Goal: Task Accomplishment & Management: Use online tool/utility

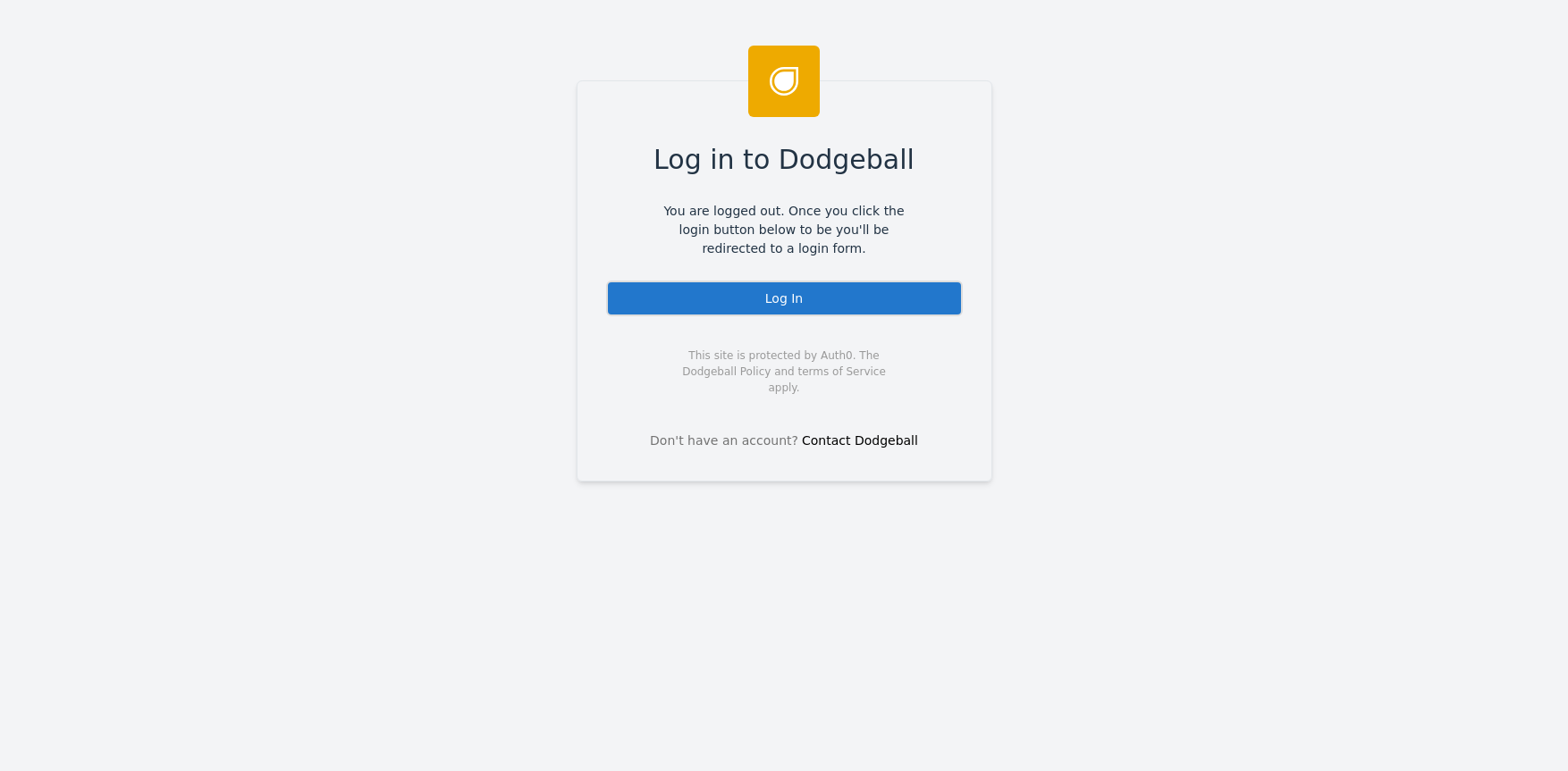
click at [696, 289] on div "Log In" at bounding box center [784, 298] width 357 height 36
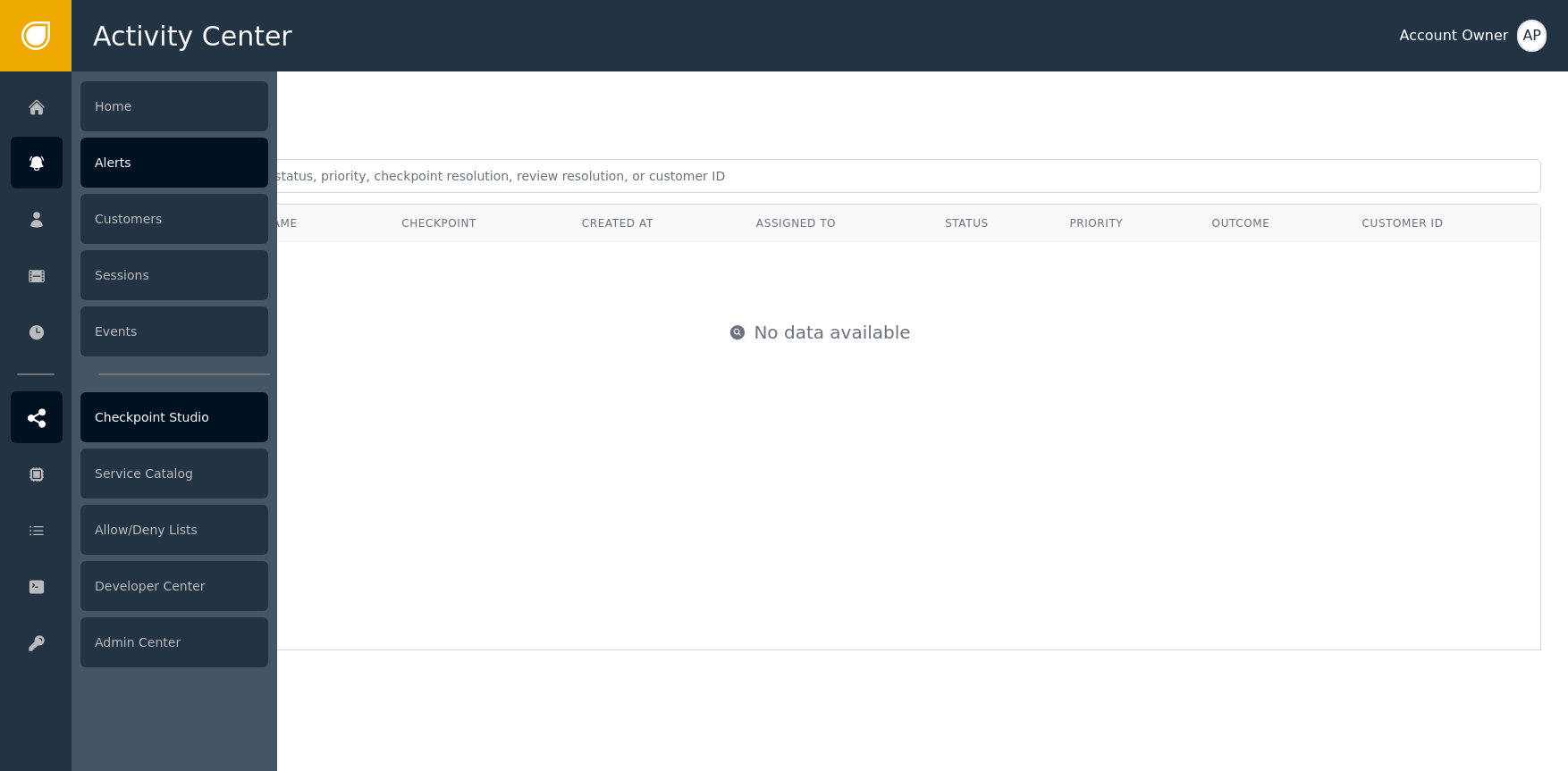
click at [129, 423] on div "Checkpoint Studio" at bounding box center [174, 418] width 188 height 50
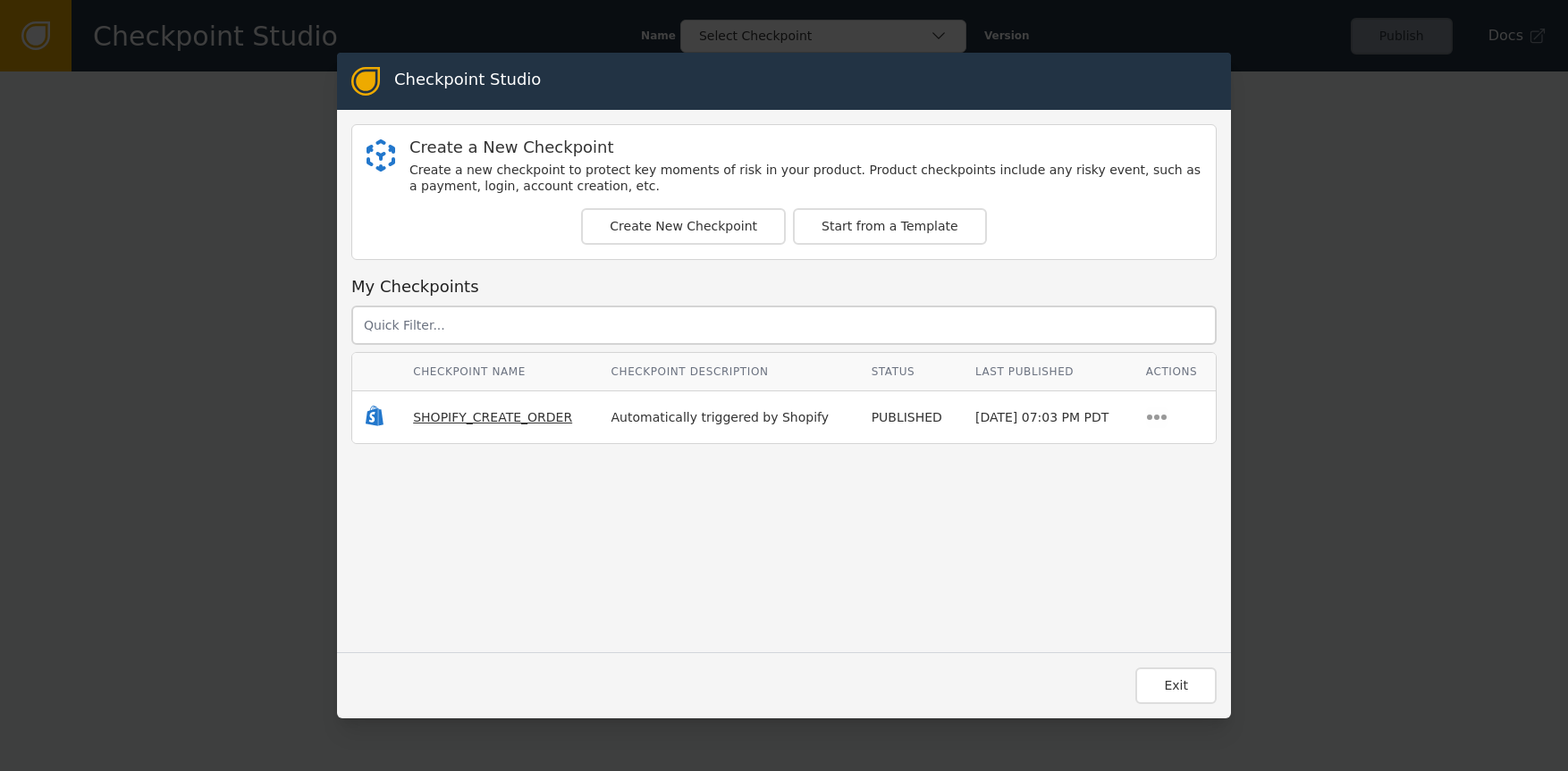
click at [431, 418] on span "SHOPIFY_CREATE_ORDER" at bounding box center [492, 417] width 159 height 14
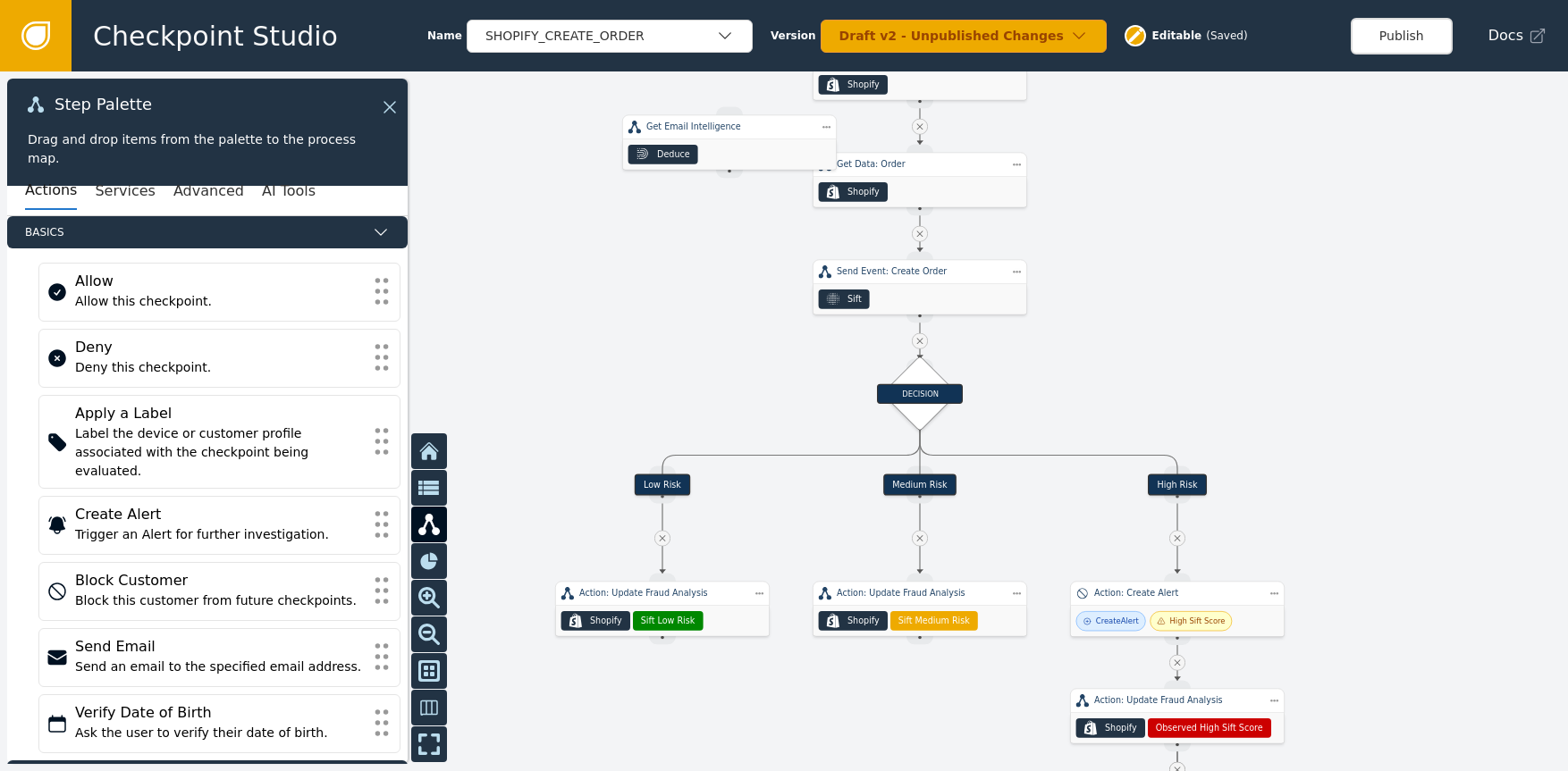
drag, startPoint x: 542, startPoint y: 542, endPoint x: 666, endPoint y: 238, distance: 328.3
click at [666, 238] on div at bounding box center [784, 421] width 1568 height 700
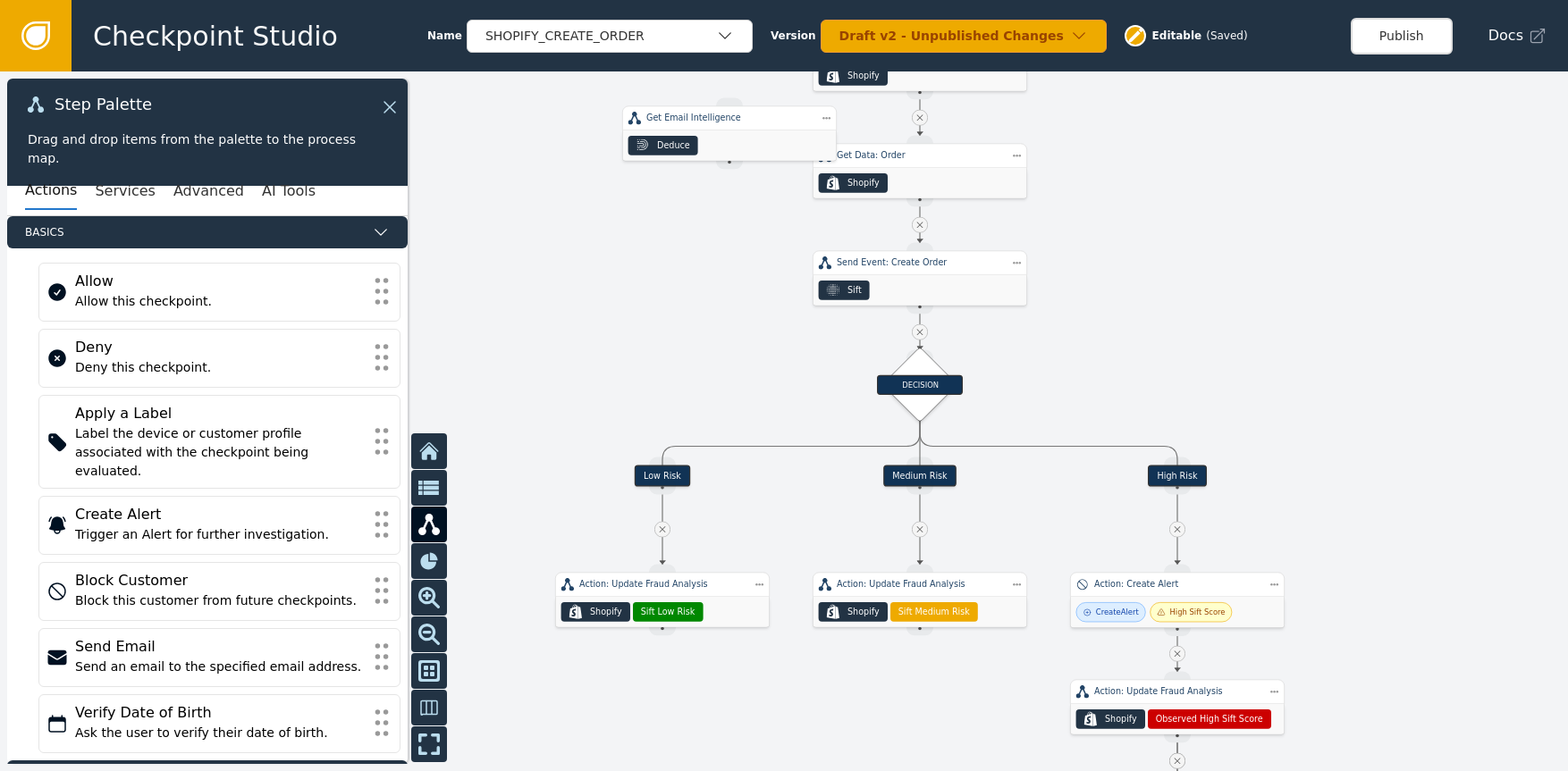
drag, startPoint x: 647, startPoint y: 248, endPoint x: 650, endPoint y: 222, distance: 26.2
click at [650, 222] on div at bounding box center [784, 421] width 1568 height 700
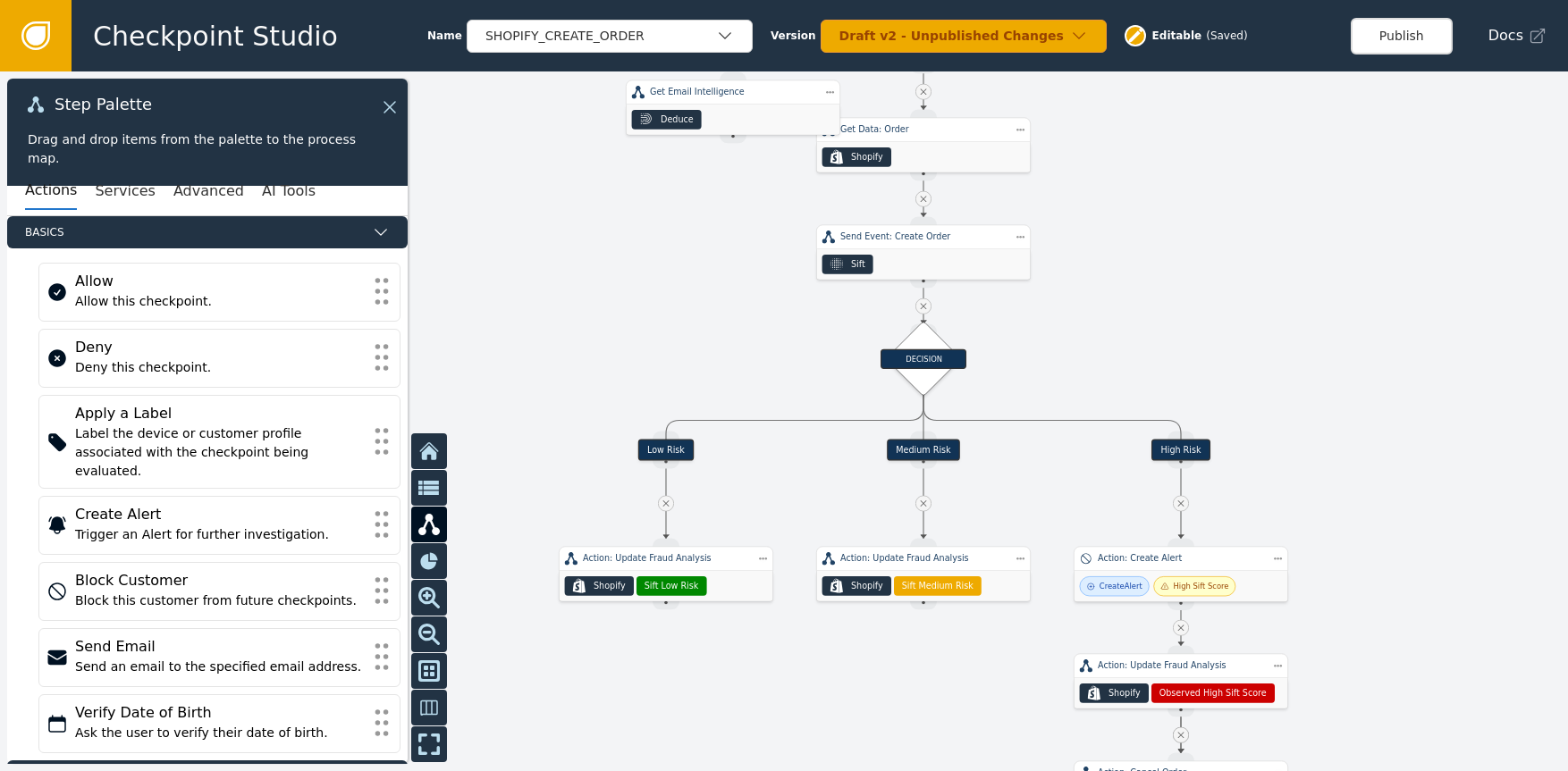
click at [637, 232] on div at bounding box center [784, 421] width 1568 height 700
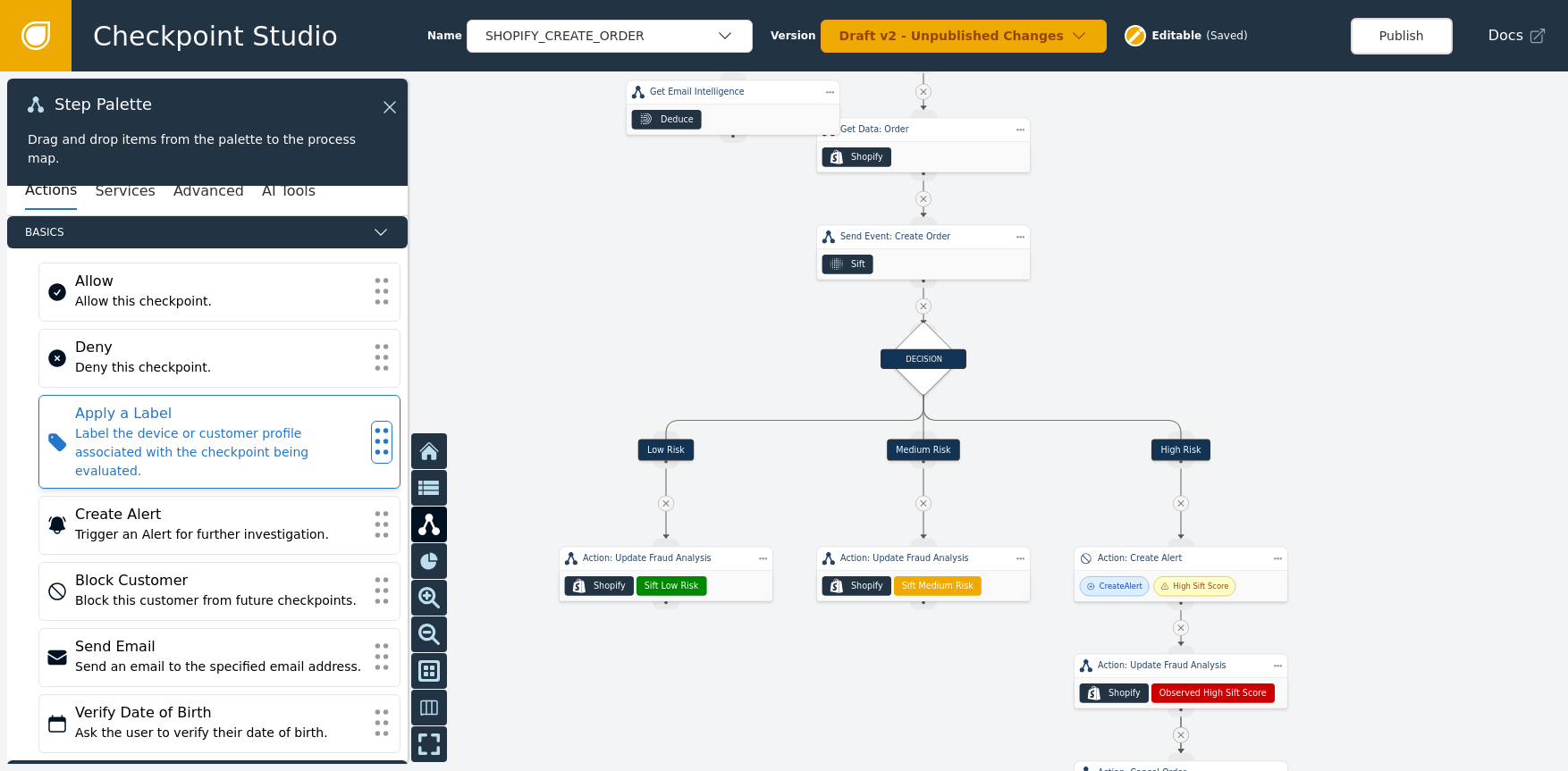
click at [286, 440] on div "Label the device or customer profile associated with the checkpoint being evalu…" at bounding box center [219, 453] width 289 height 56
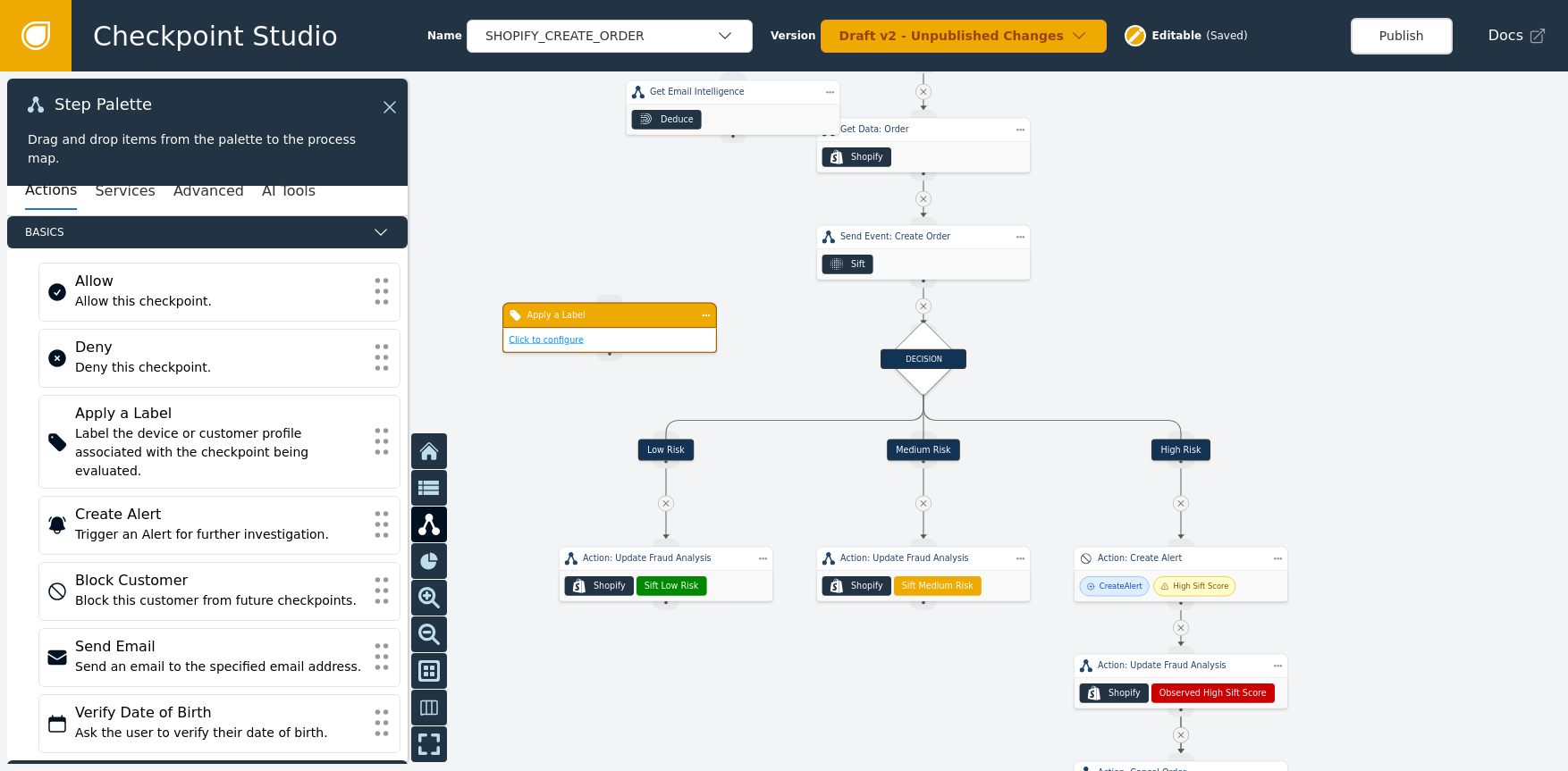
click at [530, 343] on link "Click to configure" at bounding box center [546, 340] width 75 height 10
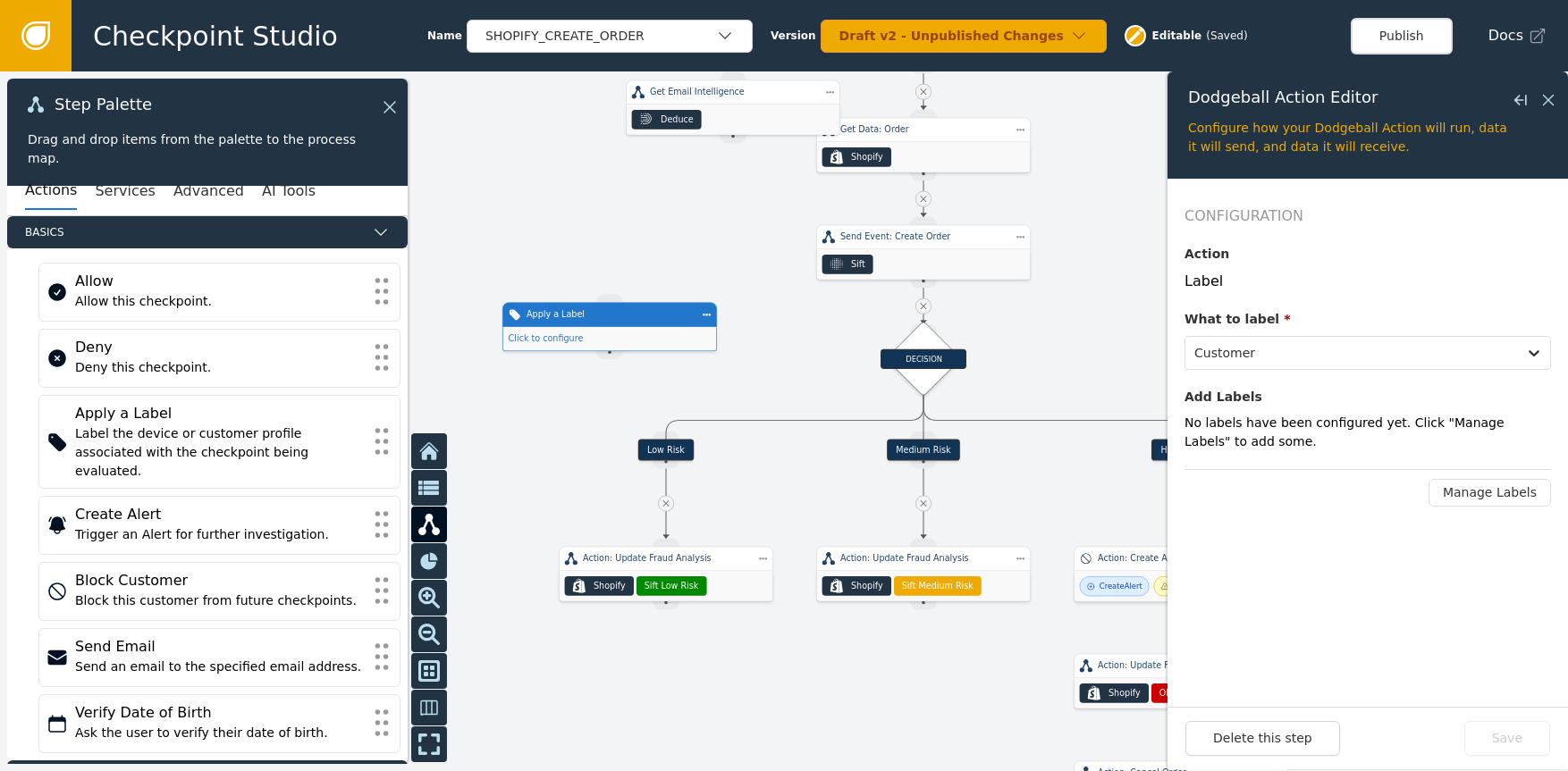
click at [1470, 486] on button "Manage Labels" at bounding box center [1489, 492] width 123 height 28
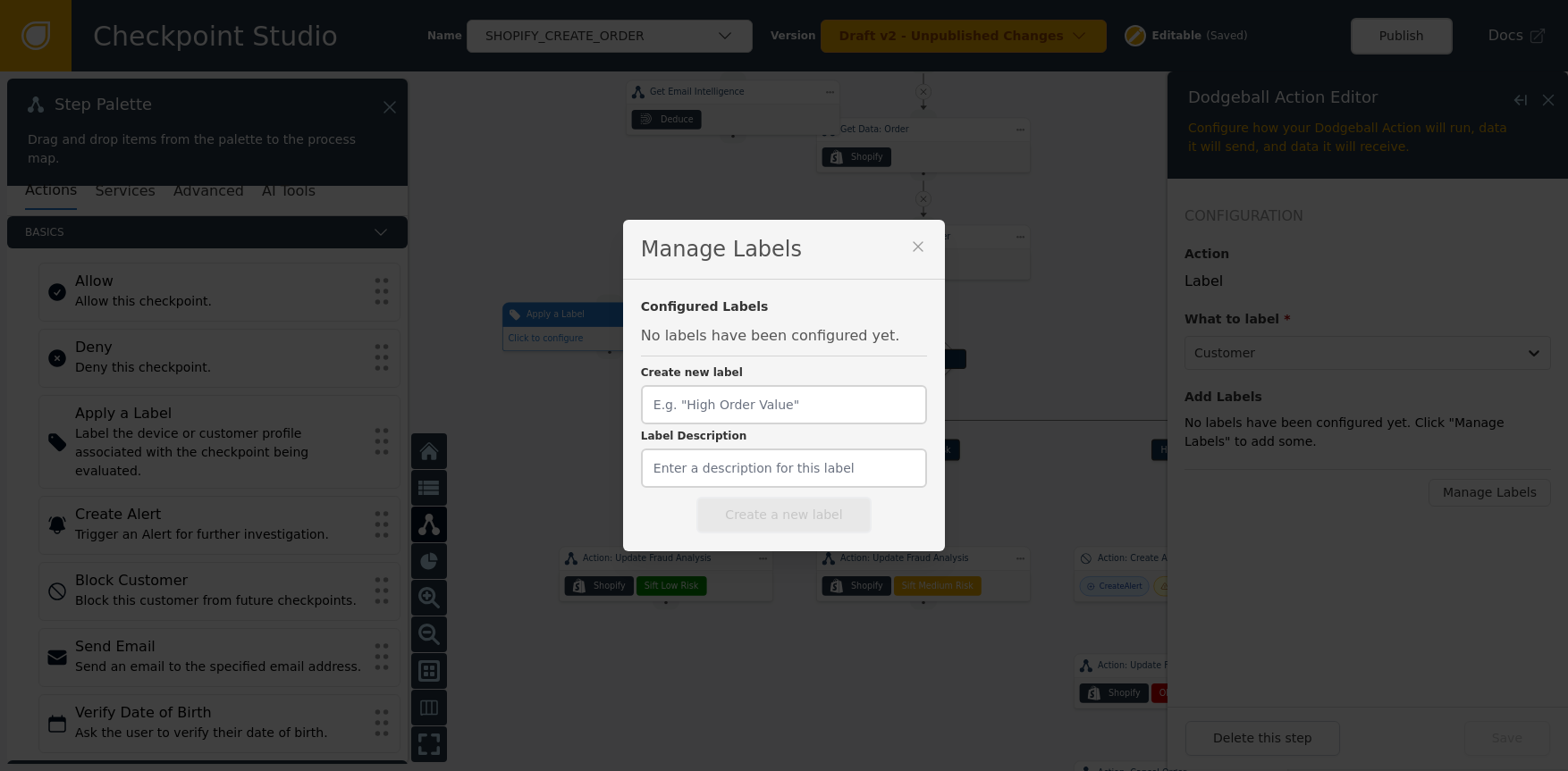
drag, startPoint x: 900, startPoint y: 224, endPoint x: 895, endPoint y: 233, distance: 10.3
click at [899, 225] on div "Manage Labels" at bounding box center [784, 250] width 321 height 60
drag, startPoint x: 895, startPoint y: 233, endPoint x: 894, endPoint y: 241, distance: 8.1
click at [895, 234] on div "Manage Labels" at bounding box center [784, 250] width 321 height 60
click at [909, 242] on icon at bounding box center [918, 246] width 18 height 18
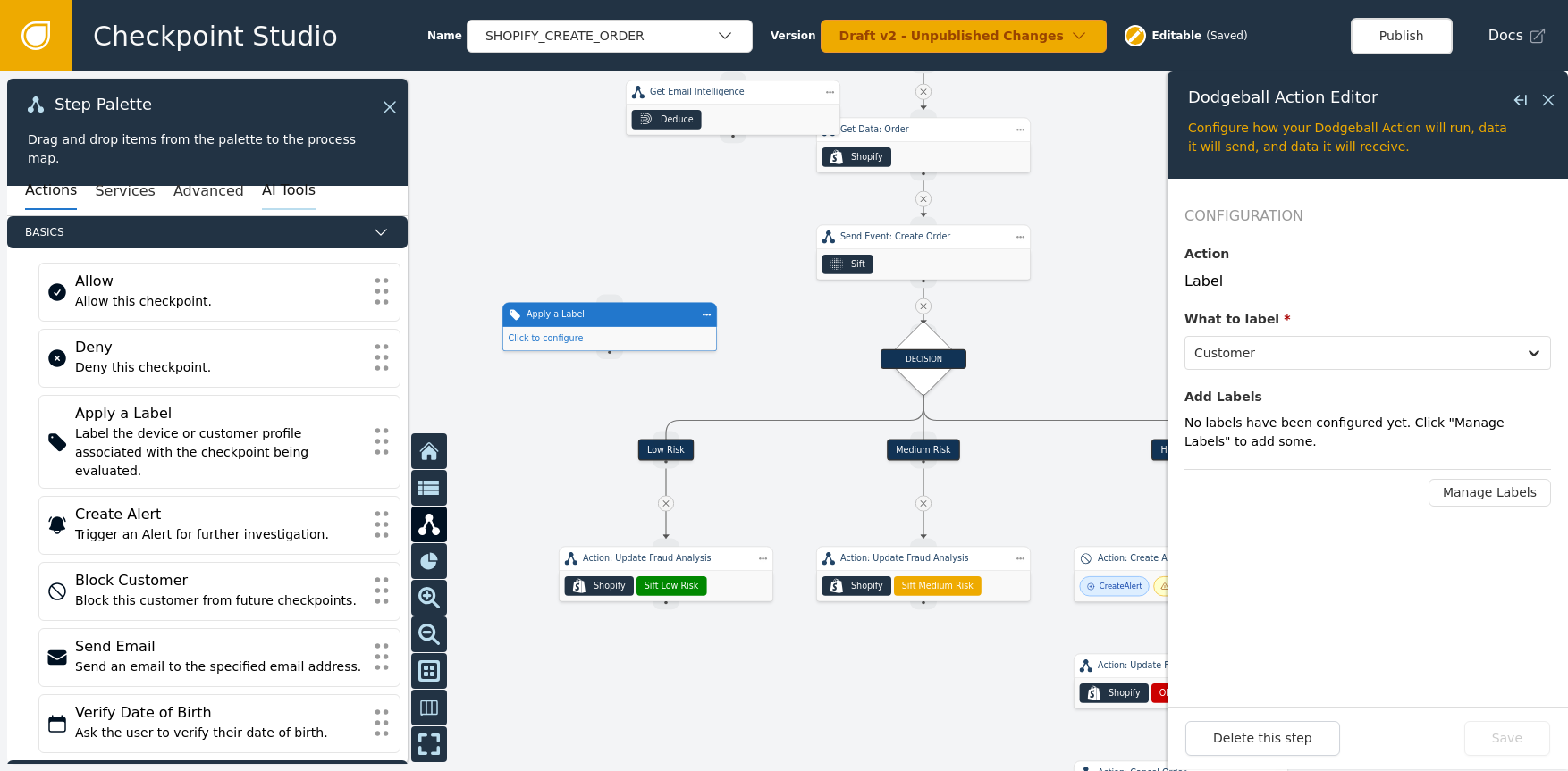
click at [261, 190] on button "AI Tools" at bounding box center [289, 191] width 54 height 38
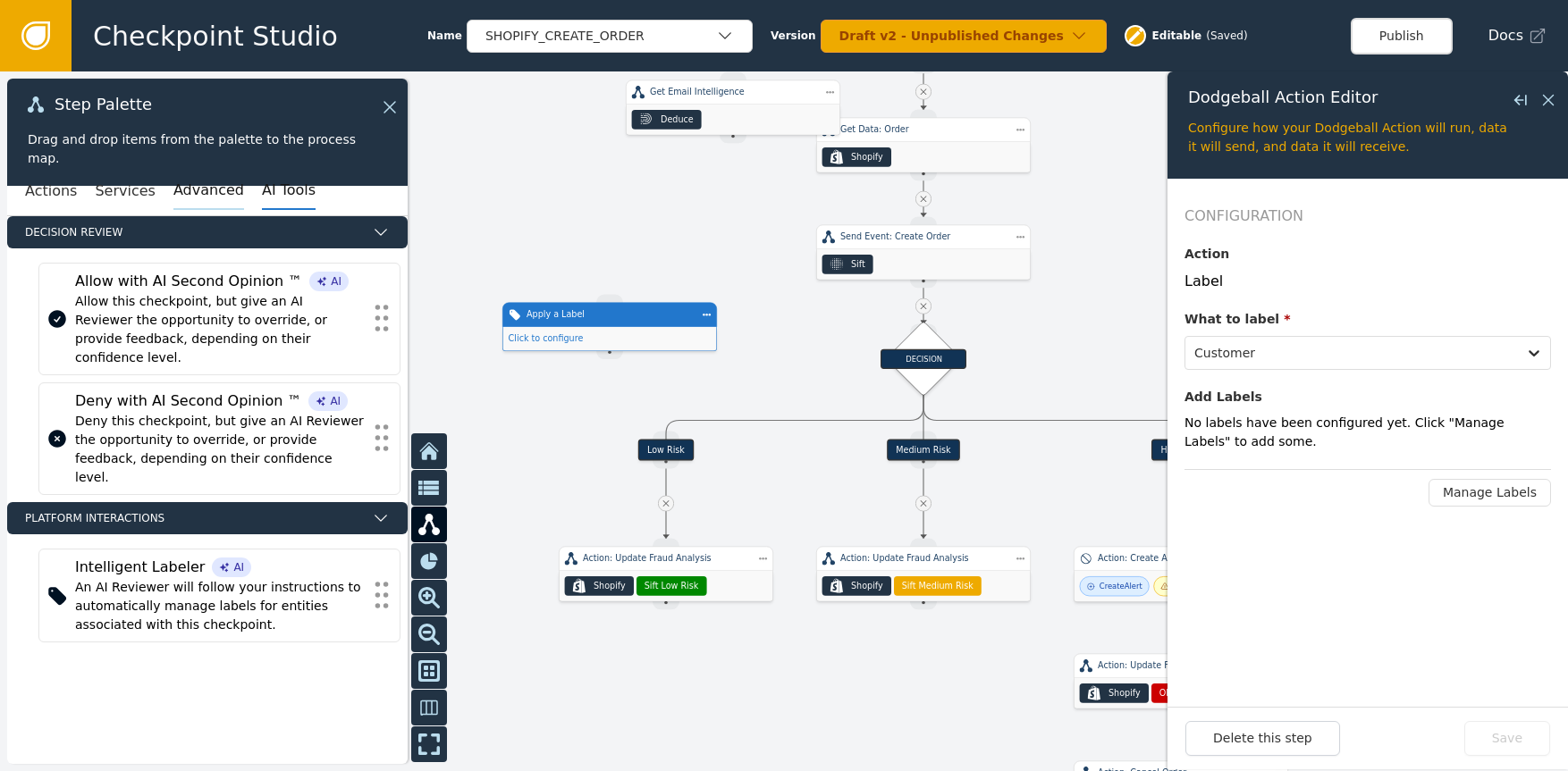
click at [197, 188] on button "Advanced" at bounding box center [208, 191] width 70 height 38
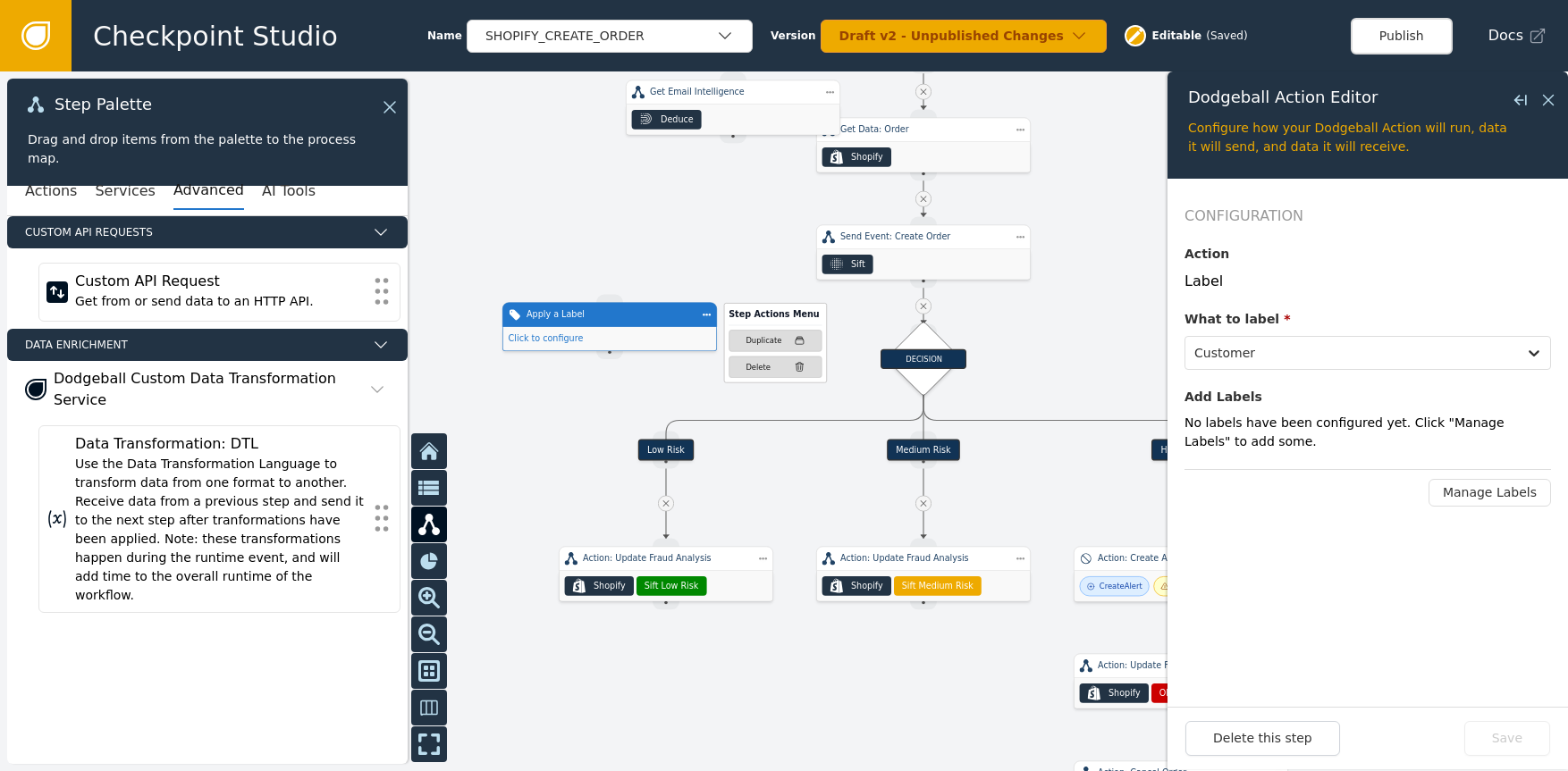
click at [705, 318] on div "Step Actions Menu Duplicate Delete" at bounding box center [761, 345] width 128 height 74
click at [762, 369] on div "Delete" at bounding box center [758, 368] width 25 height 12
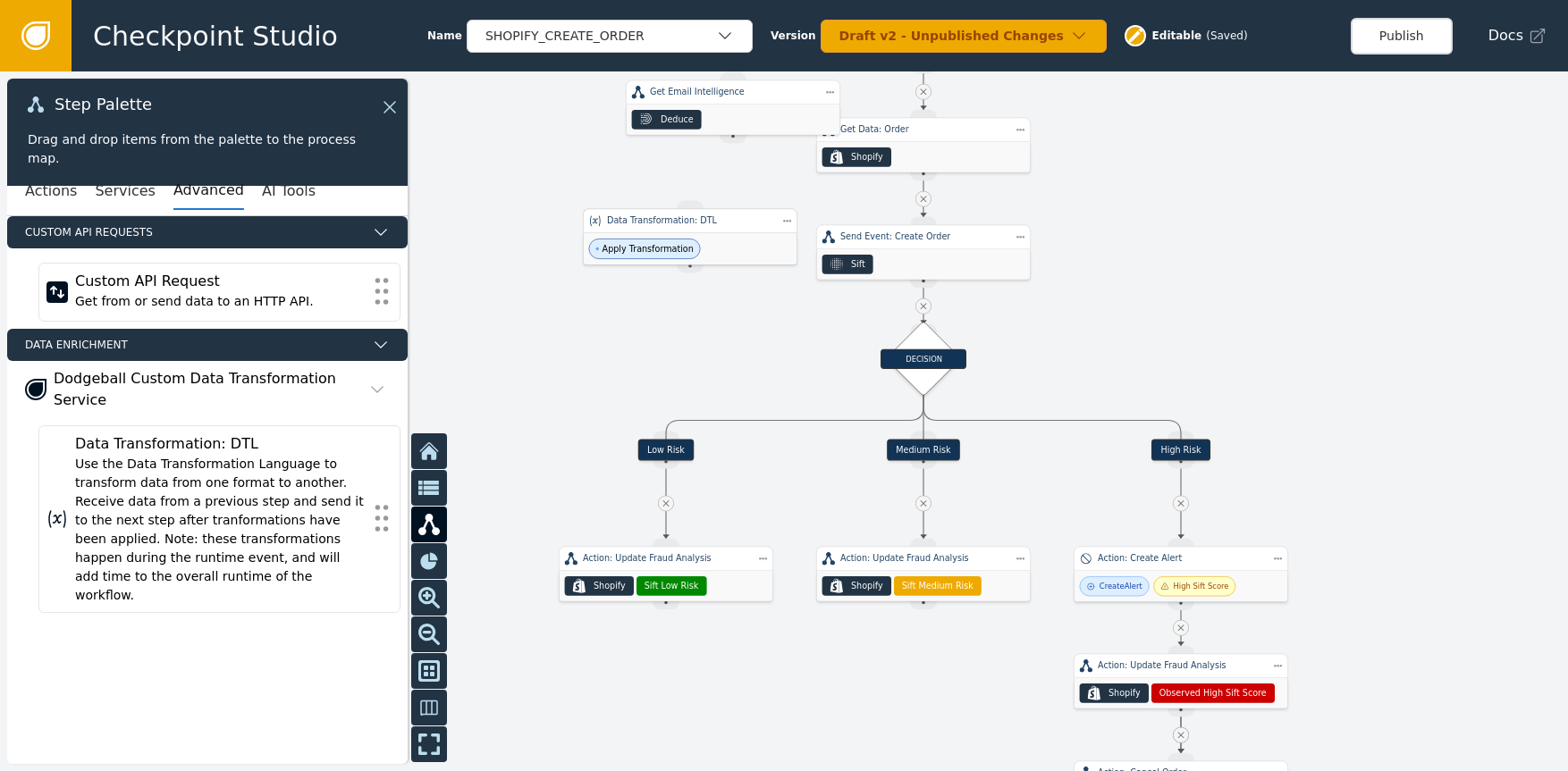
drag, startPoint x: 768, startPoint y: 243, endPoint x: 688, endPoint y: 225, distance: 82.0
click at [690, 220] on div "Data Transformation: DTL" at bounding box center [690, 220] width 166 height 13
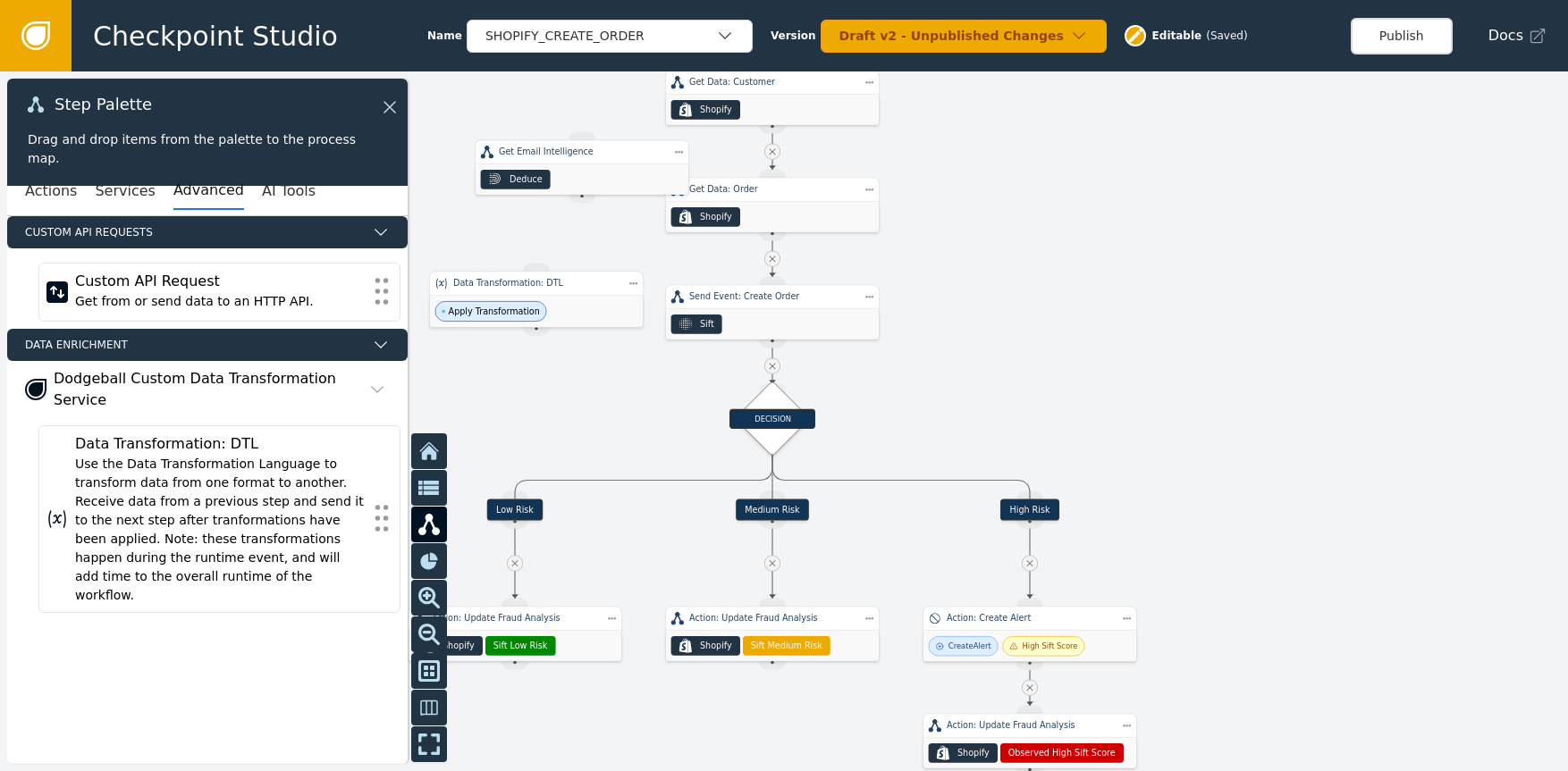
drag, startPoint x: 587, startPoint y: 340, endPoint x: 436, endPoint y: 425, distance: 173.3
click at [436, 425] on div at bounding box center [784, 421] width 1568 height 700
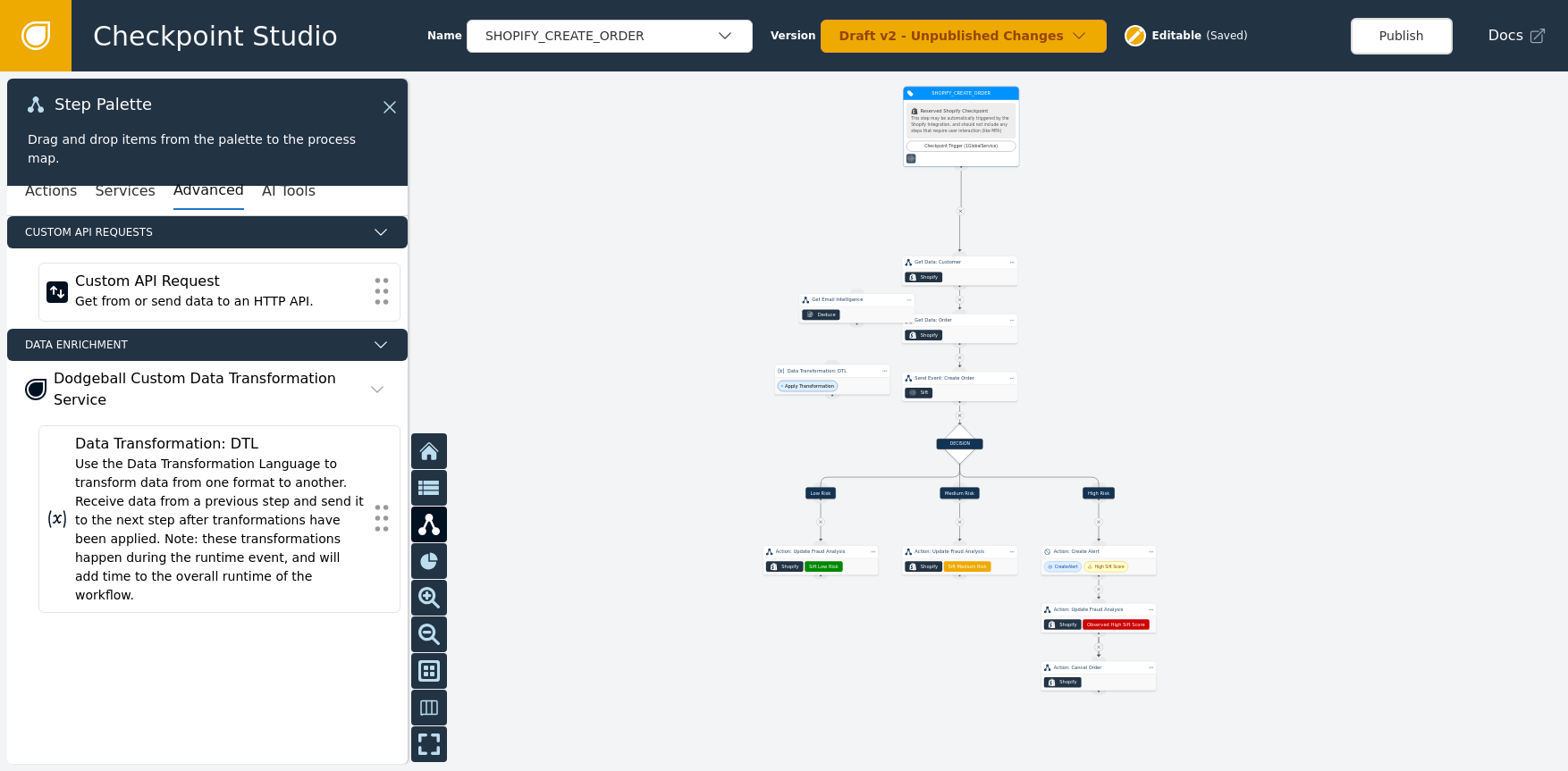
drag, startPoint x: 969, startPoint y: 161, endPoint x: 968, endPoint y: 114, distance: 47.0
click at [970, 100] on div ".shopify-icon_svg__st0{fill:currentColor} Reserved Shopify Checkpoint This step…" at bounding box center [960, 133] width 115 height 67
drag, startPoint x: 974, startPoint y: 274, endPoint x: 977, endPoint y: 214, distance: 60.1
click at [976, 208] on div ".shopify-icon_svg__st0{fill:currentColor} Shopify" at bounding box center [957, 216] width 115 height 16
drag, startPoint x: 973, startPoint y: 305, endPoint x: 976, endPoint y: 261, distance: 44.1
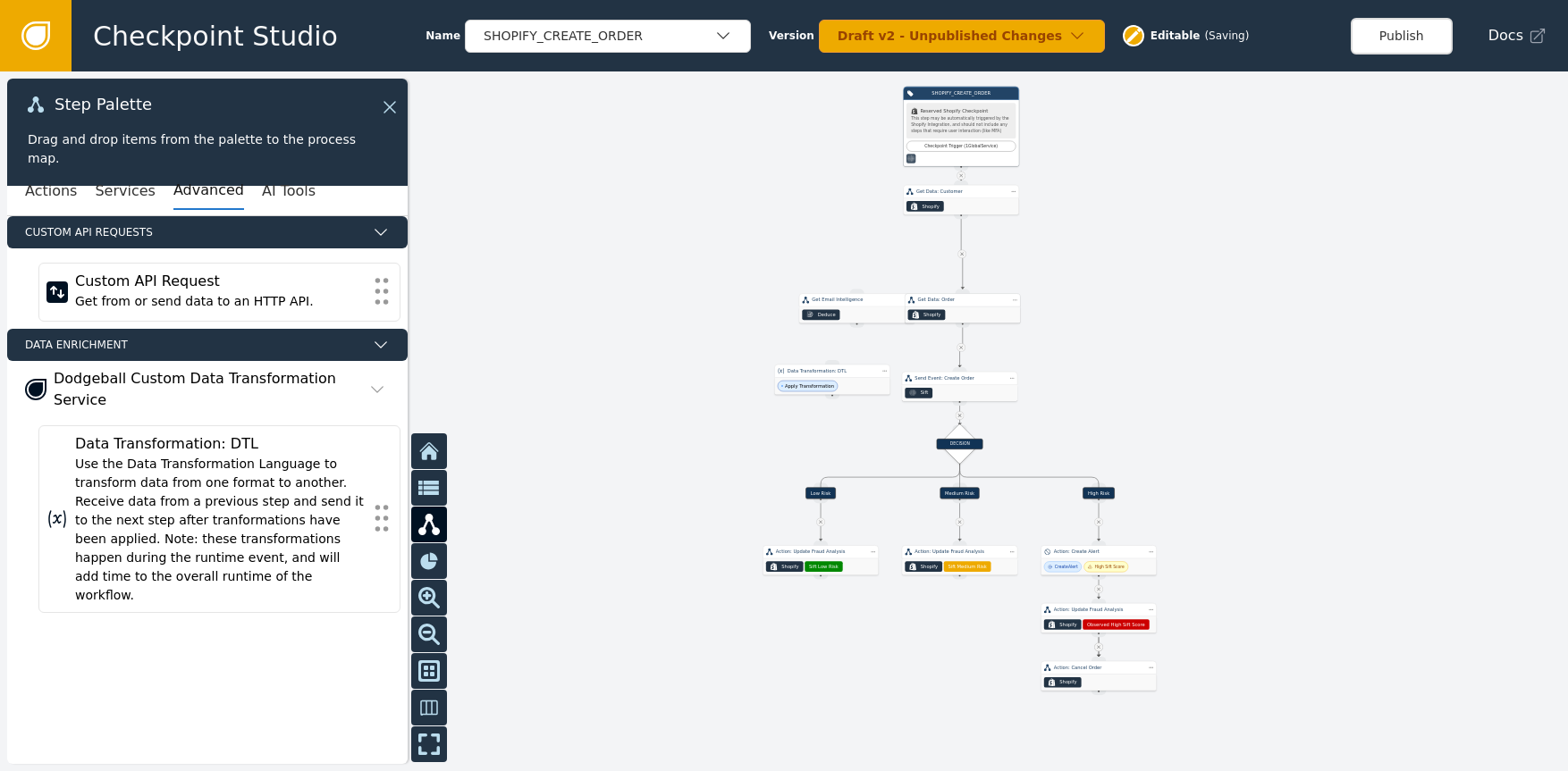
click at [976, 293] on div "Get Data: Order" at bounding box center [962, 300] width 116 height 14
click at [954, 382] on div "Send Event: Create Order" at bounding box center [960, 378] width 116 height 14
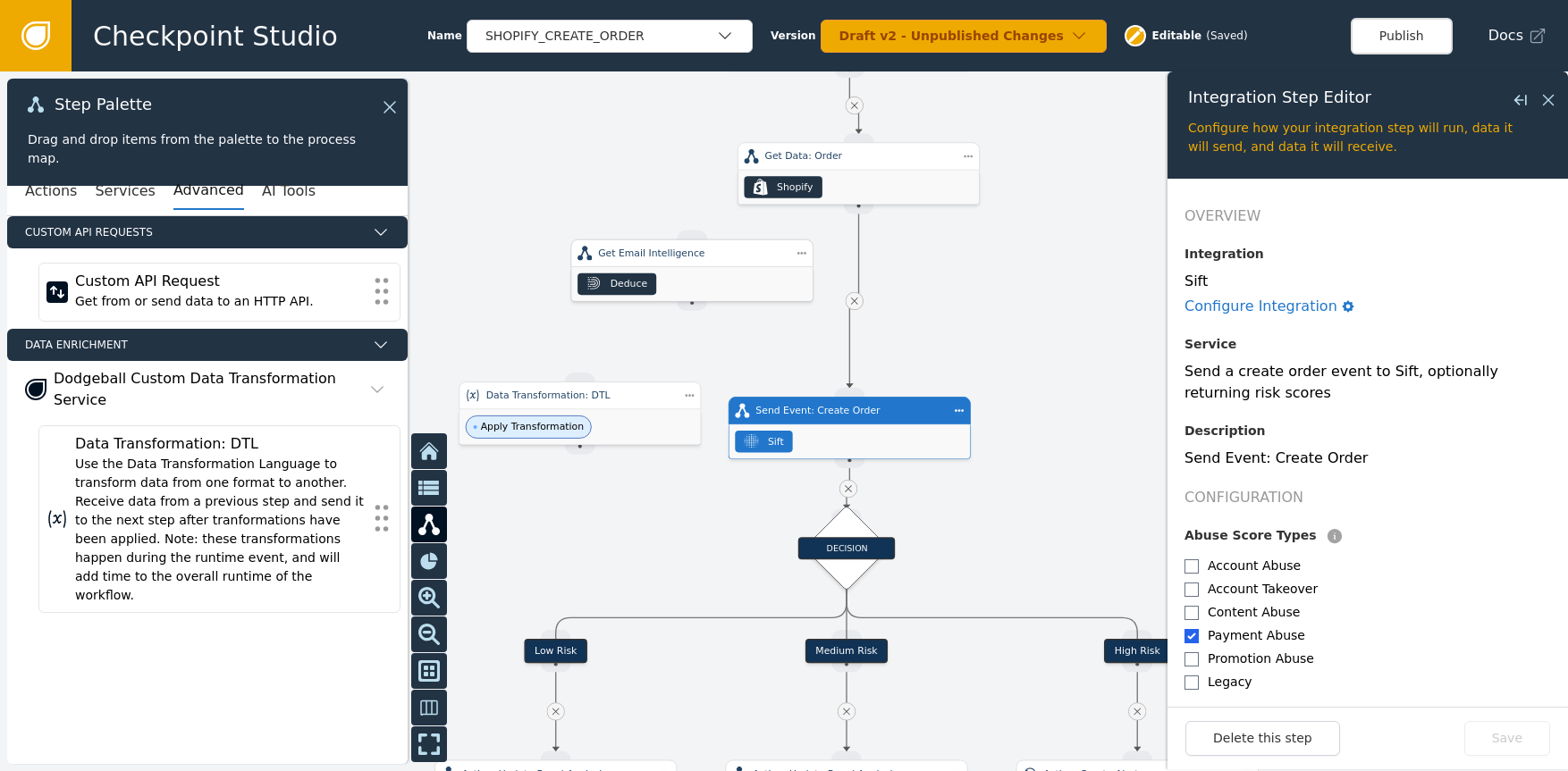
click at [723, 275] on div "Deduce" at bounding box center [692, 284] width 241 height 34
drag, startPoint x: 768, startPoint y: 275, endPoint x: 685, endPoint y: 274, distance: 83.0
click at [685, 274] on div "Deduce" at bounding box center [652, 281] width 241 height 34
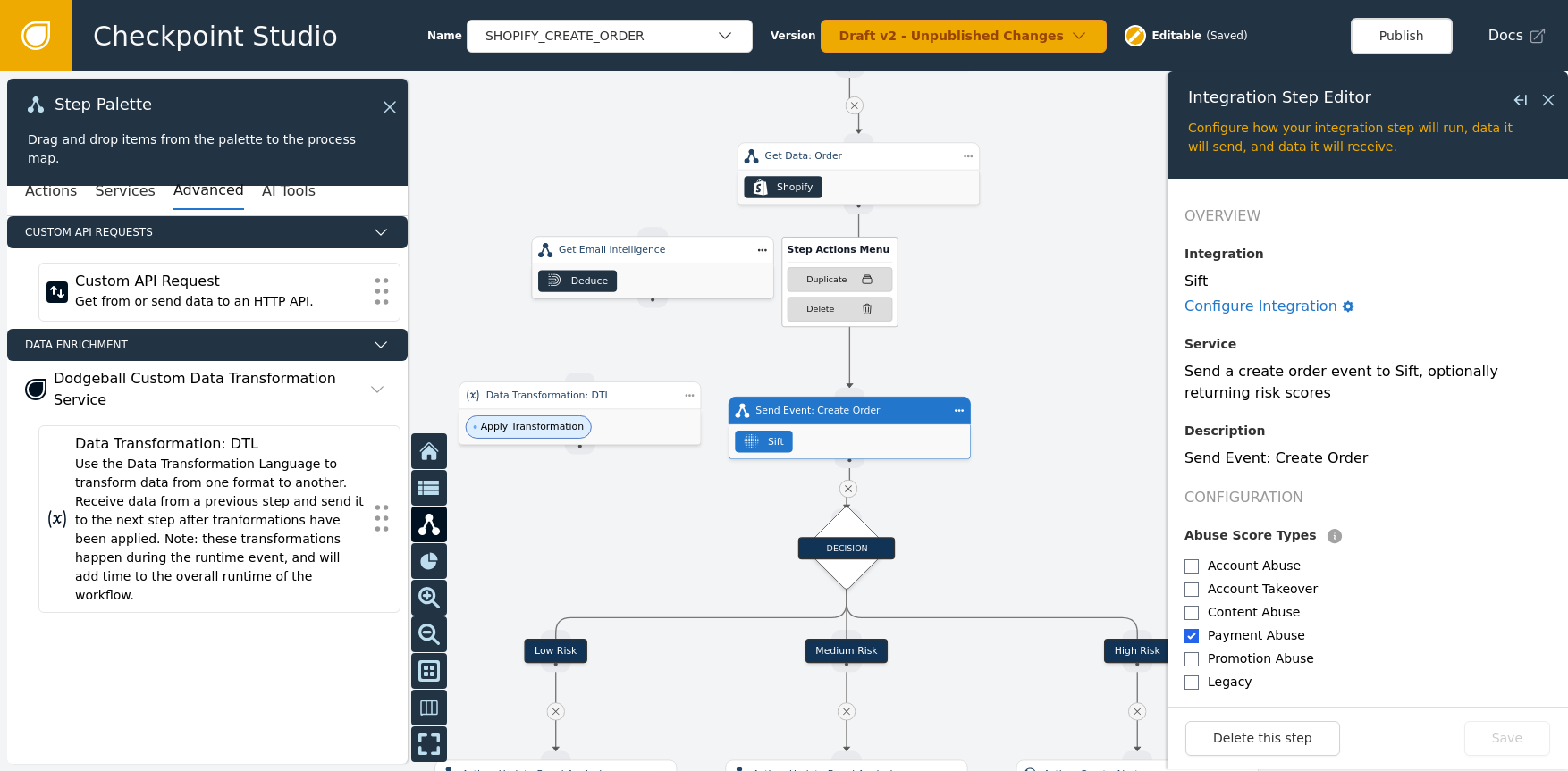
click at [756, 254] on div "Step Actions Menu Duplicate Delete" at bounding box center [825, 285] width 146 height 84
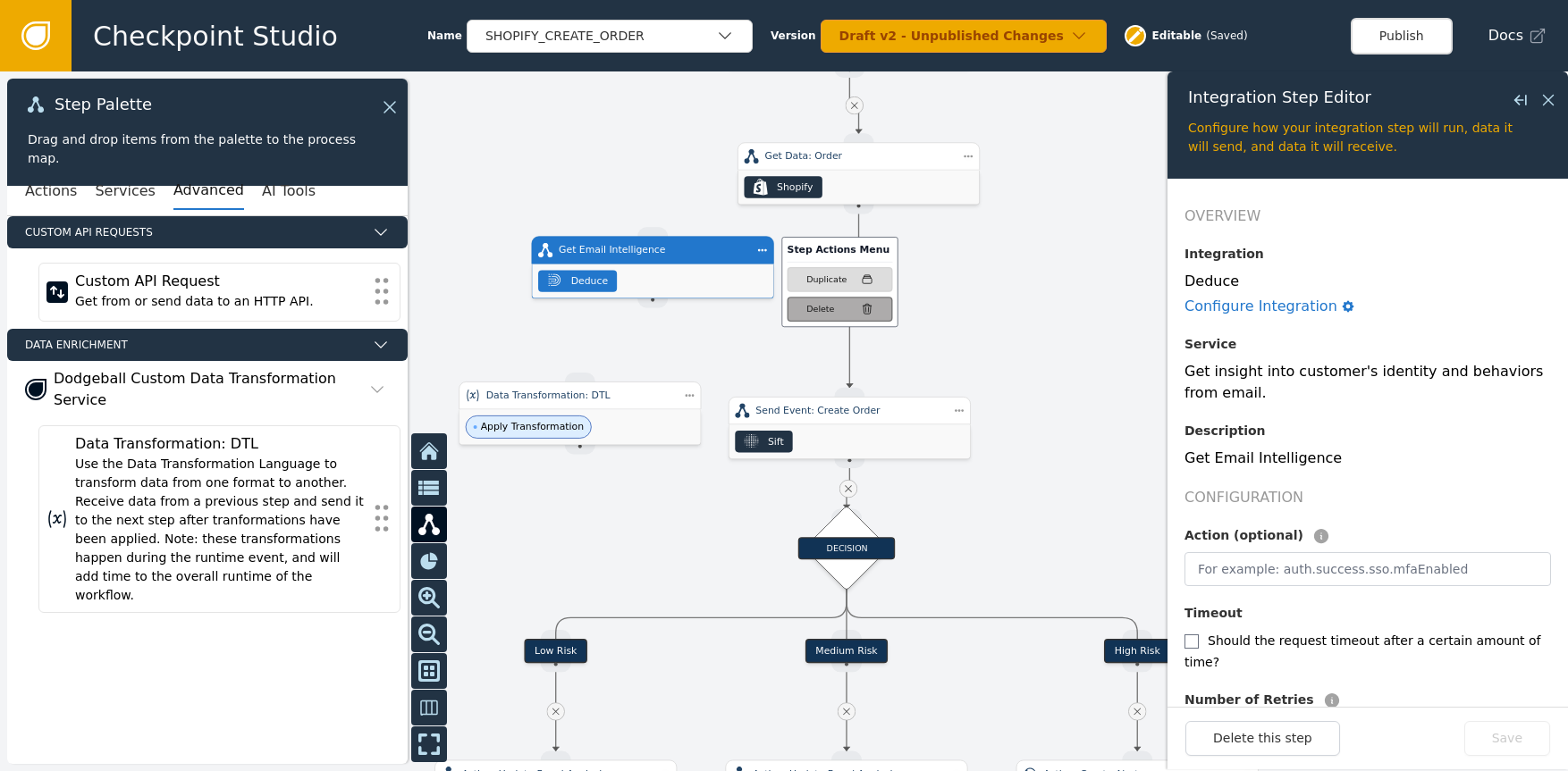
click at [818, 306] on div "Delete" at bounding box center [820, 309] width 28 height 13
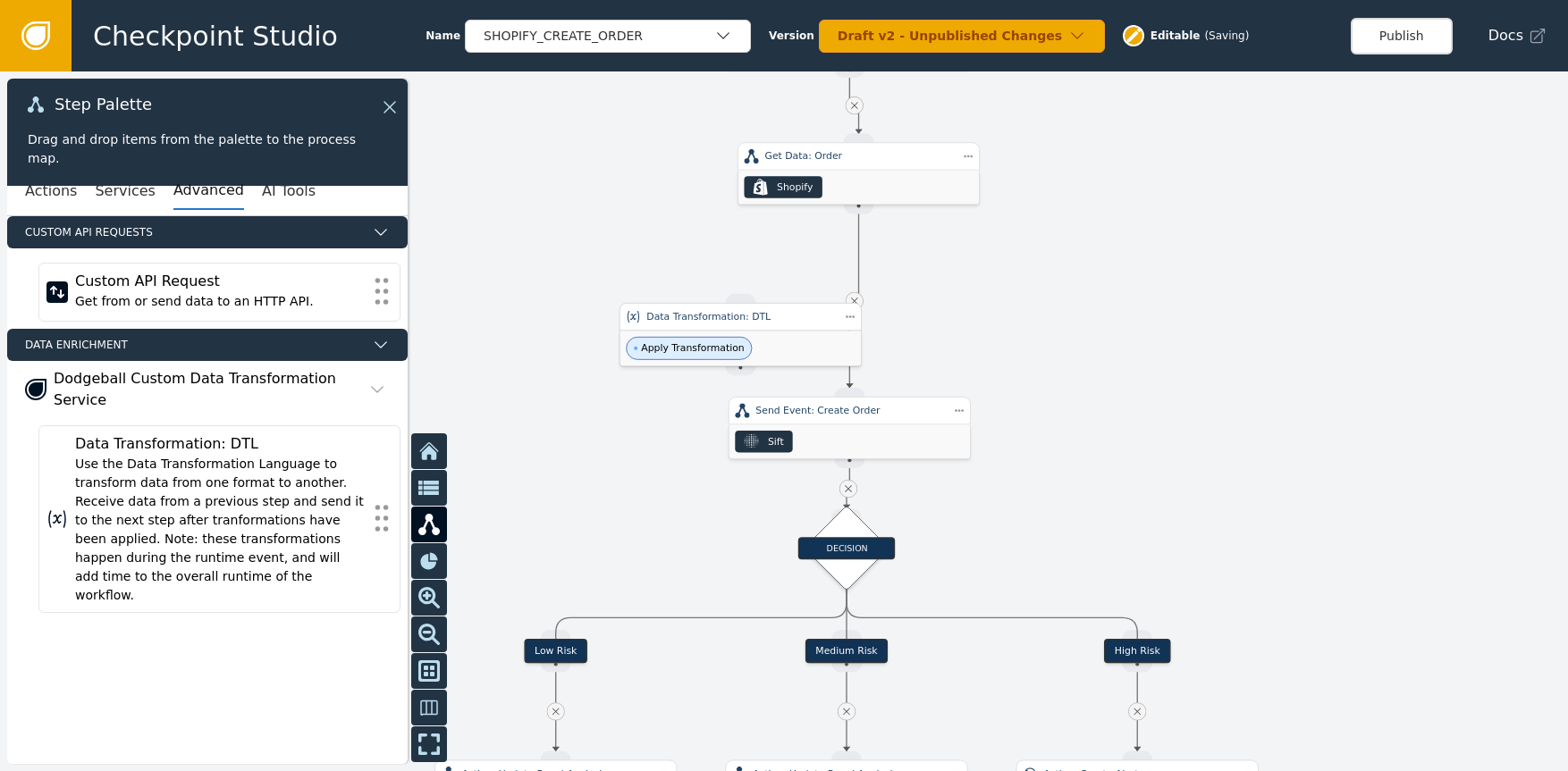
drag, startPoint x: 624, startPoint y: 391, endPoint x: 839, endPoint y: 302, distance: 232.7
click at [783, 311] on div "Data Transformation: DTL" at bounding box center [740, 316] width 188 height 14
drag, startPoint x: 857, startPoint y: 212, endPoint x: 730, endPoint y: 295, distance: 151.7
click at [730, 295] on div "Target Handle for step Low Risk Source Handle for step Target Handle for step M…" at bounding box center [1087, 168] width 1062 height 475
drag, startPoint x: 766, startPoint y: 311, endPoint x: 778, endPoint y: 284, distance: 29.5
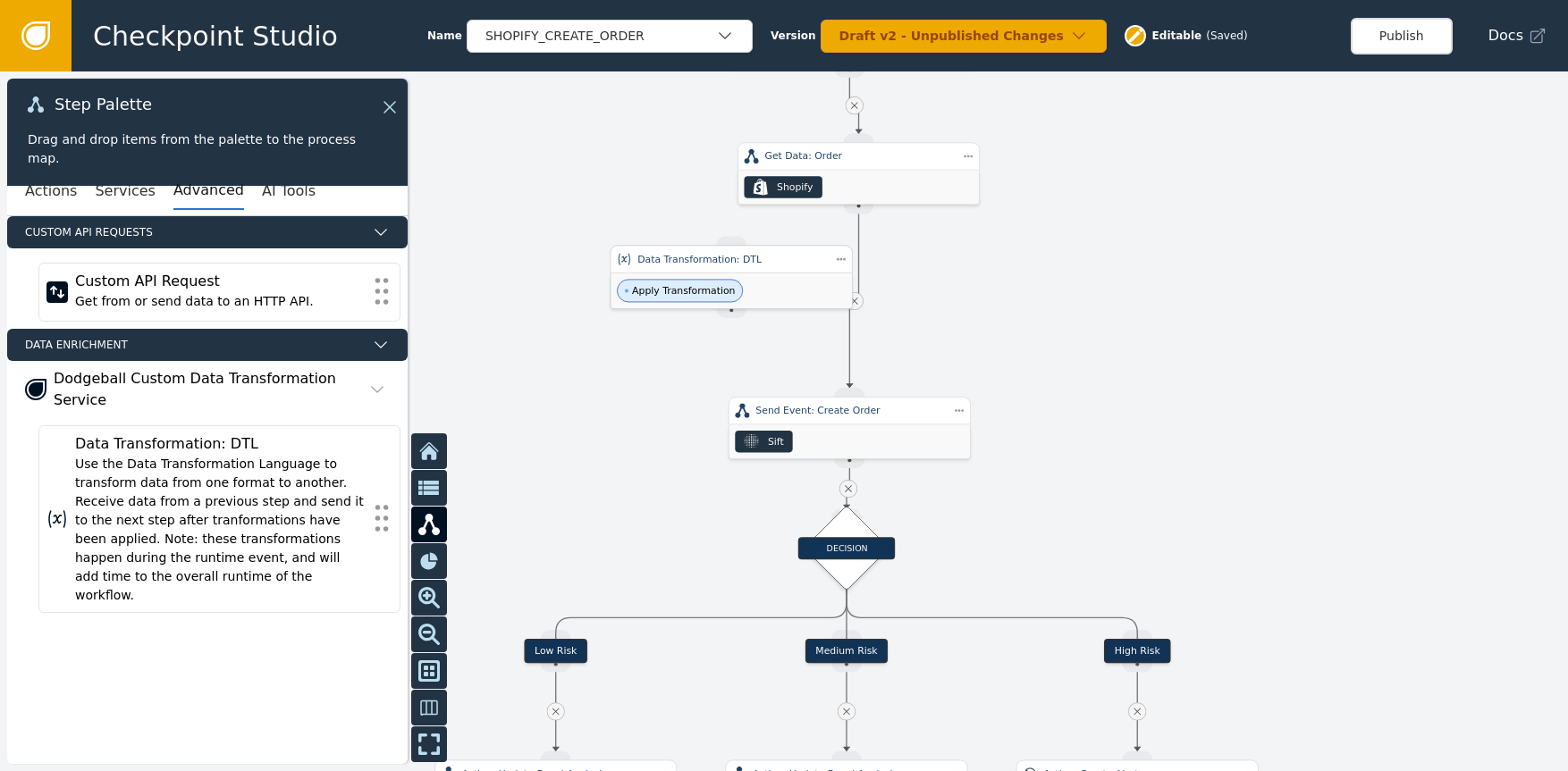
click at [729, 262] on div "Data Transformation: DTL" at bounding box center [730, 259] width 188 height 14
click at [858, 300] on icon at bounding box center [854, 301] width 13 height 13
drag, startPoint x: 850, startPoint y: 301, endPoint x: 855, endPoint y: 289, distance: 13.0
click at [851, 299] on div at bounding box center [784, 421] width 1568 height 700
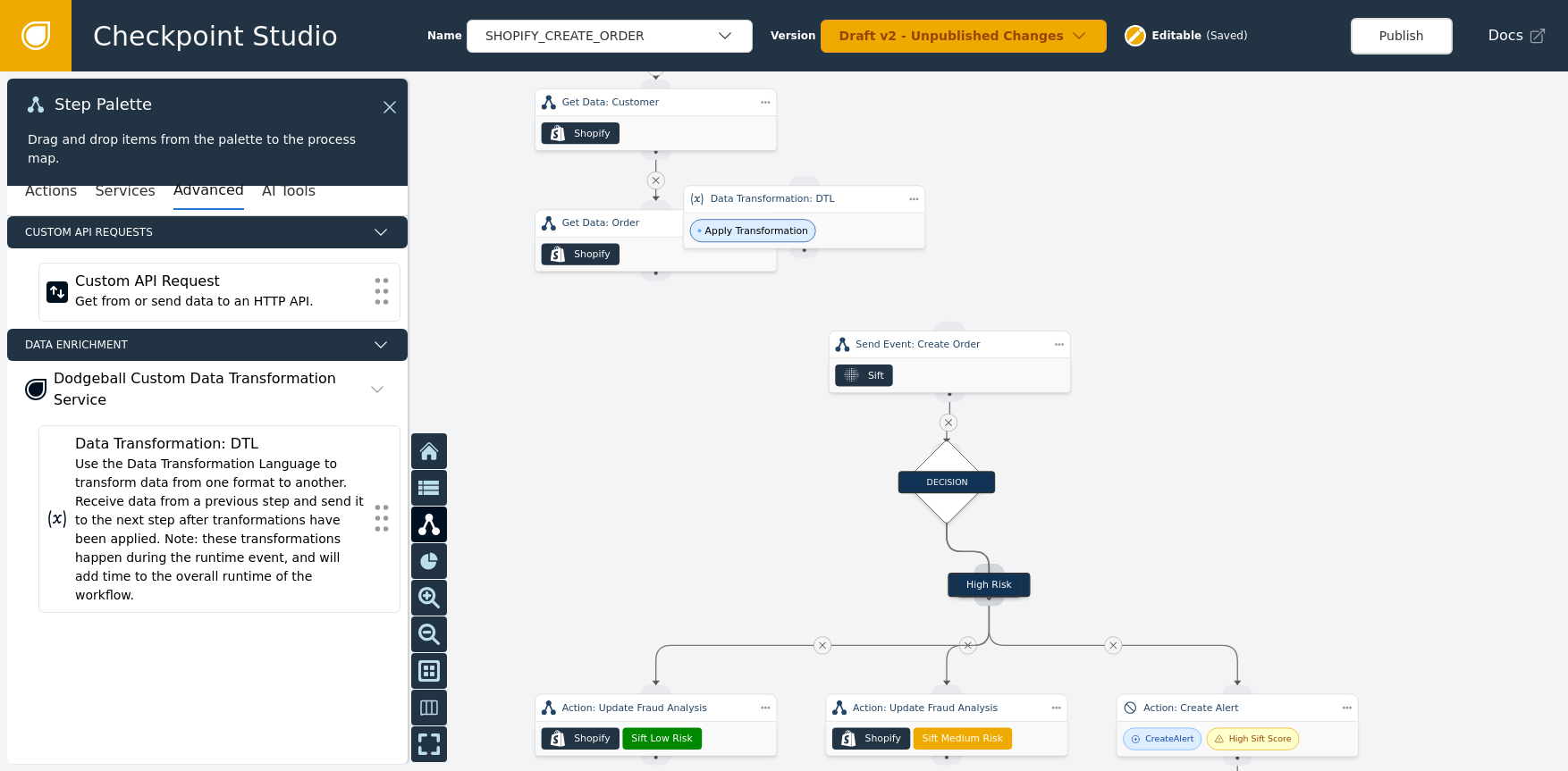
drag, startPoint x: 986, startPoint y: 243, endPoint x: 1081, endPoint y: 164, distance: 123.6
click at [1089, 157] on div at bounding box center [784, 421] width 1568 height 700
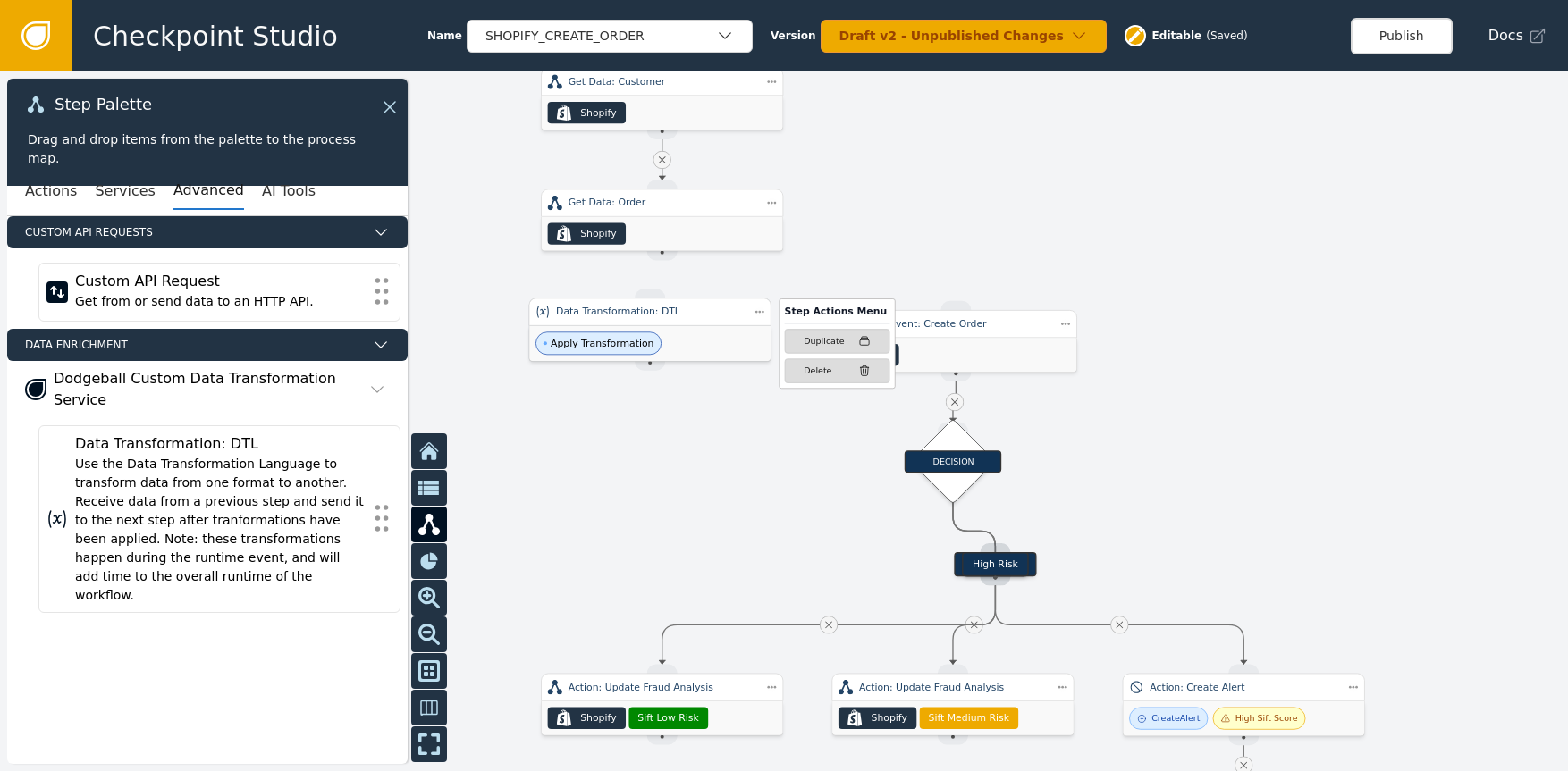
drag, startPoint x: 876, startPoint y: 196, endPoint x: 726, endPoint y: 299, distance: 182.0
click at [725, 305] on div "Data Transformation: DTL" at bounding box center [649, 312] width 188 height 14
drag, startPoint x: 665, startPoint y: 258, endPoint x: 697, endPoint y: 301, distance: 53.6
click at [662, 289] on div "Target Handle for step Low Risk Source Handle for step Target Handle for step M…" at bounding box center [1193, 81] width 1062 height 475
drag, startPoint x: 662, startPoint y: 380, endPoint x: 960, endPoint y: 300, distance: 308.6
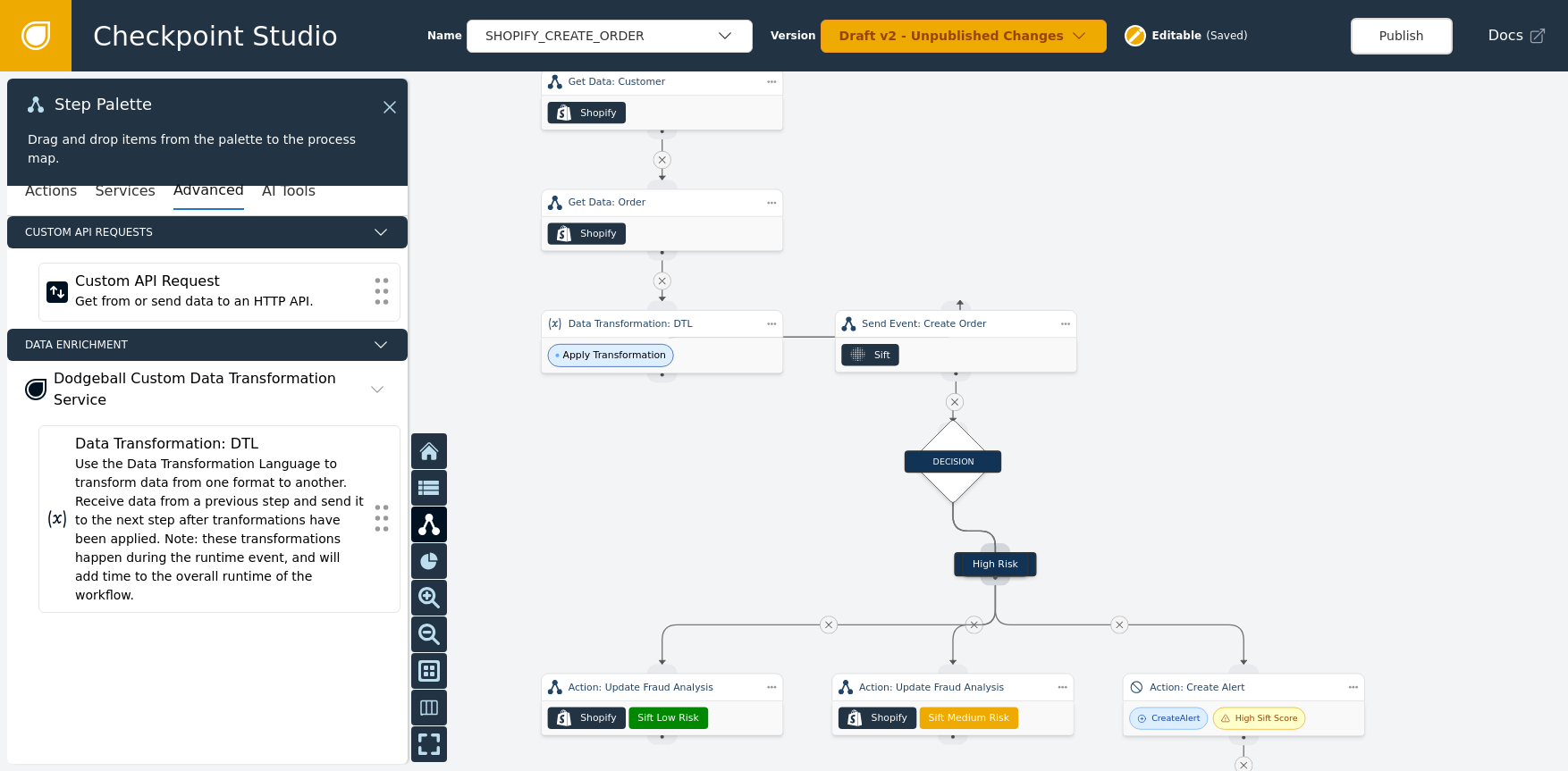
click at [960, 300] on div "Target Handle for step Low Risk Source Handle for step Target Handle for step M…" at bounding box center [1193, 81] width 1062 height 475
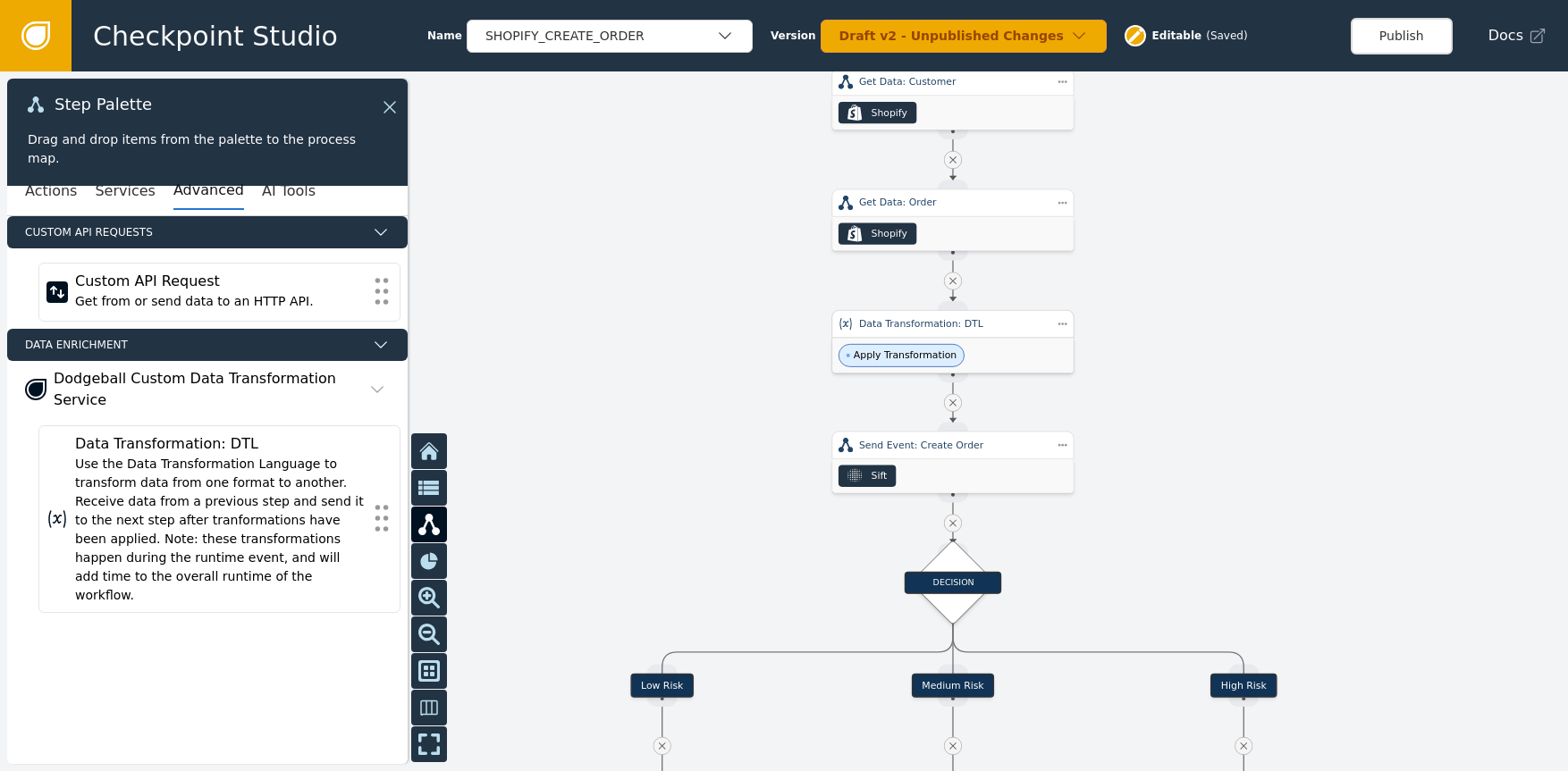
drag, startPoint x: 923, startPoint y: 358, endPoint x: 933, endPoint y: 370, distance: 15.6
click at [925, 358] on span "Apply Transformation" at bounding box center [905, 355] width 103 height 14
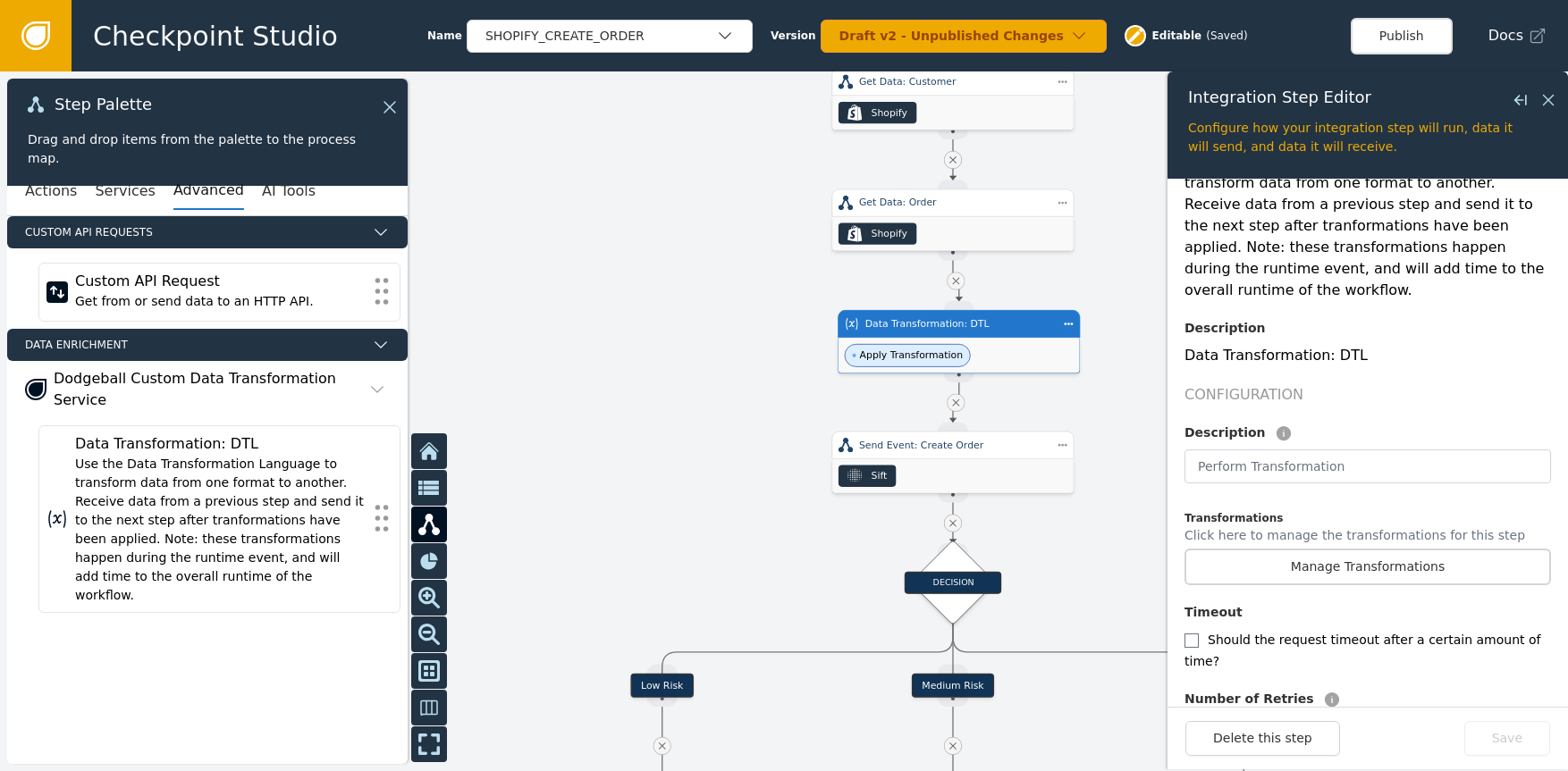
scroll to position [178, 0]
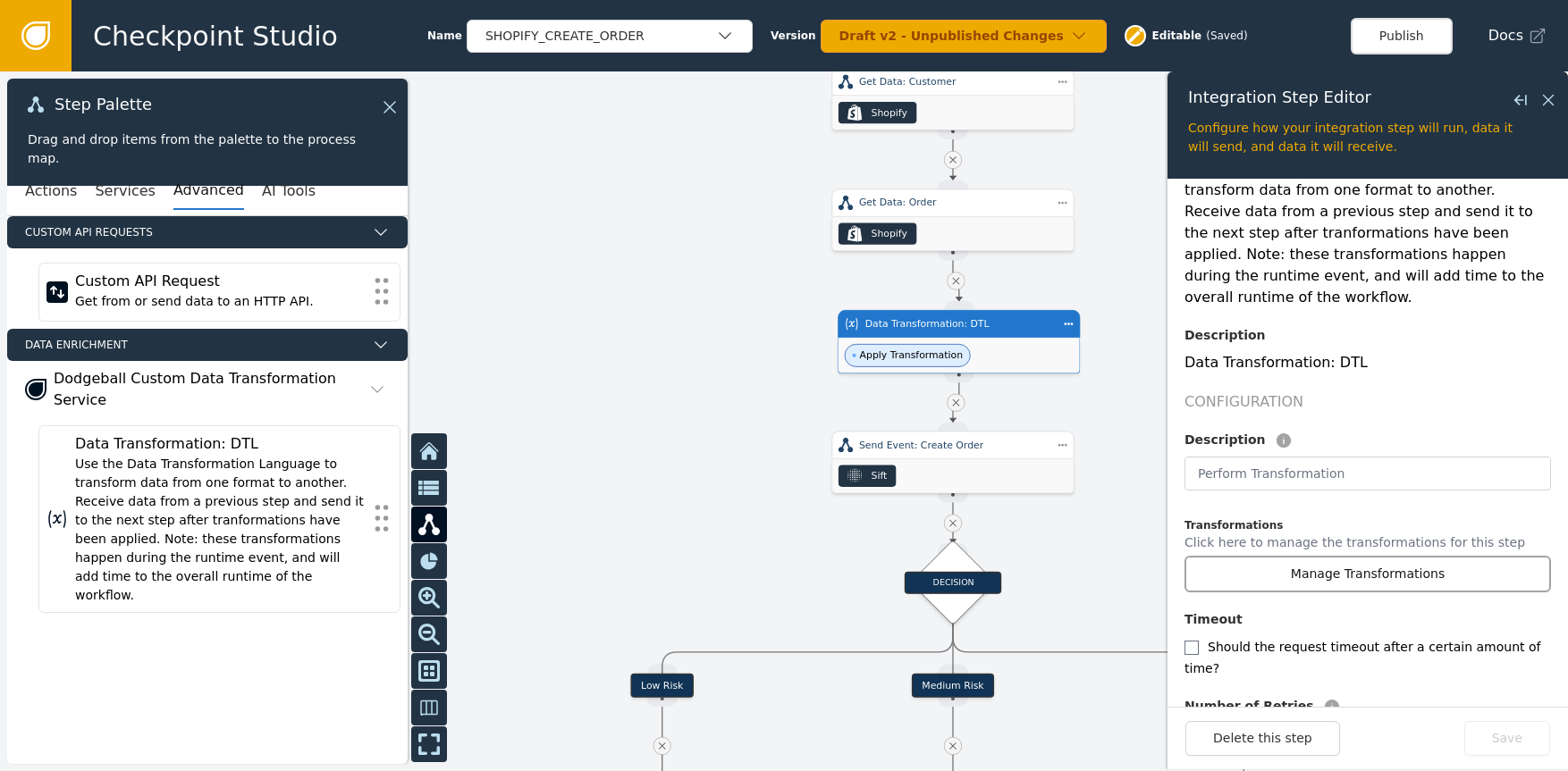
click at [1339, 556] on button "Manage Transformations" at bounding box center [1367, 574] width 367 height 37
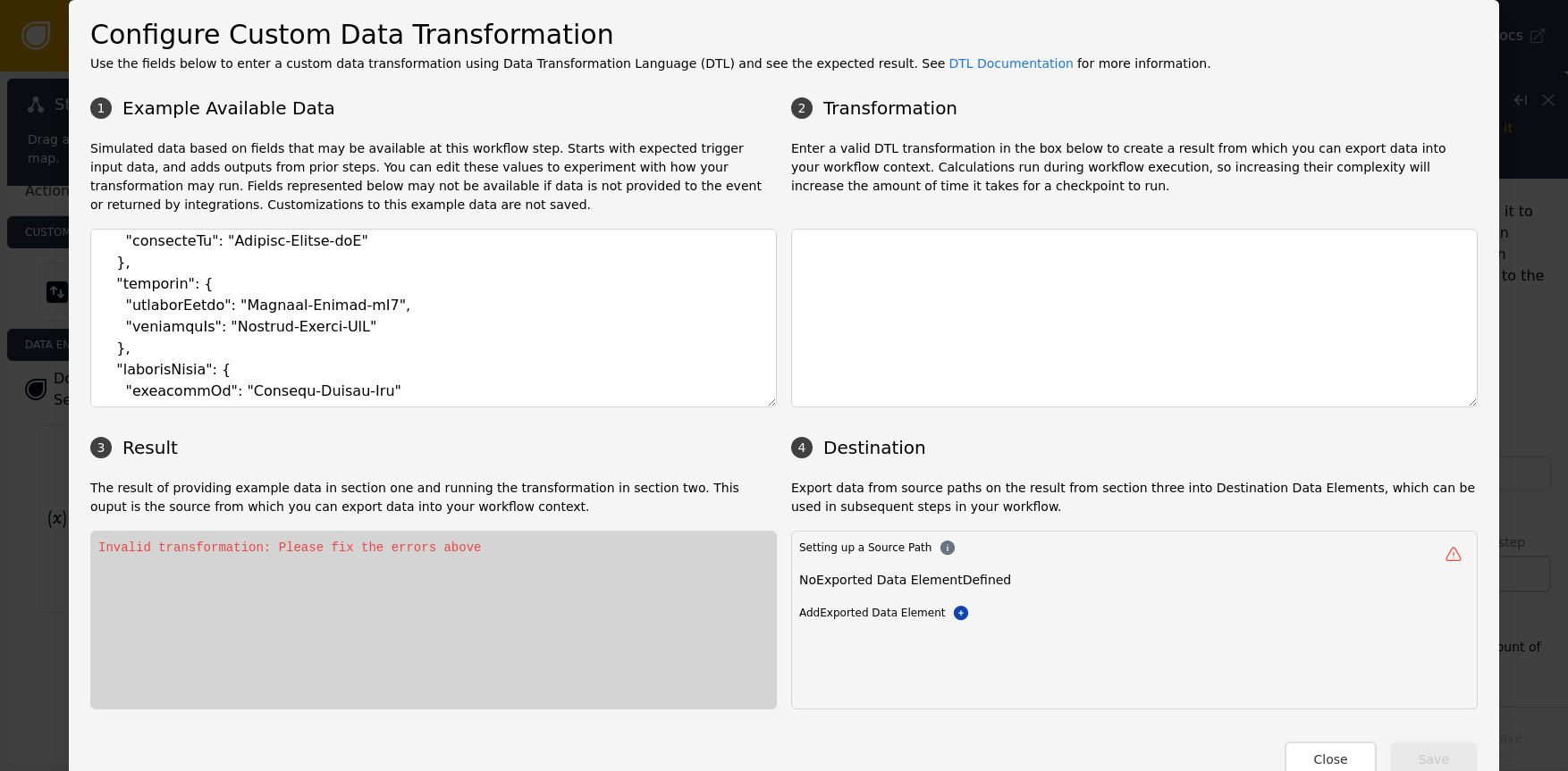
scroll to position [0, 0]
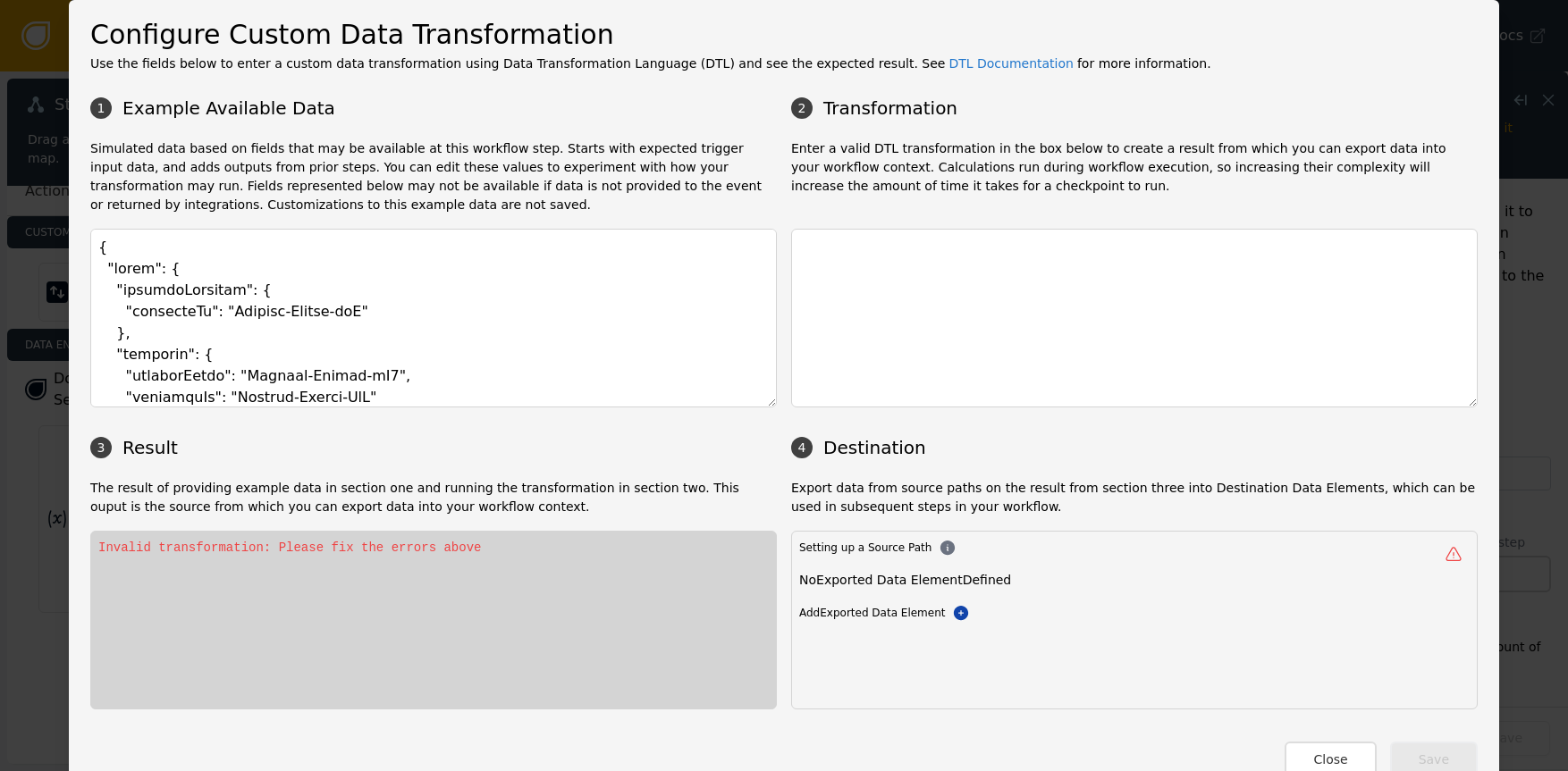
click at [1318, 757] on button "Close" at bounding box center [1330, 760] width 91 height 37
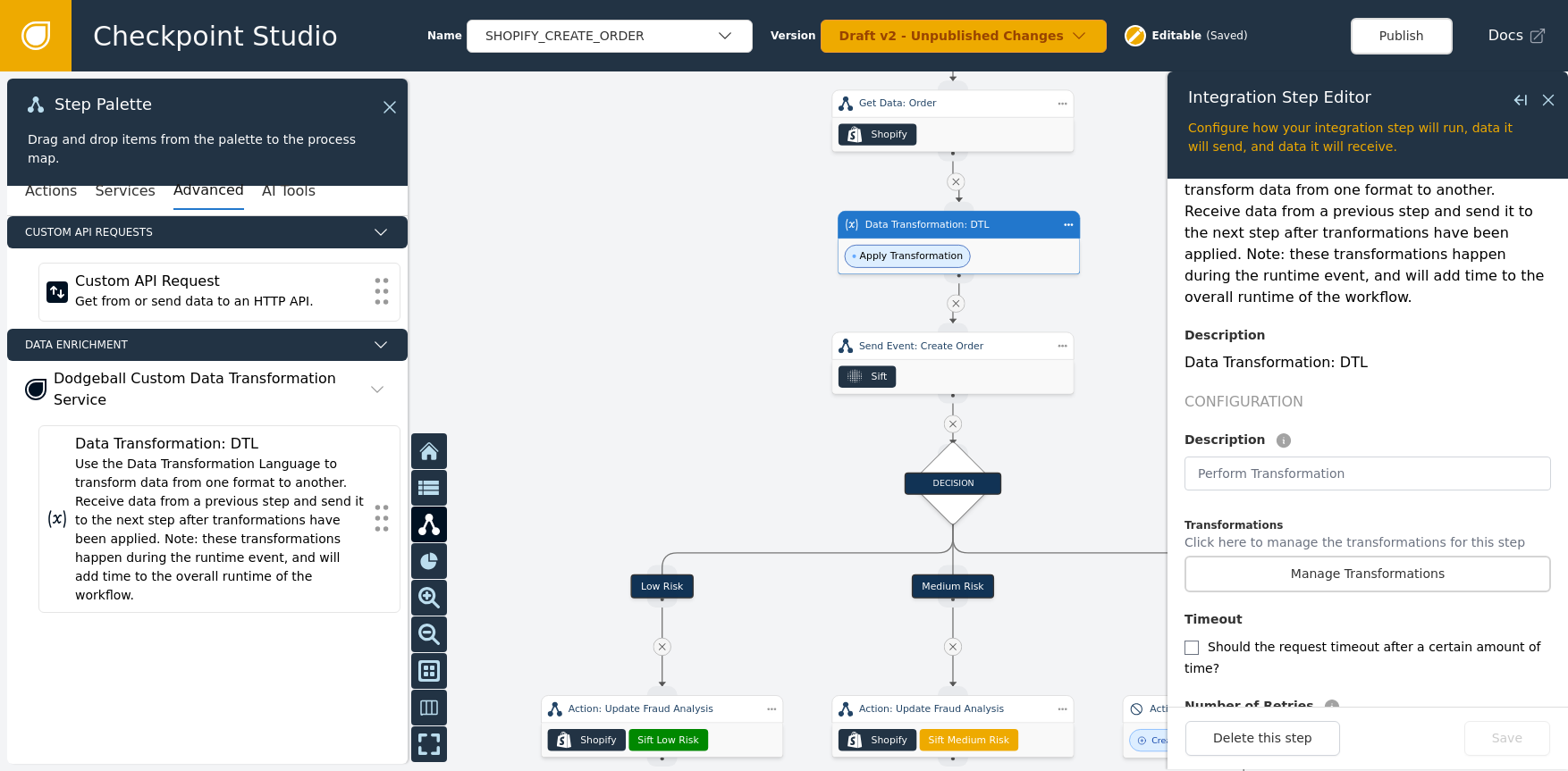
drag, startPoint x: 519, startPoint y: 328, endPoint x: 517, endPoint y: 238, distance: 90.0
click at [517, 236] on div at bounding box center [784, 421] width 1568 height 700
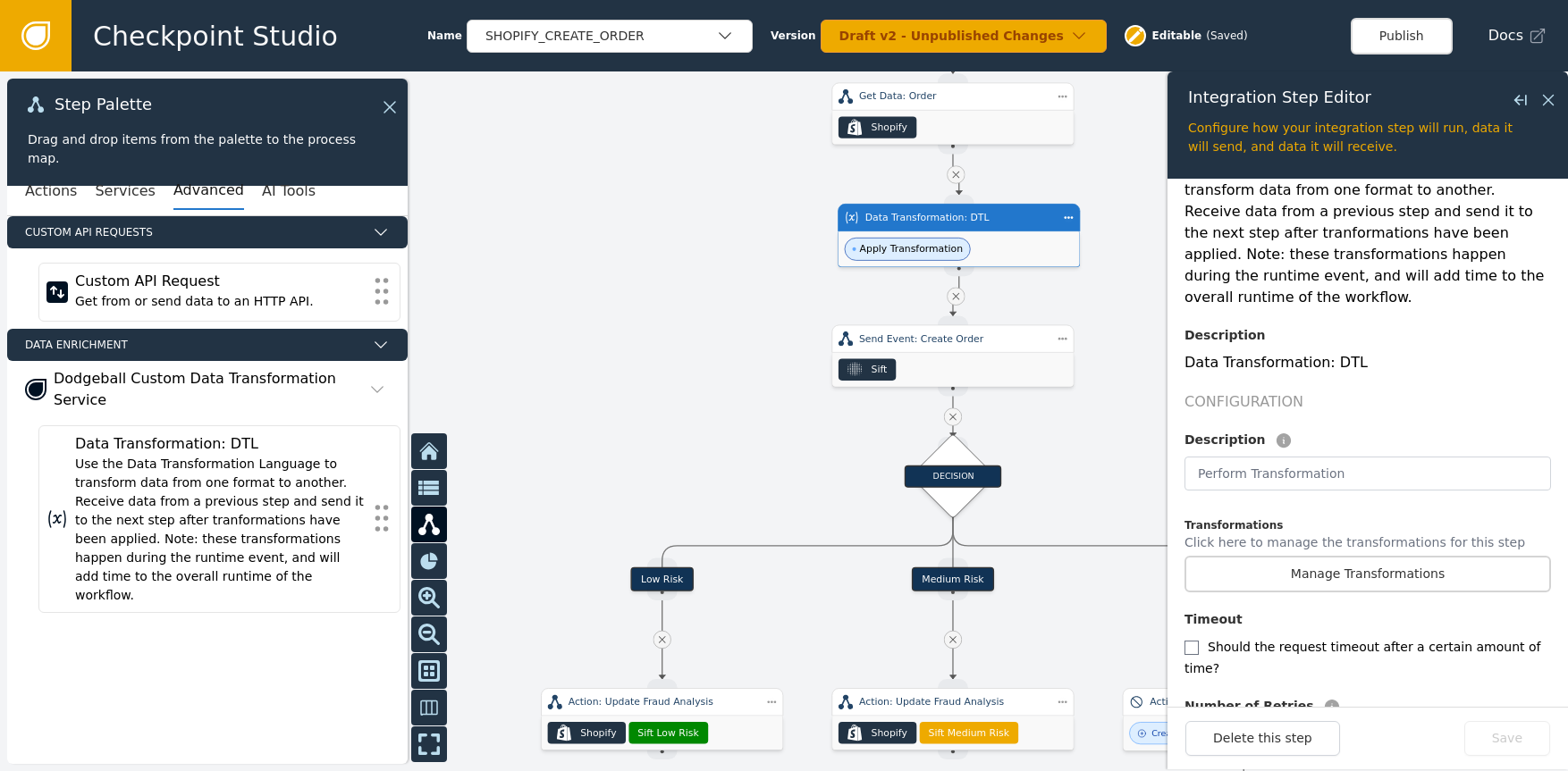
drag, startPoint x: 595, startPoint y: 315, endPoint x: 593, endPoint y: 267, distance: 48.0
click at [600, 263] on div at bounding box center [784, 421] width 1568 height 700
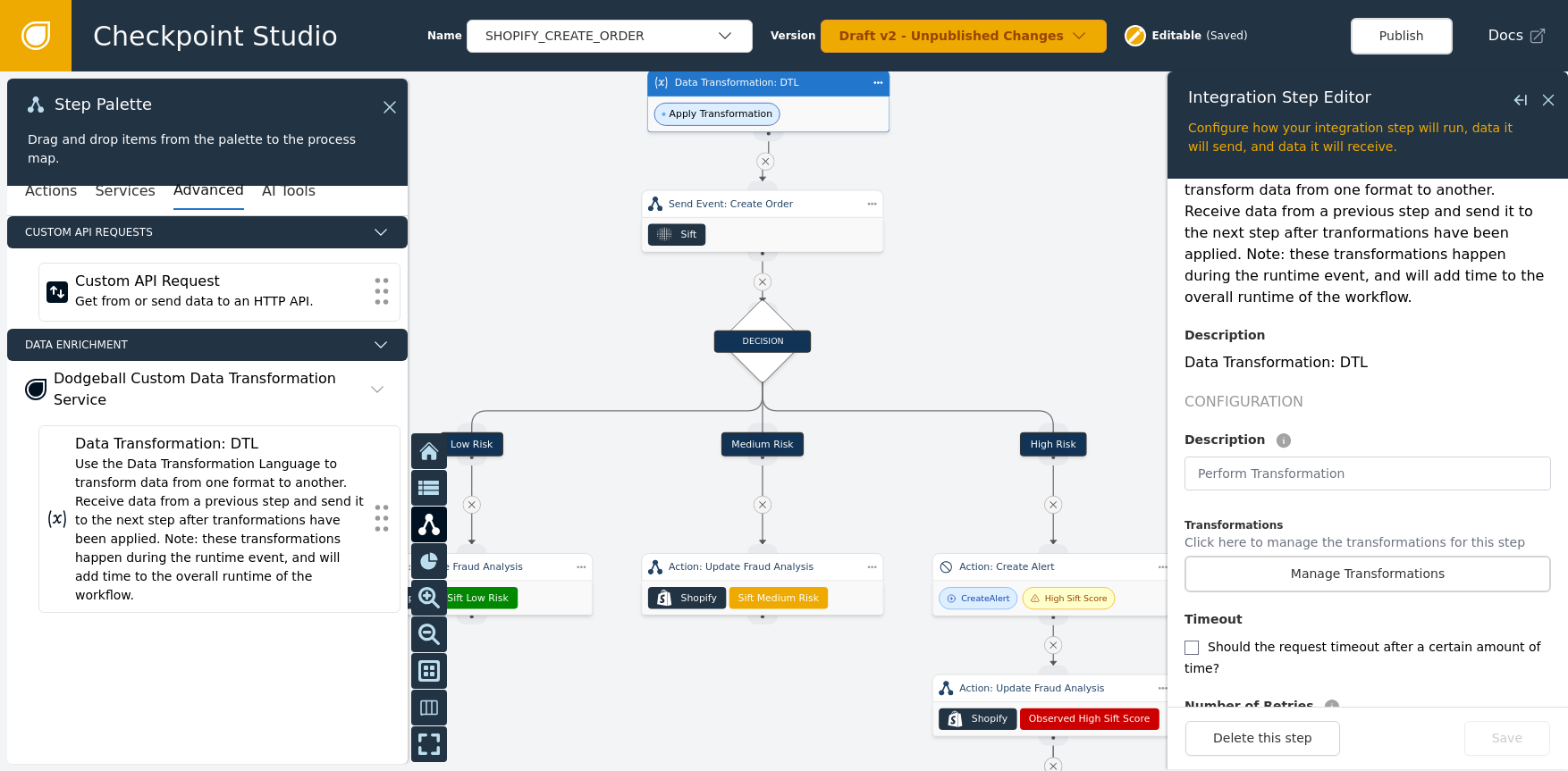
drag, startPoint x: 566, startPoint y: 258, endPoint x: 472, endPoint y: 285, distance: 97.8
click at [446, 259] on div at bounding box center [784, 421] width 1568 height 700
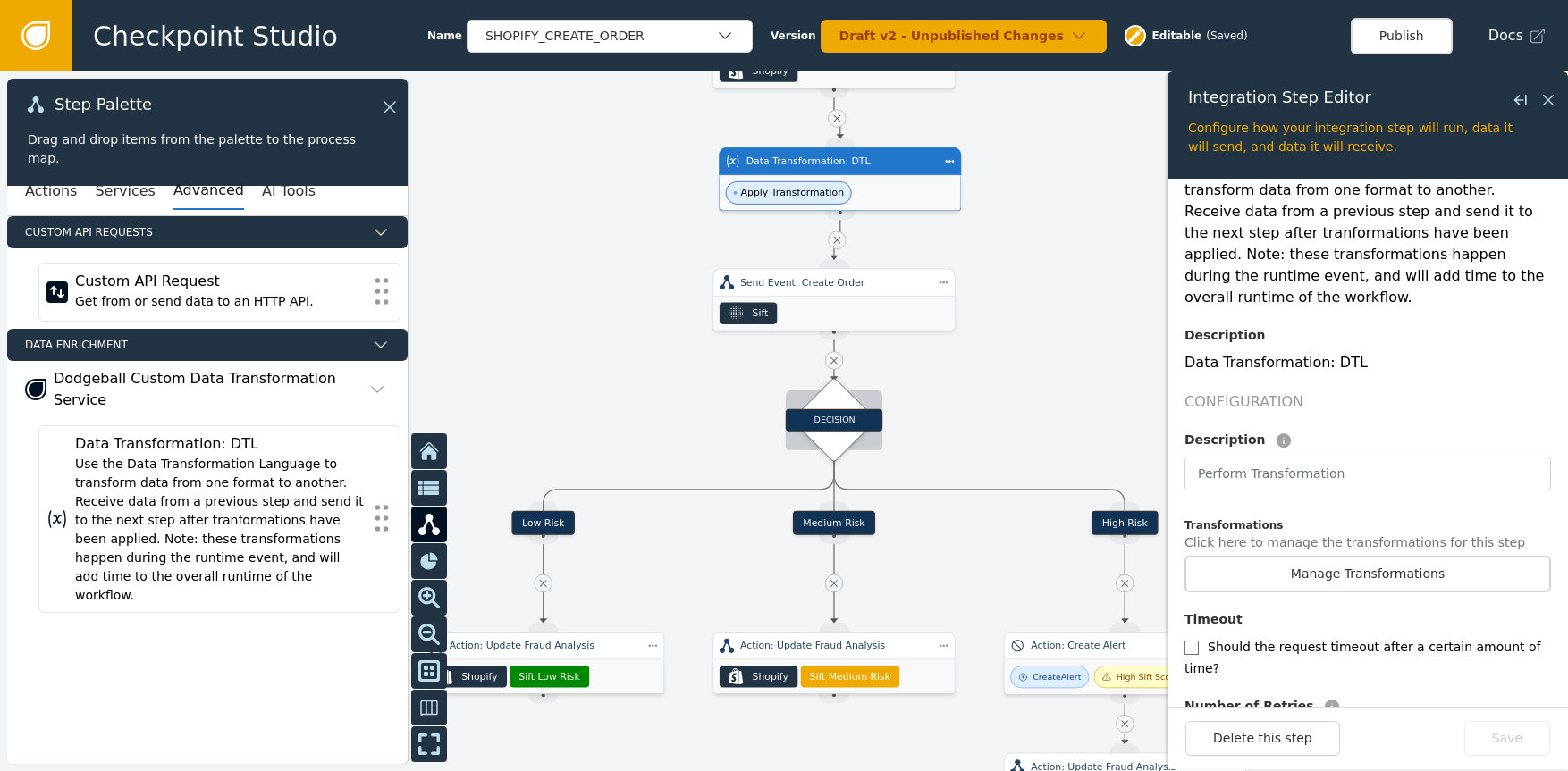
click at [807, 414] on div "DECISION" at bounding box center [834, 419] width 96 height 22
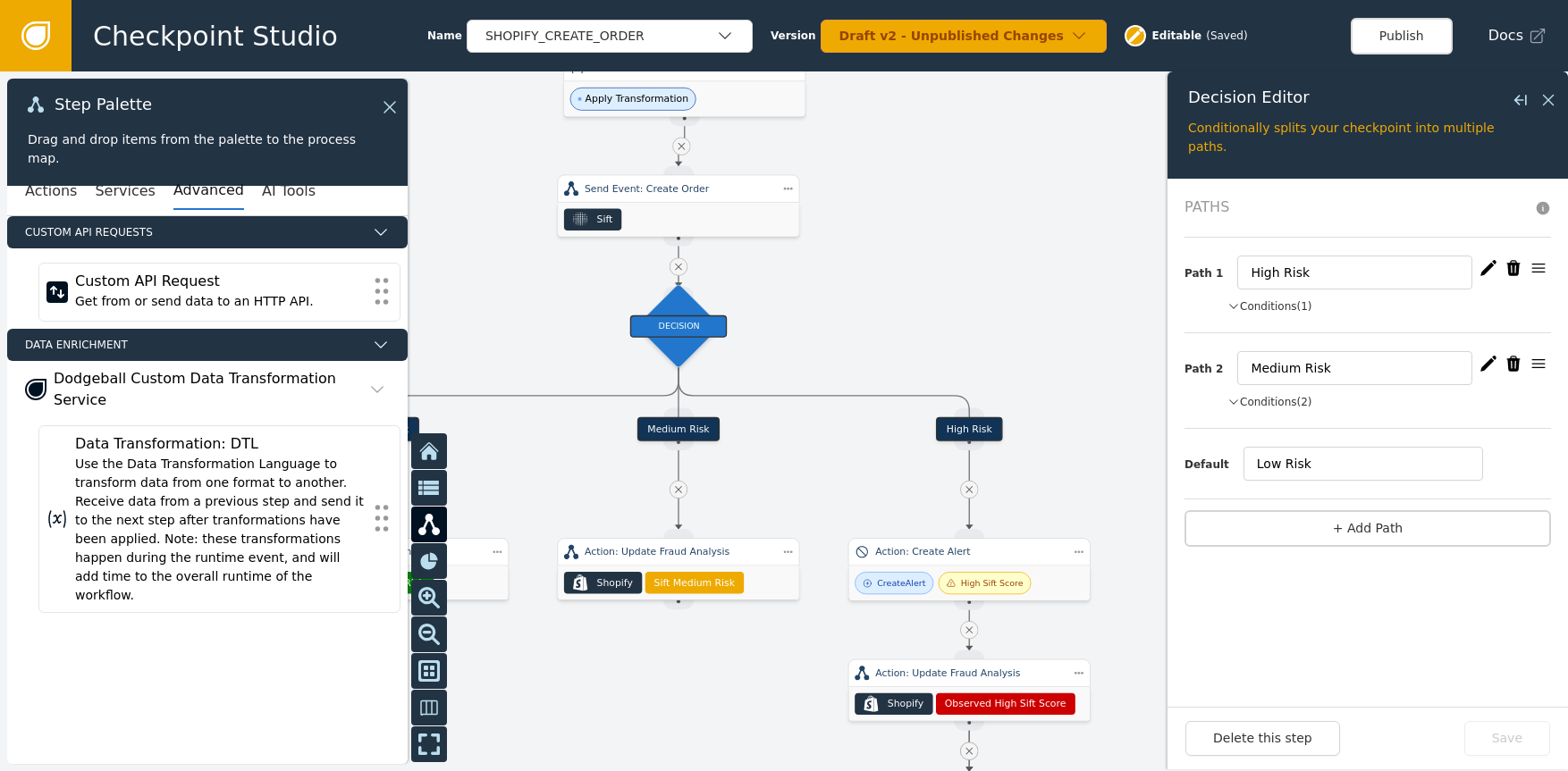
drag, startPoint x: 576, startPoint y: 395, endPoint x: 416, endPoint y: 316, distance: 178.4
click at [416, 312] on div at bounding box center [784, 421] width 1568 height 700
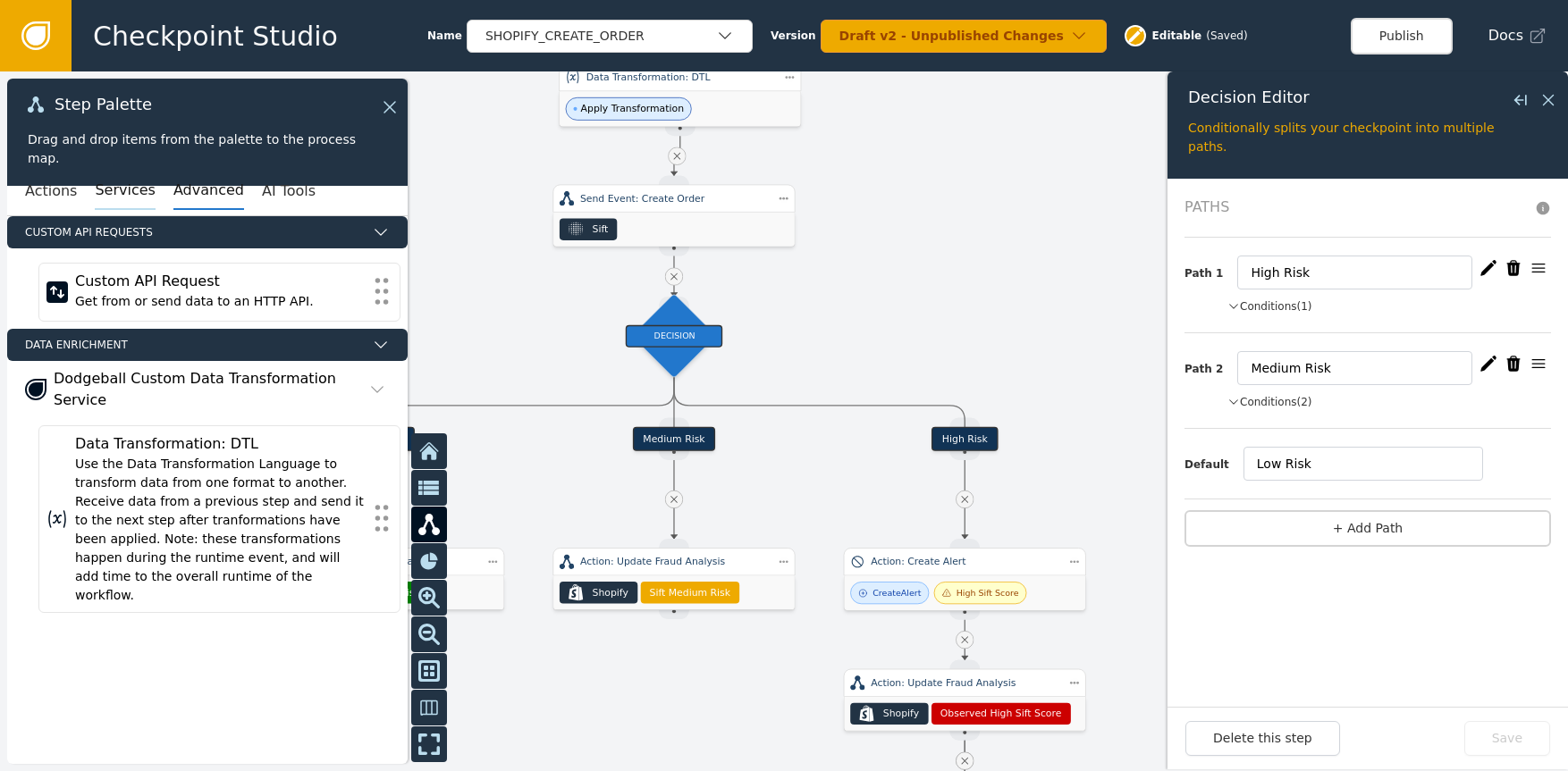
click at [127, 183] on button "Services" at bounding box center [124, 191] width 60 height 38
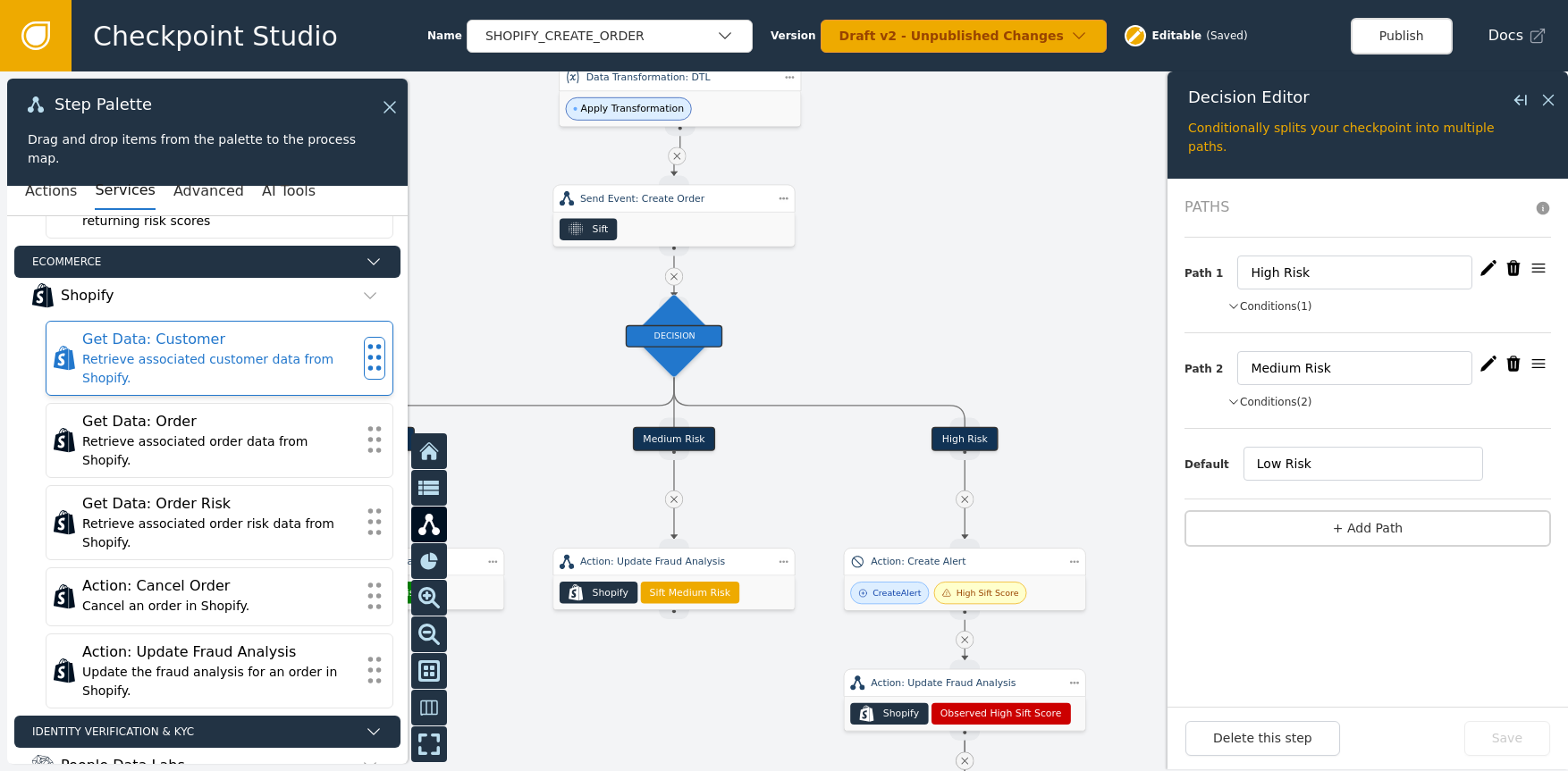
scroll to position [690, 0]
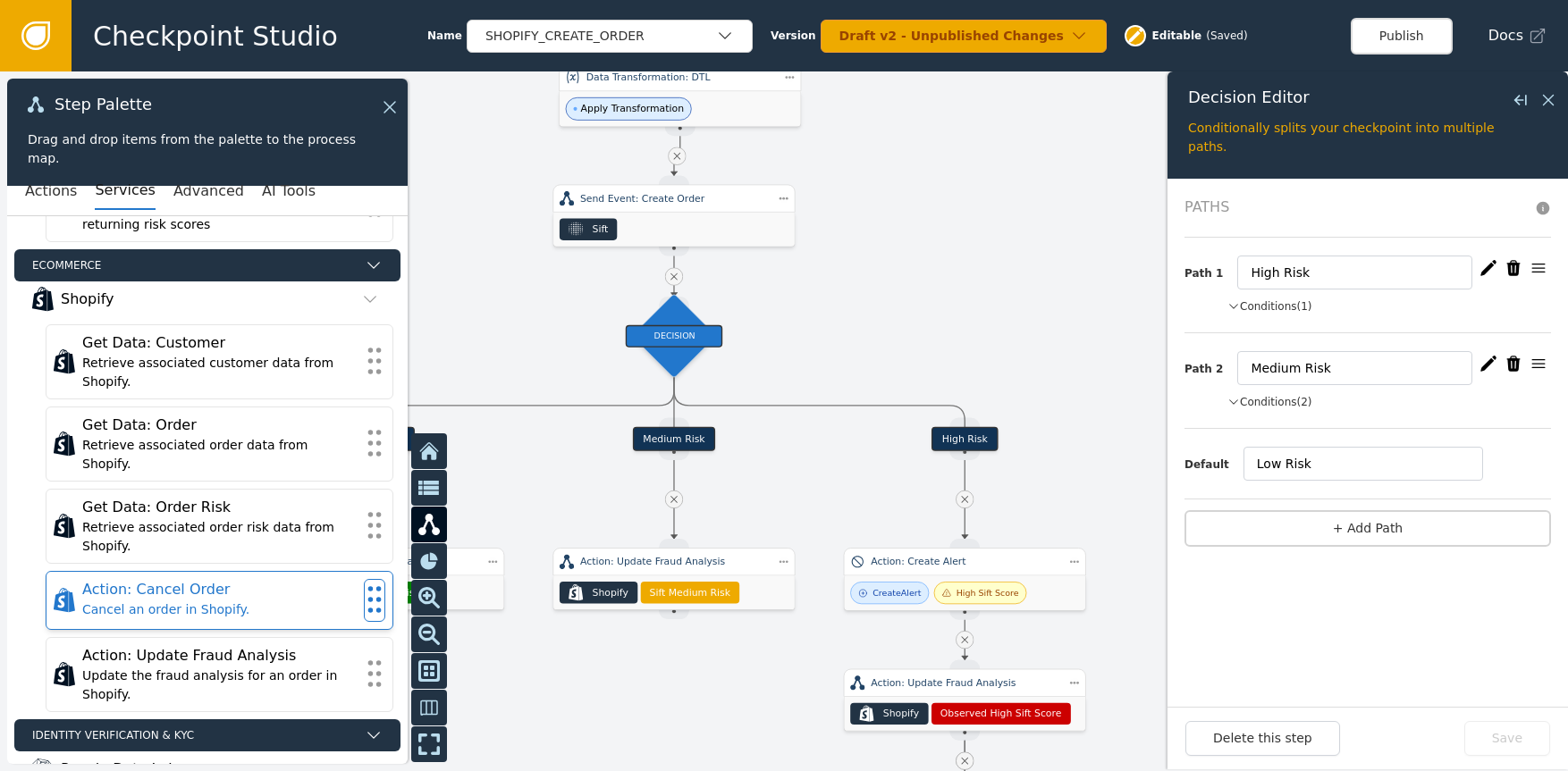
click at [365, 597] on icon at bounding box center [374, 599] width 19 height 40
click at [365, 580] on icon at bounding box center [374, 599] width 19 height 40
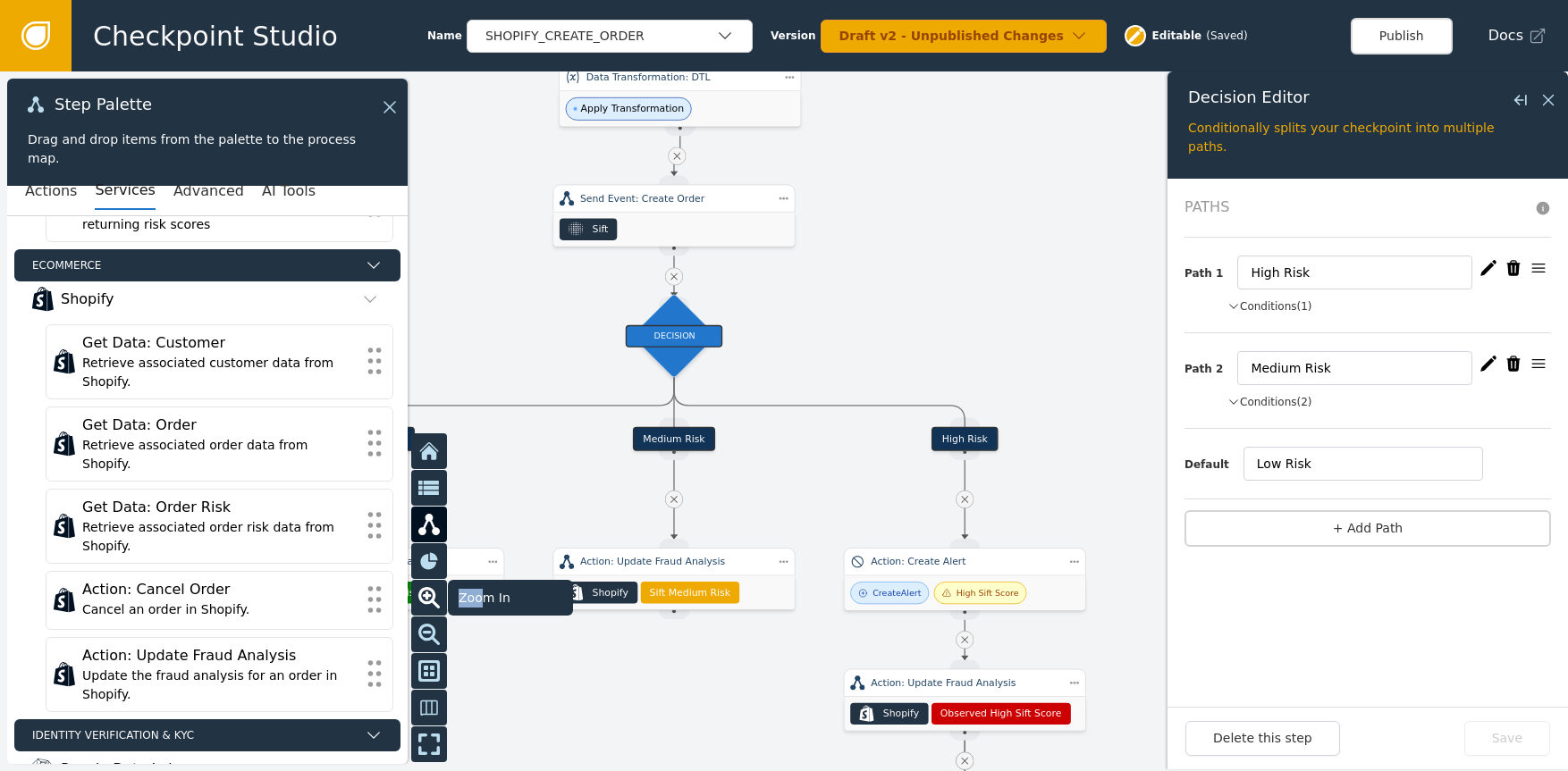
drag, startPoint x: 515, startPoint y: 634, endPoint x: 501, endPoint y: 612, distance: 26.1
click at [500, 612] on div "Exit Checkpoint Studio Checkpoint Manager Hide Step Palette Analytics Mode Zoom…" at bounding box center [492, 597] width 162 height 329
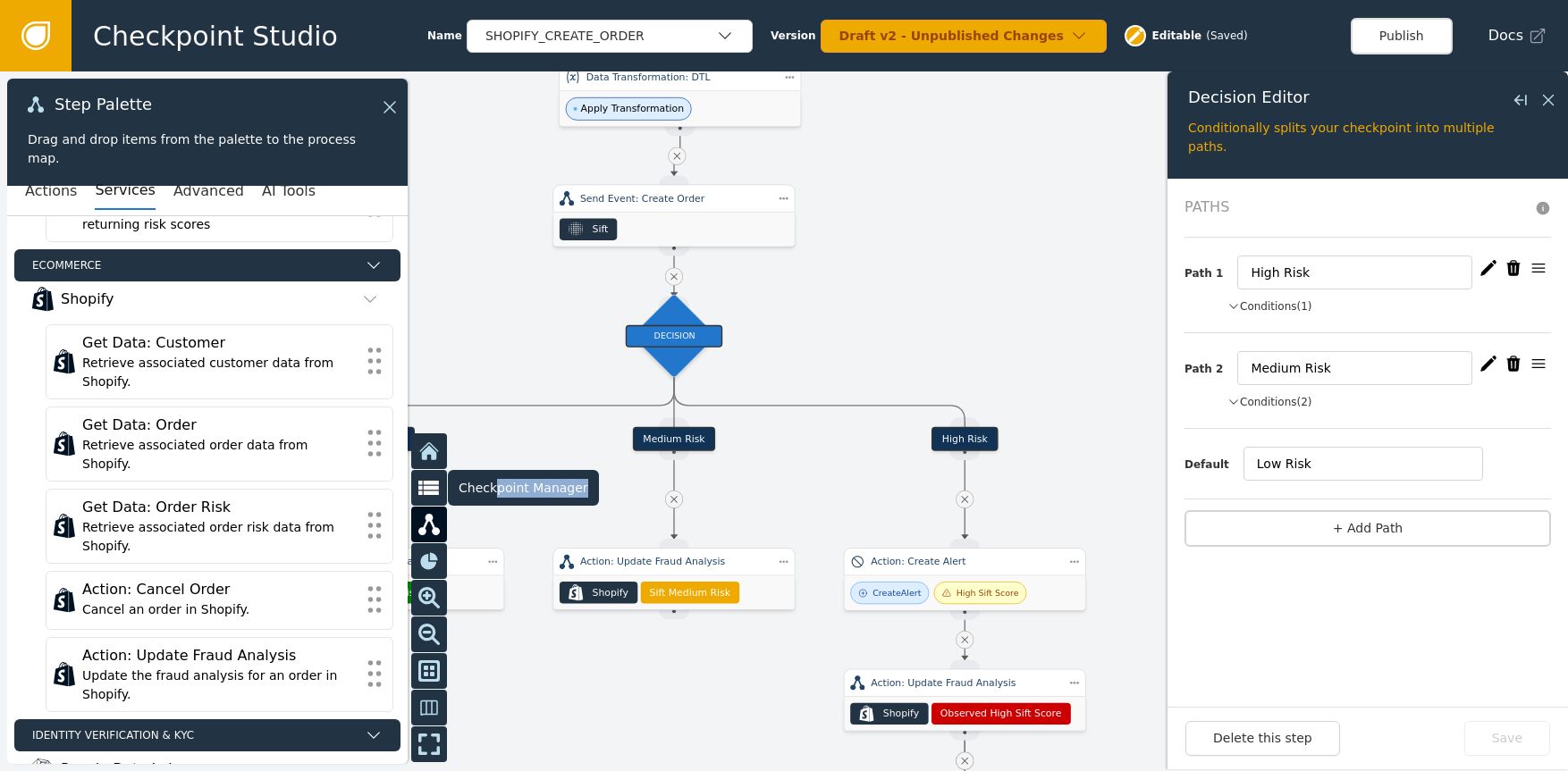
drag, startPoint x: 566, startPoint y: 666, endPoint x: 584, endPoint y: 487, distance: 179.9
click at [495, 490] on div "Exit Checkpoint Studio Checkpoint Manager Hide Step Palette Analytics Mode Zoom…" at bounding box center [505, 597] width 188 height 329
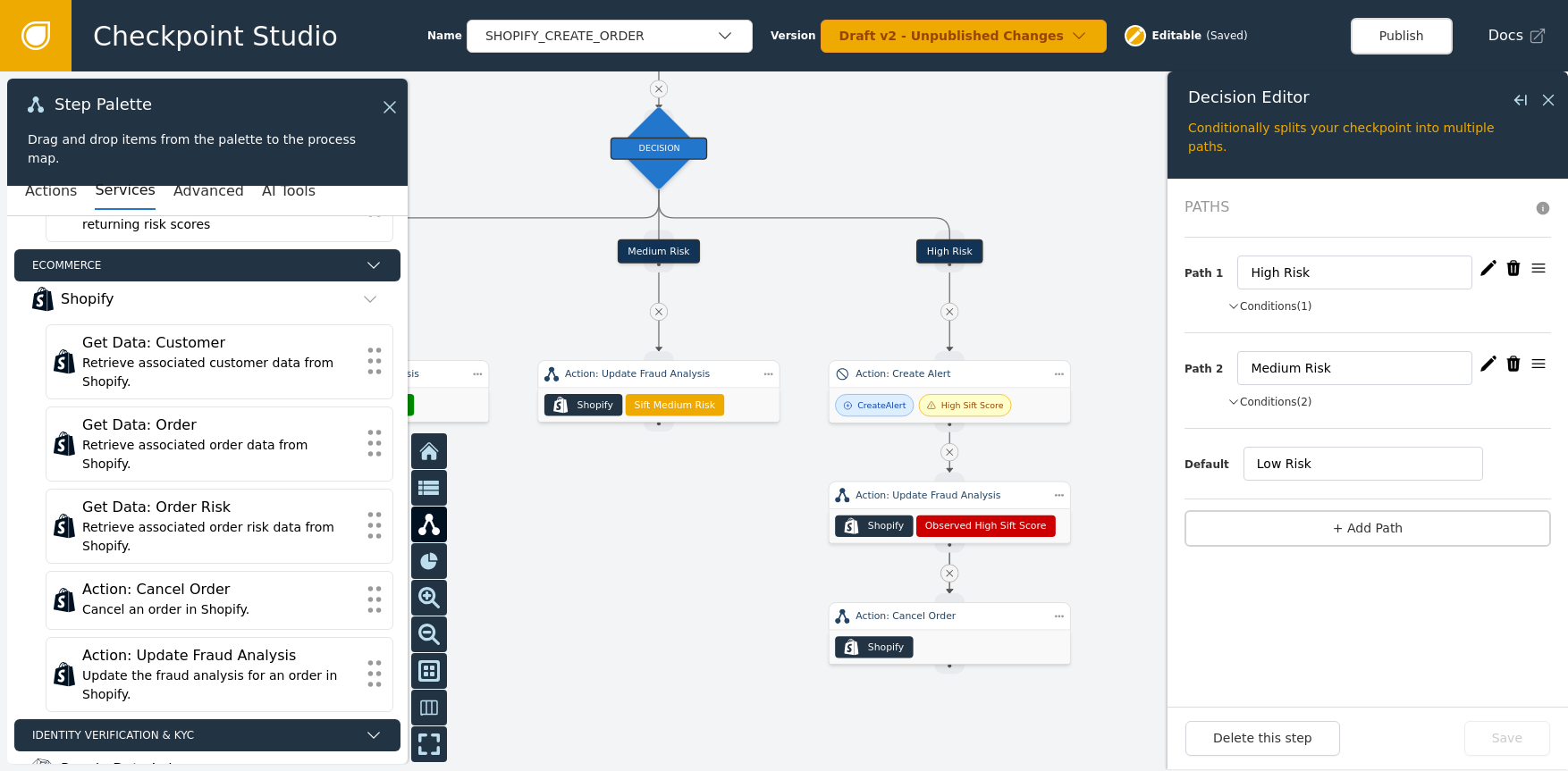
drag, startPoint x: 878, startPoint y: 309, endPoint x: 745, endPoint y: 106, distance: 242.7
click at [784, 1] on div "Checkpoint Studio Name SHOPIFY_CREATE_ORDER Version Draft v2 - Unpublished Chan…" at bounding box center [784, 0] width 1568 height 1
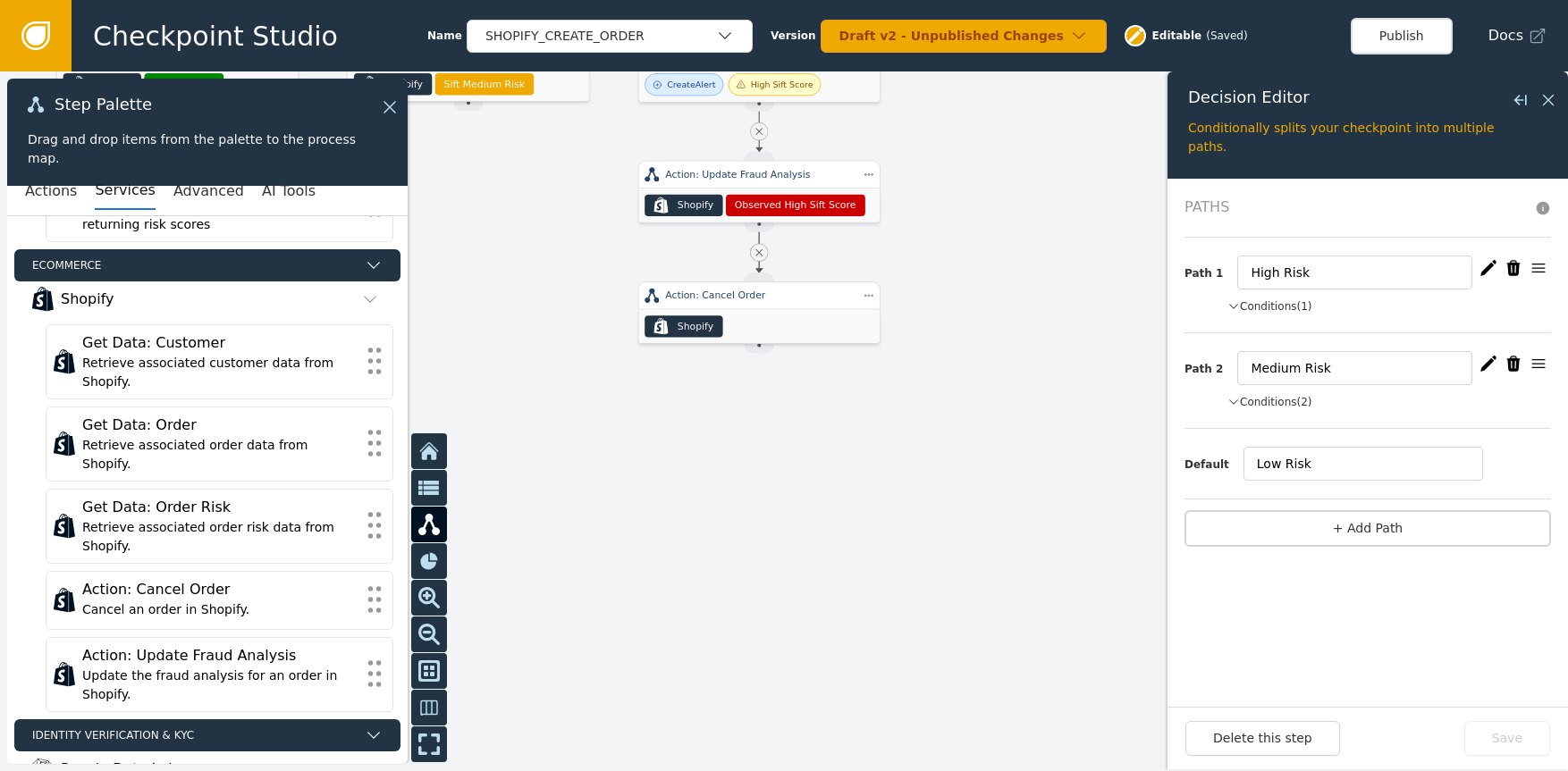
drag, startPoint x: 562, startPoint y: 480, endPoint x: 437, endPoint y: 320, distance: 203.0
click at [466, 274] on div at bounding box center [784, 421] width 1568 height 700
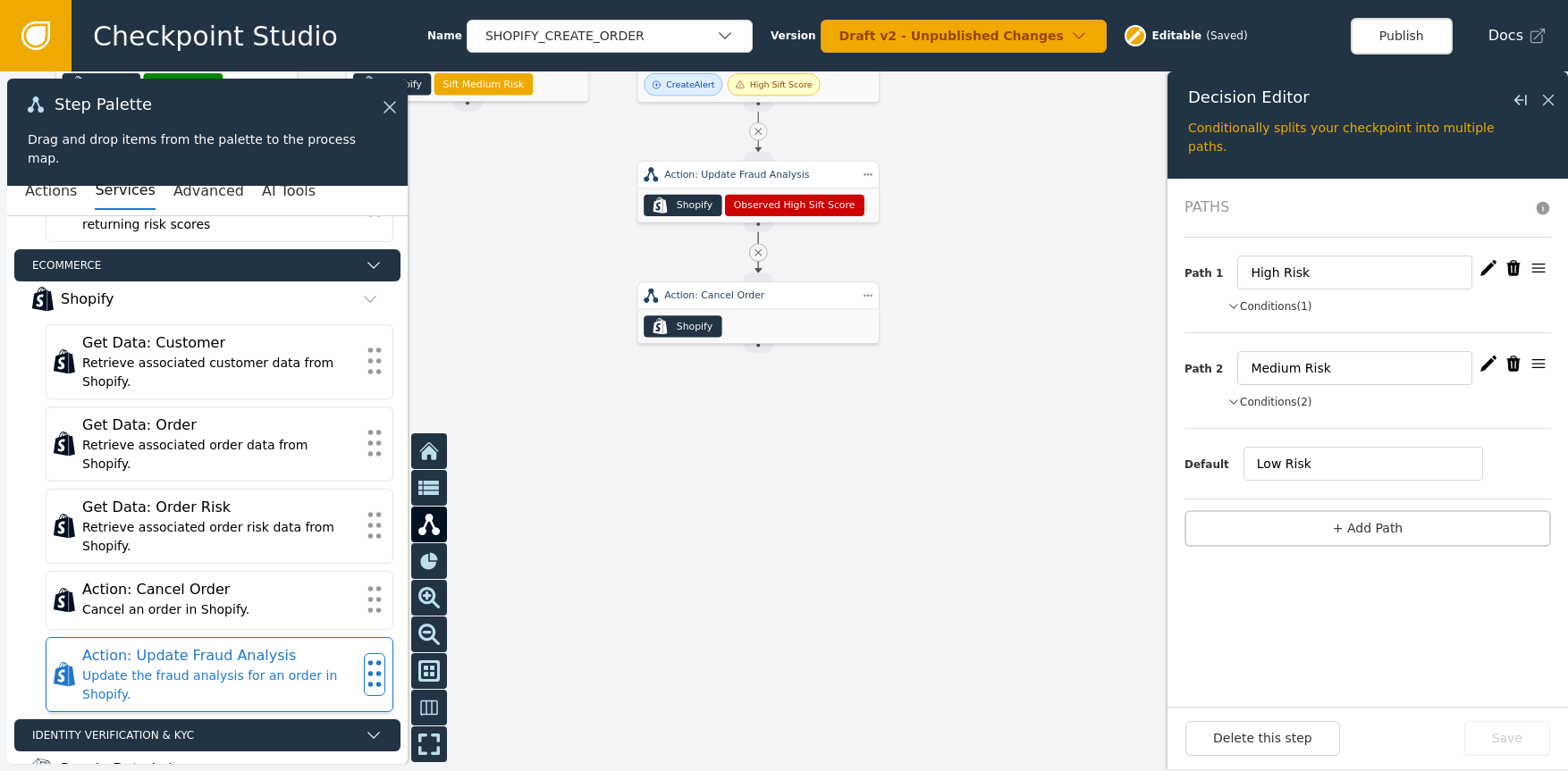
click at [306, 667] on div "Update the fraud analysis for an order in Shopify." at bounding box center [219, 685] width 274 height 38
click at [365, 665] on icon at bounding box center [374, 674] width 19 height 40
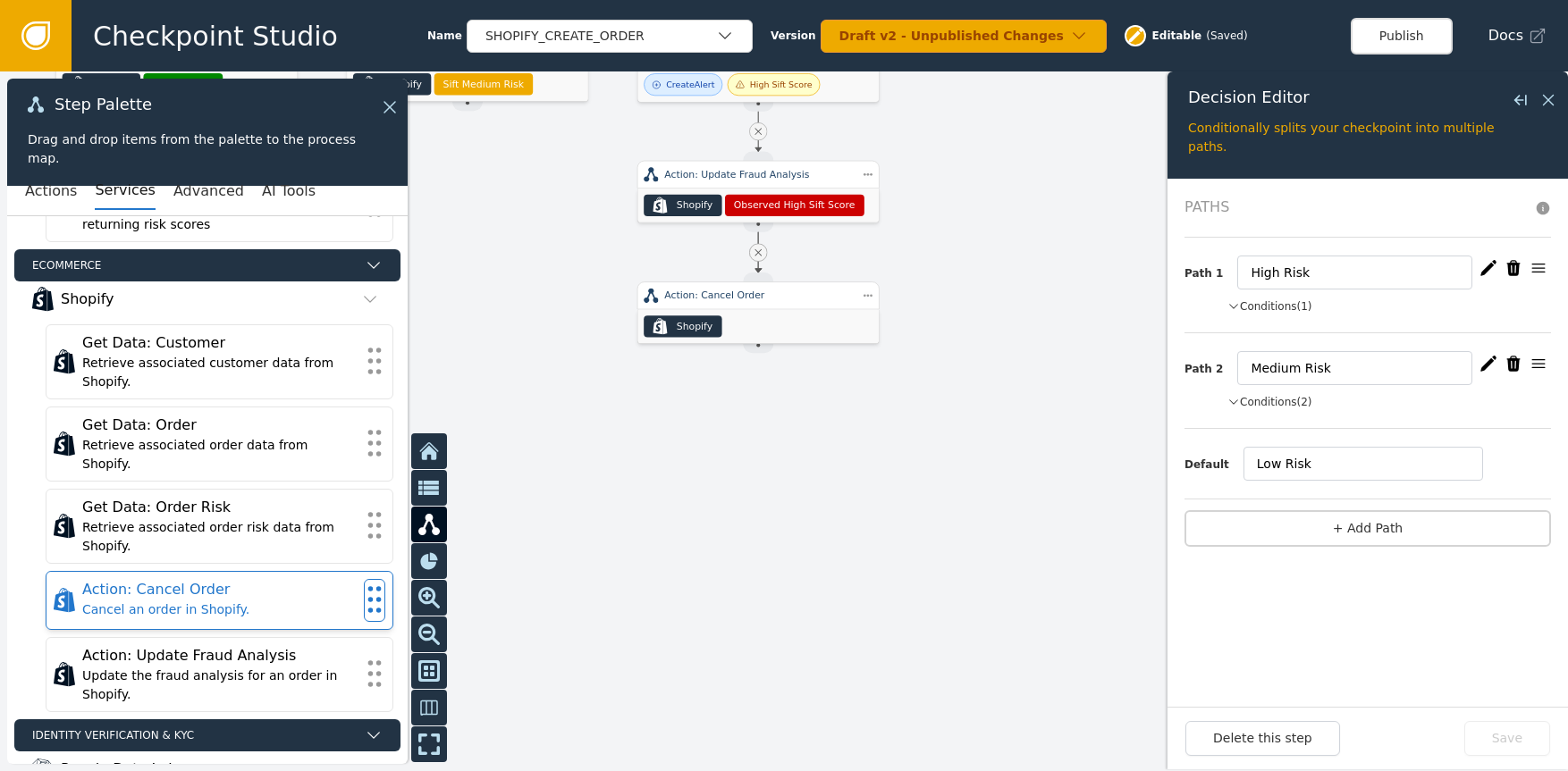
click at [234, 600] on div "Cancel an order in Shopify." at bounding box center [219, 609] width 274 height 18
click at [365, 588] on icon at bounding box center [374, 599] width 19 height 40
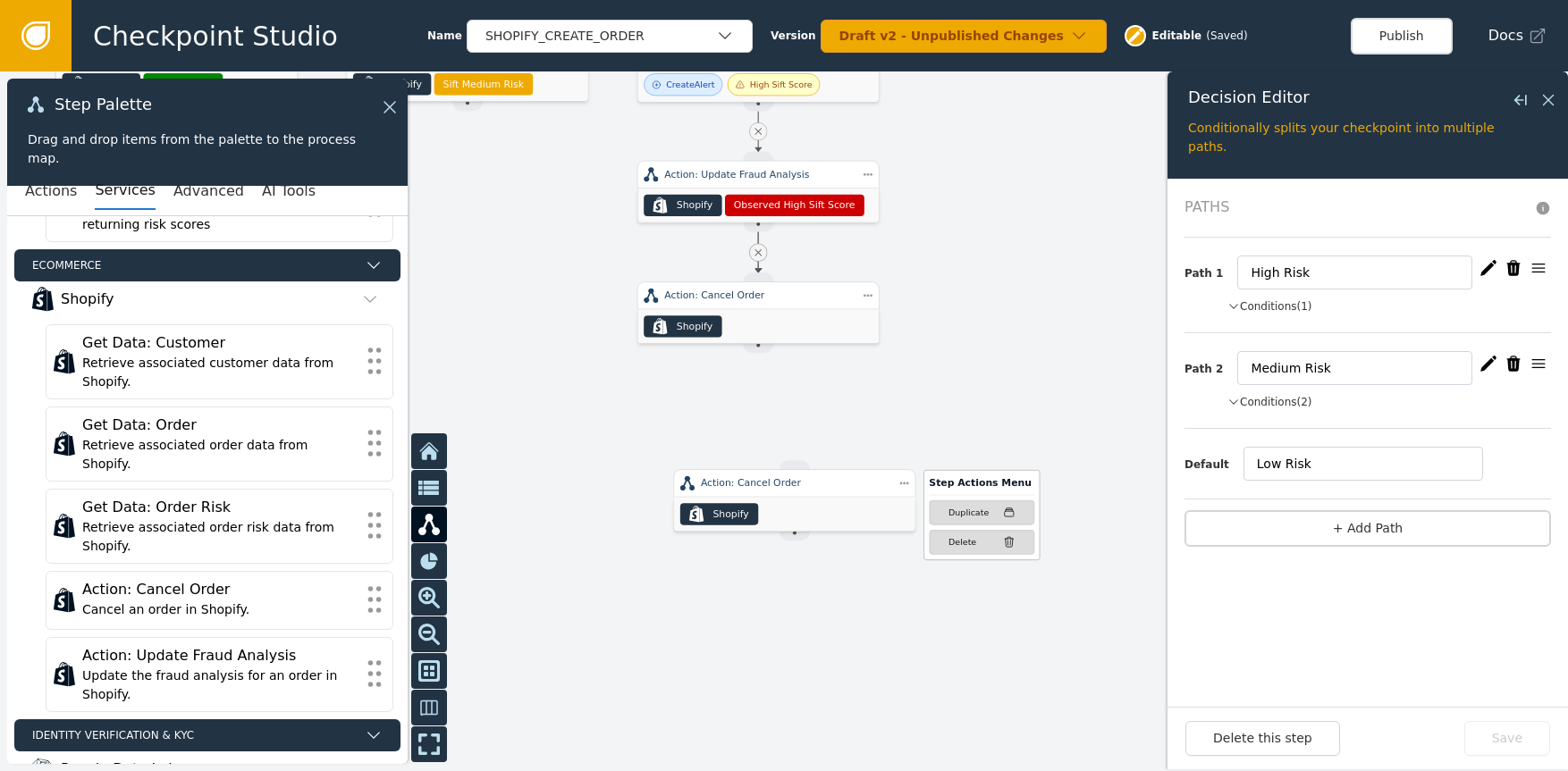
click at [964, 543] on div "Delete" at bounding box center [962, 542] width 28 height 13
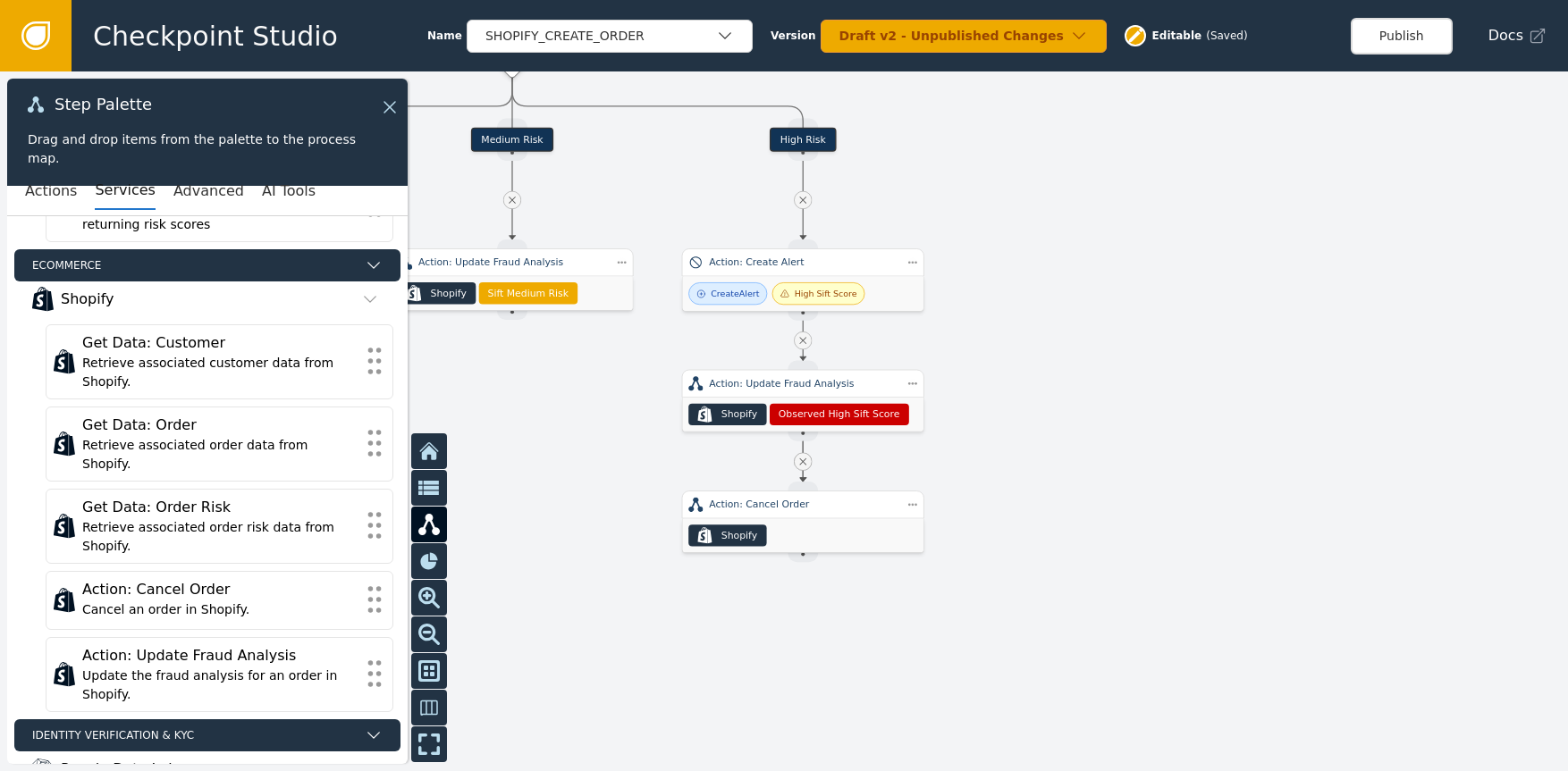
drag, startPoint x: 1011, startPoint y: 323, endPoint x: 1036, endPoint y: 542, distance: 220.4
click at [1044, 538] on div at bounding box center [784, 421] width 1568 height 700
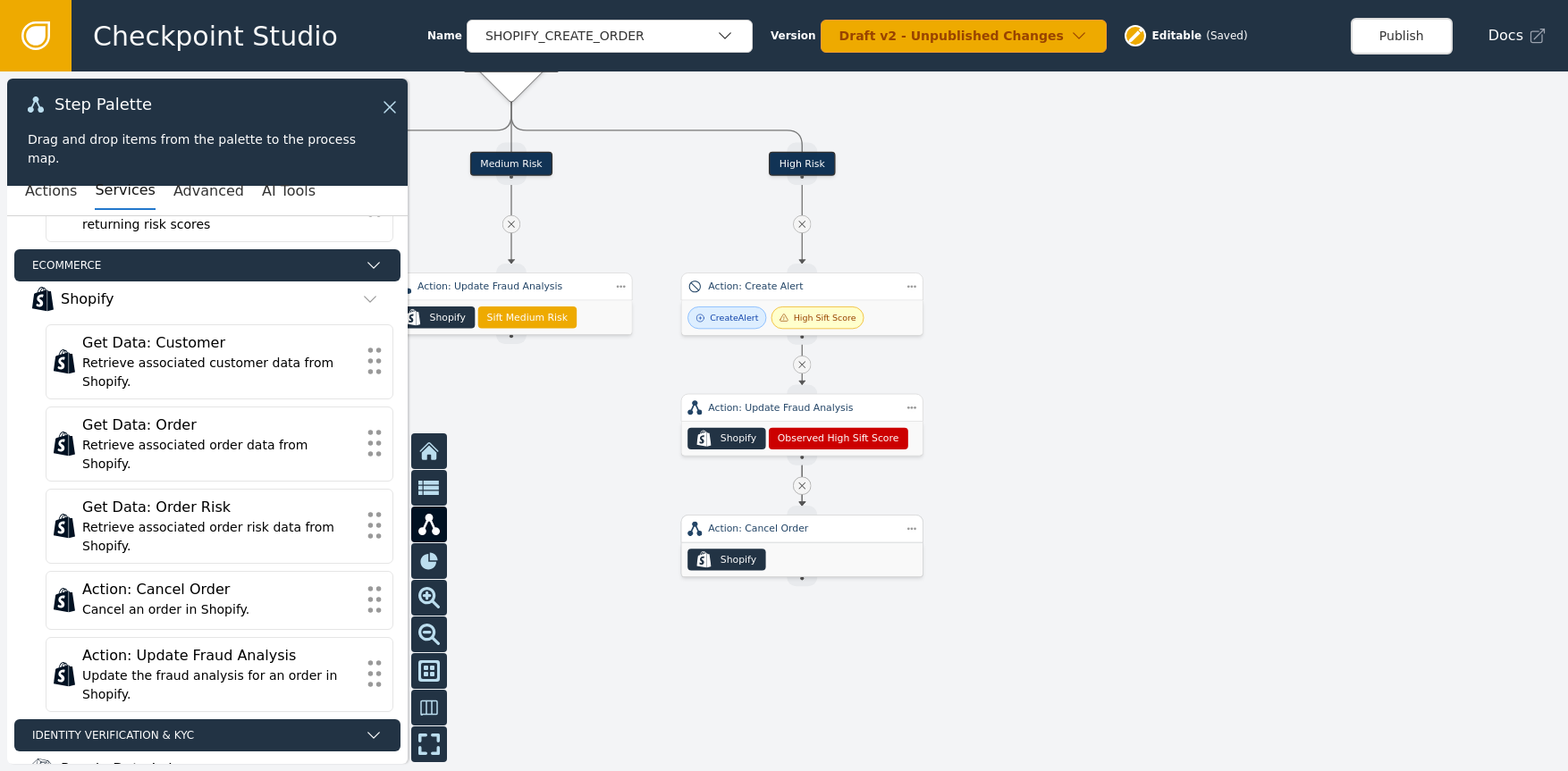
click at [806, 539] on div "Action: Cancel Order" at bounding box center [802, 529] width 242 height 28
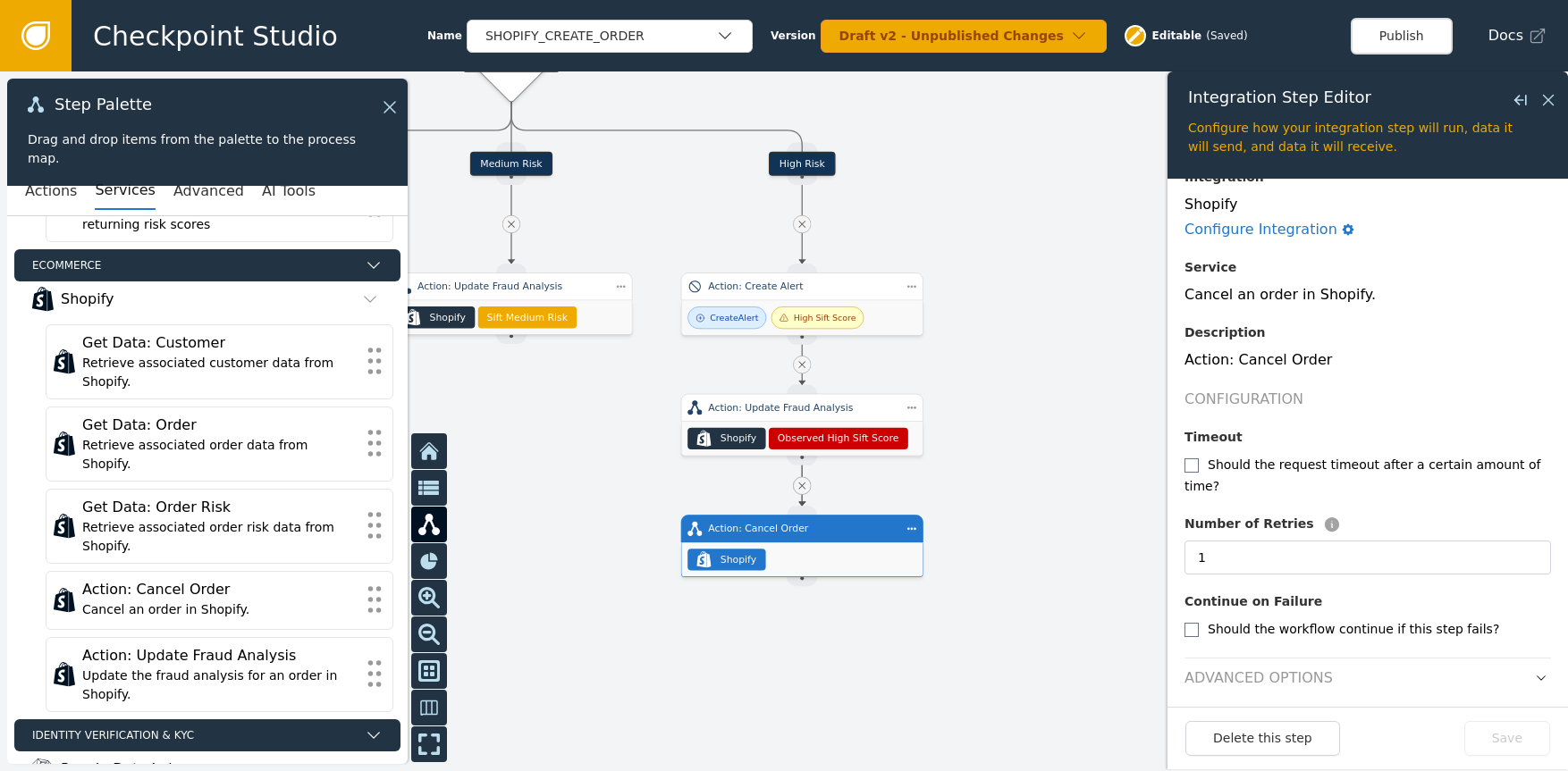
scroll to position [86, 0]
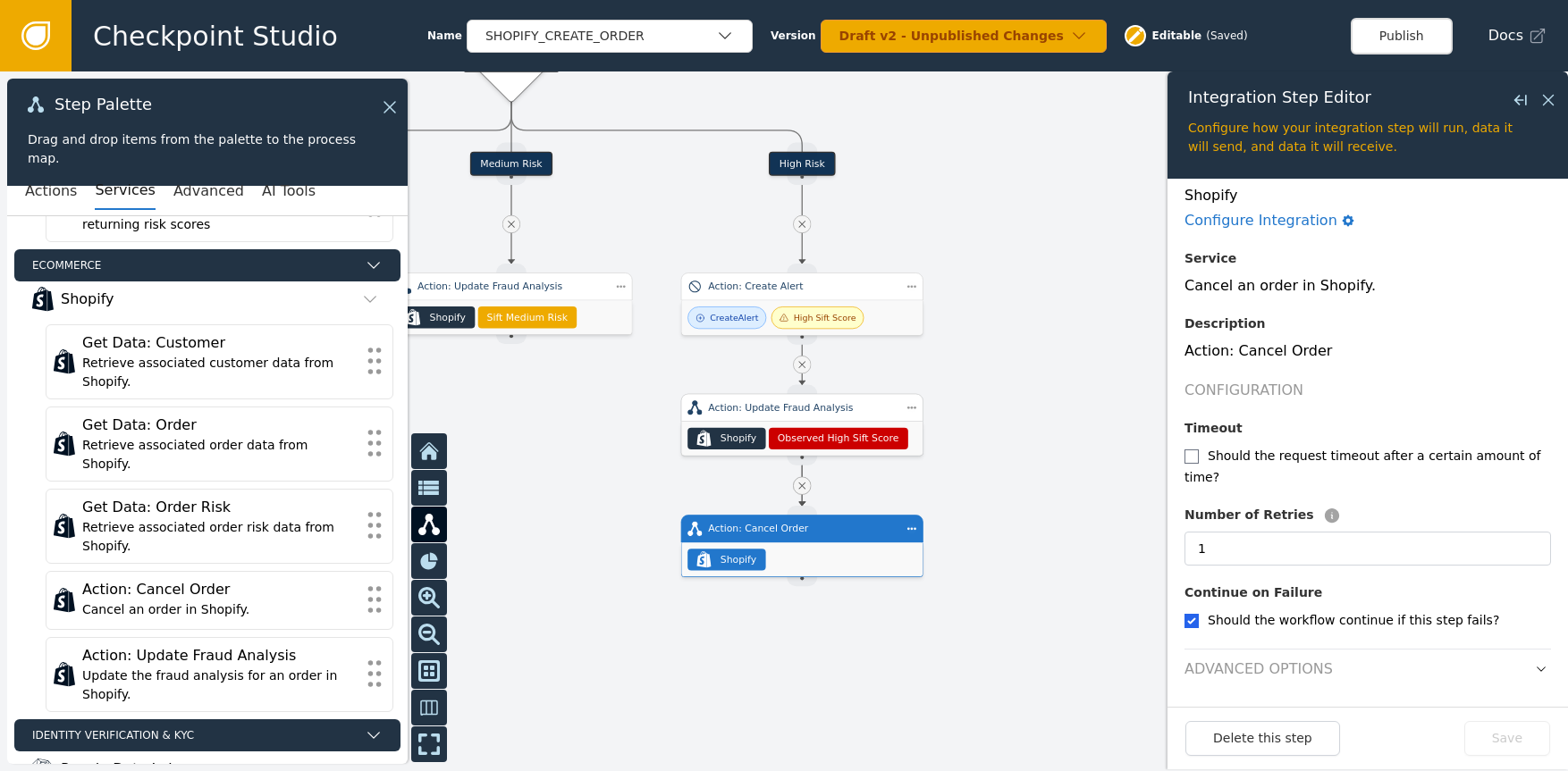
click at [848, 422] on div ".shopify-icon_svg__st0{fill:currentColor} Shopify Observed High Sift Score" at bounding box center [802, 438] width 241 height 34
checkbox input "true"
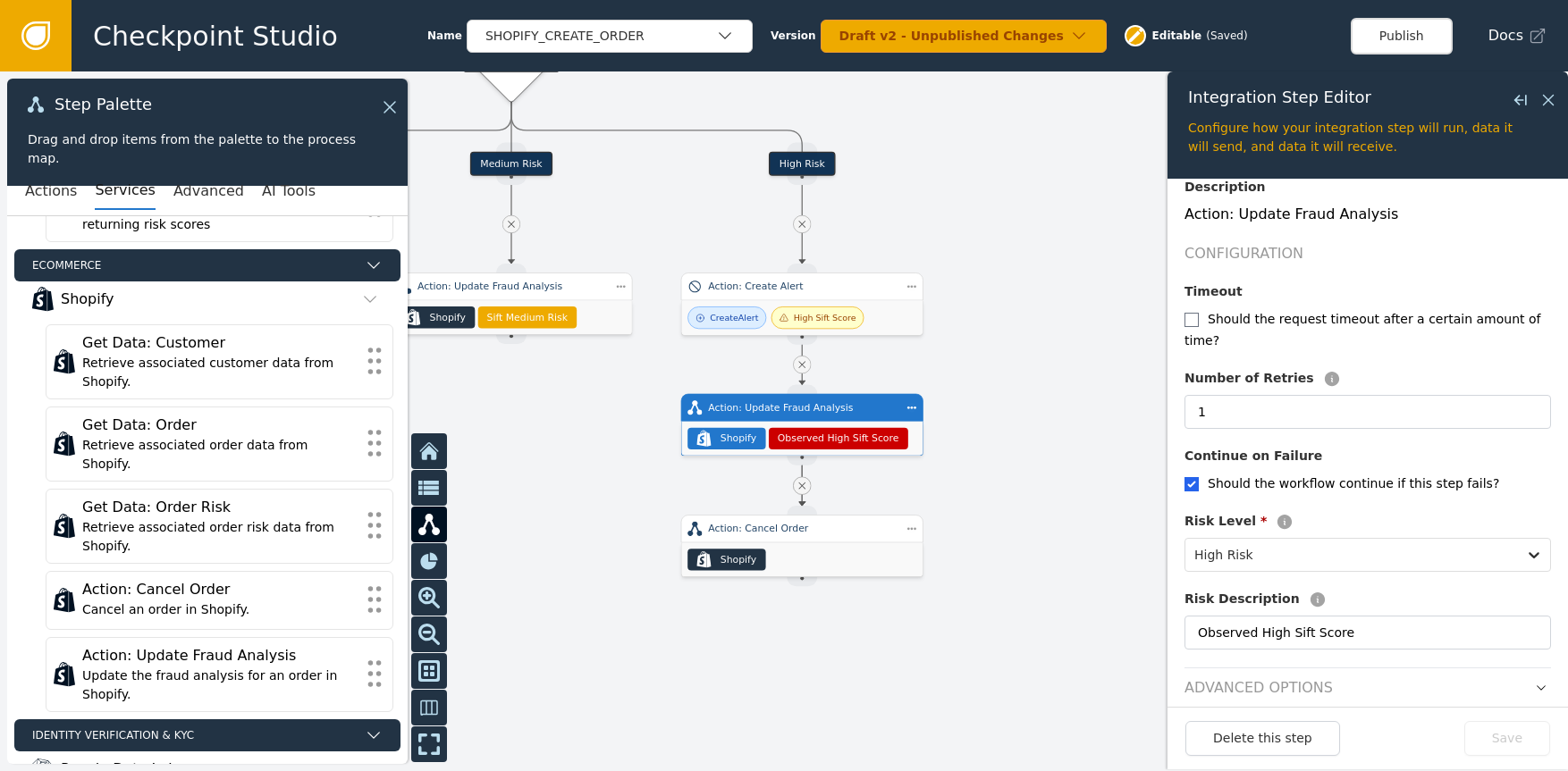
scroll to position [241, 0]
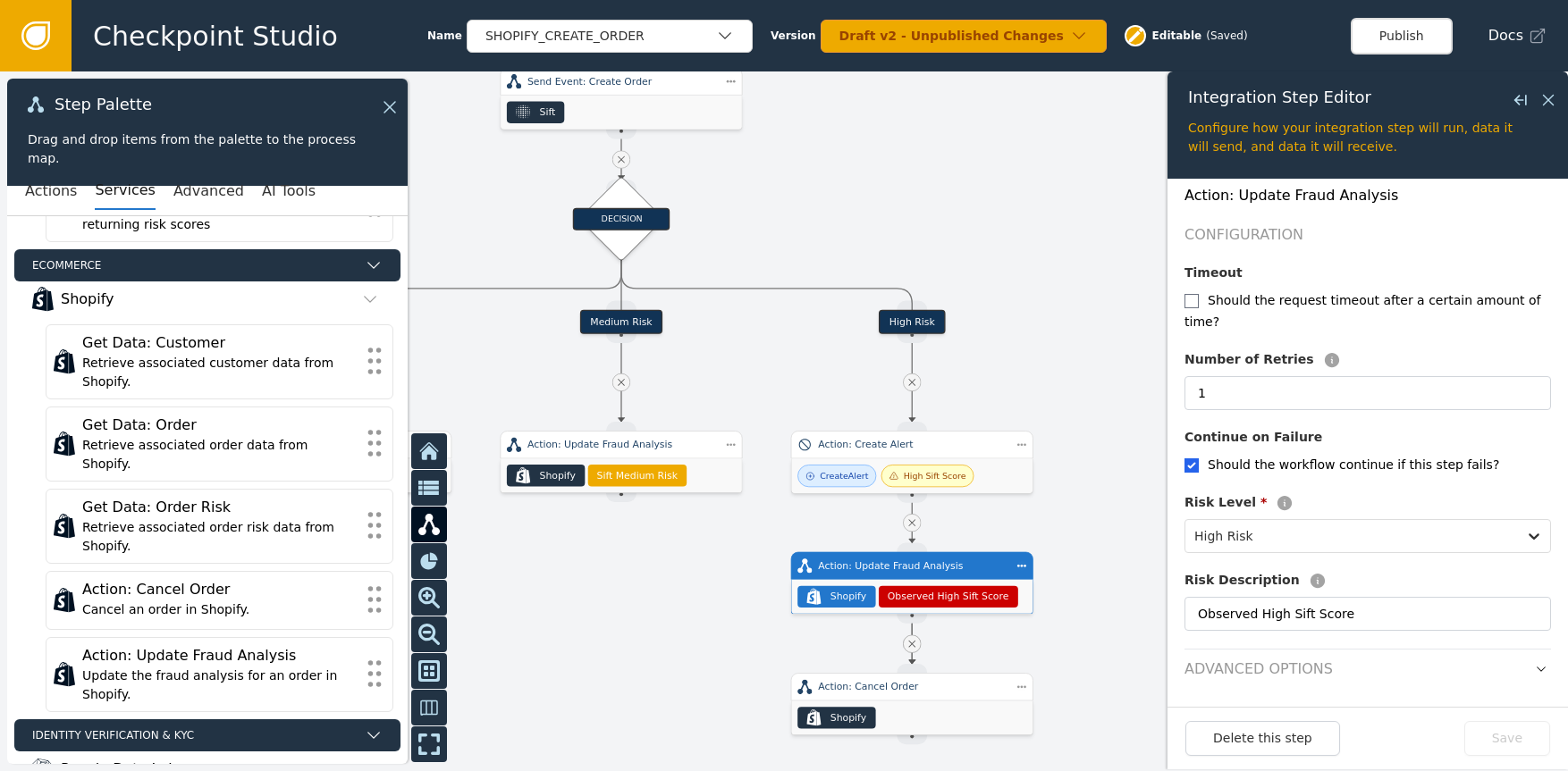
drag, startPoint x: 1005, startPoint y: 422, endPoint x: 1094, endPoint y: 551, distance: 156.7
click at [1115, 580] on div at bounding box center [784, 421] width 1568 height 700
drag, startPoint x: 1114, startPoint y: 344, endPoint x: 1086, endPoint y: 289, distance: 61.7
click at [1113, 332] on div at bounding box center [784, 421] width 1568 height 700
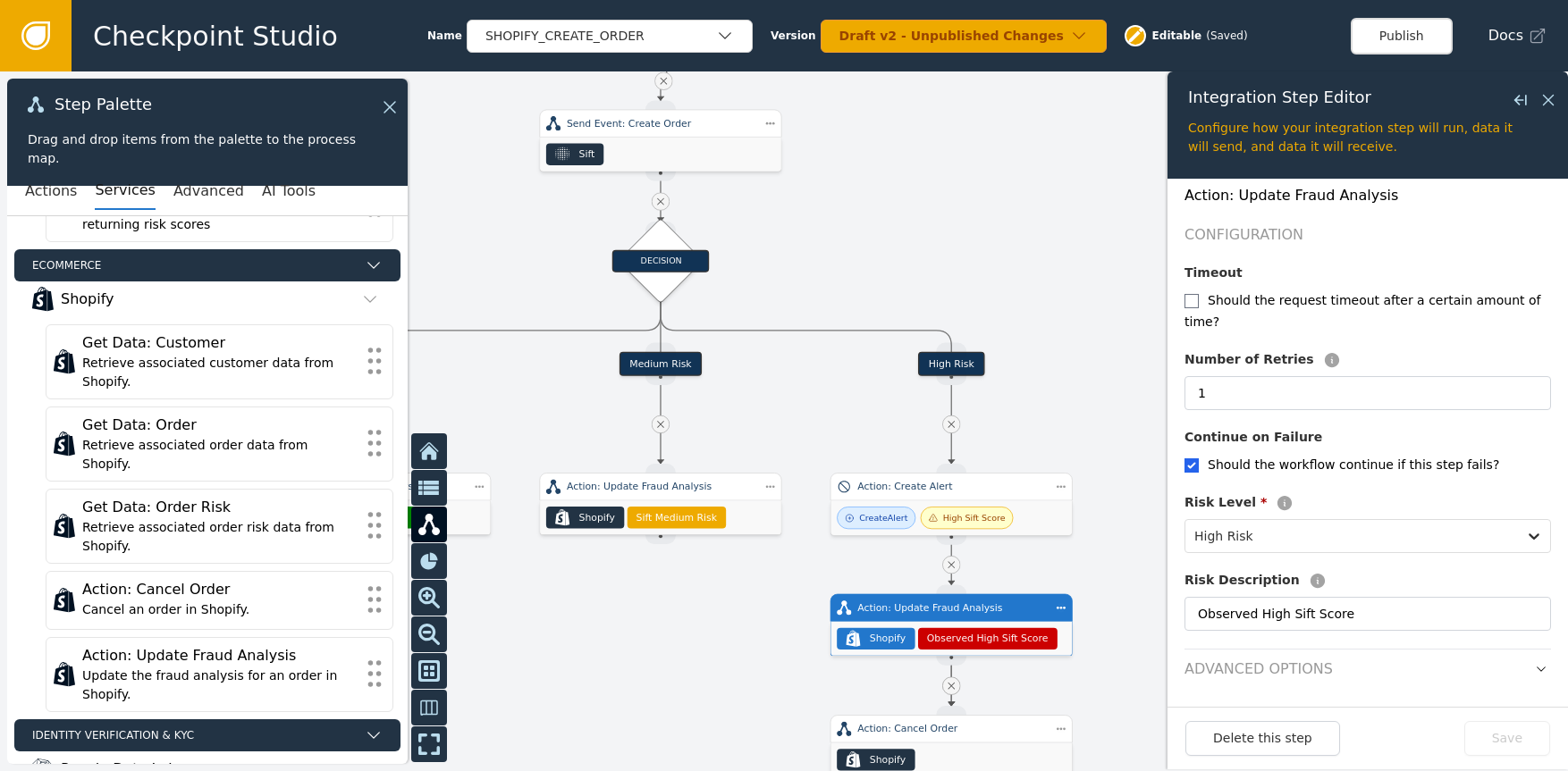
drag, startPoint x: 1028, startPoint y: 234, endPoint x: 1113, endPoint y: 470, distance: 250.8
click at [1113, 470] on div at bounding box center [784, 421] width 1568 height 700
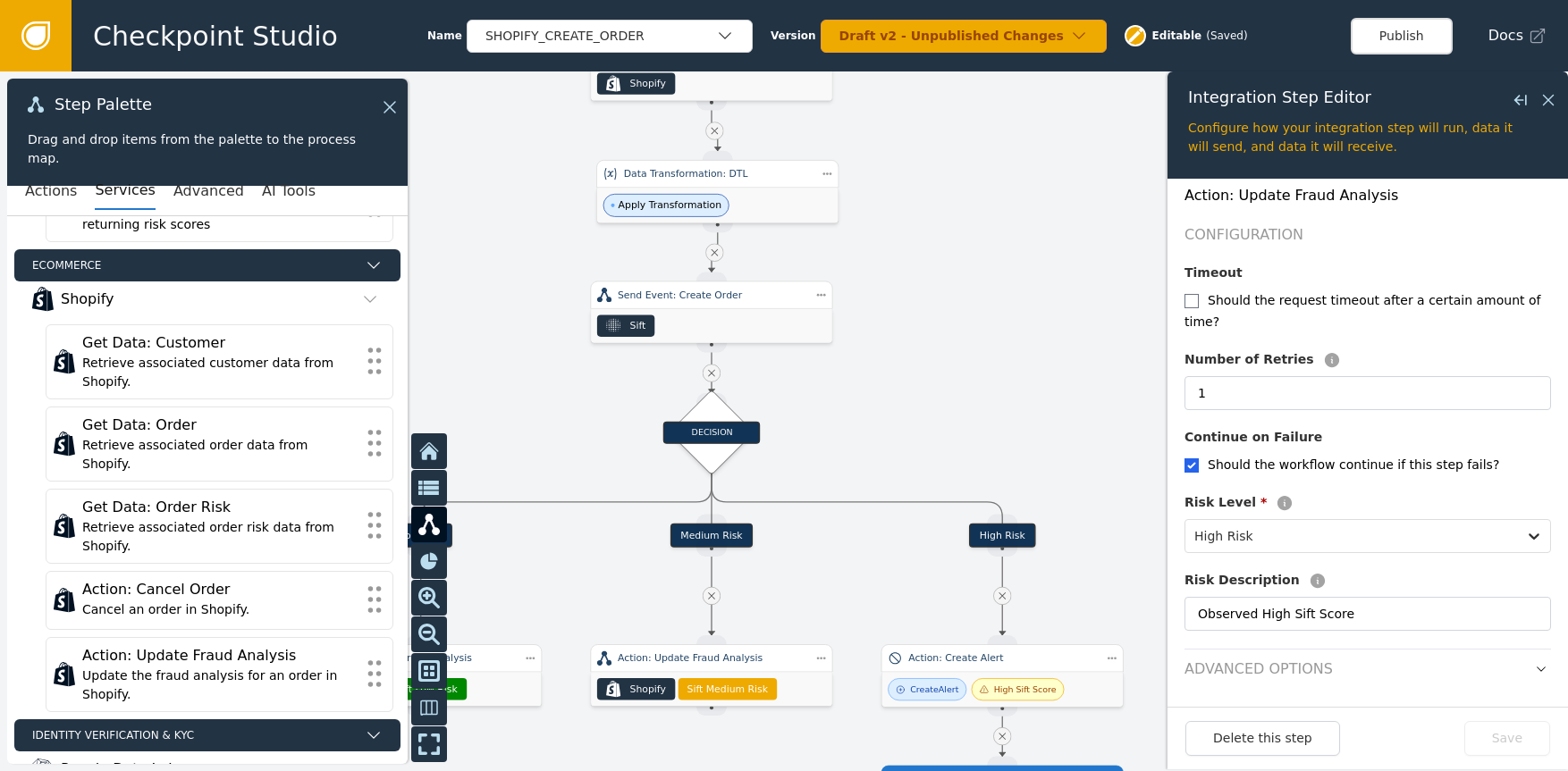
click at [1004, 370] on div at bounding box center [784, 421] width 1568 height 700
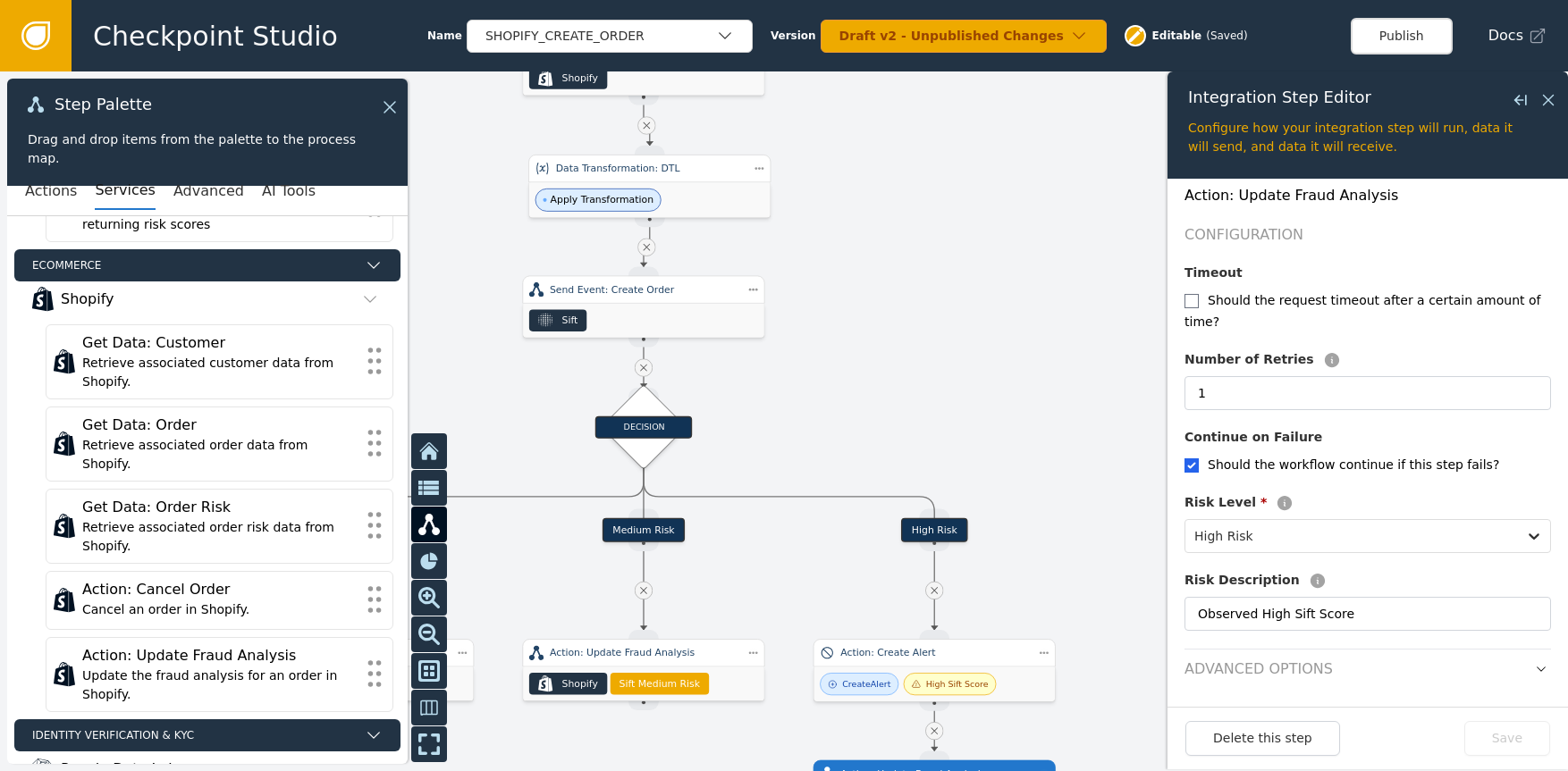
drag, startPoint x: 936, startPoint y: 310, endPoint x: 872, endPoint y: 301, distance: 64.6
click at [872, 301] on div at bounding box center [784, 421] width 1568 height 700
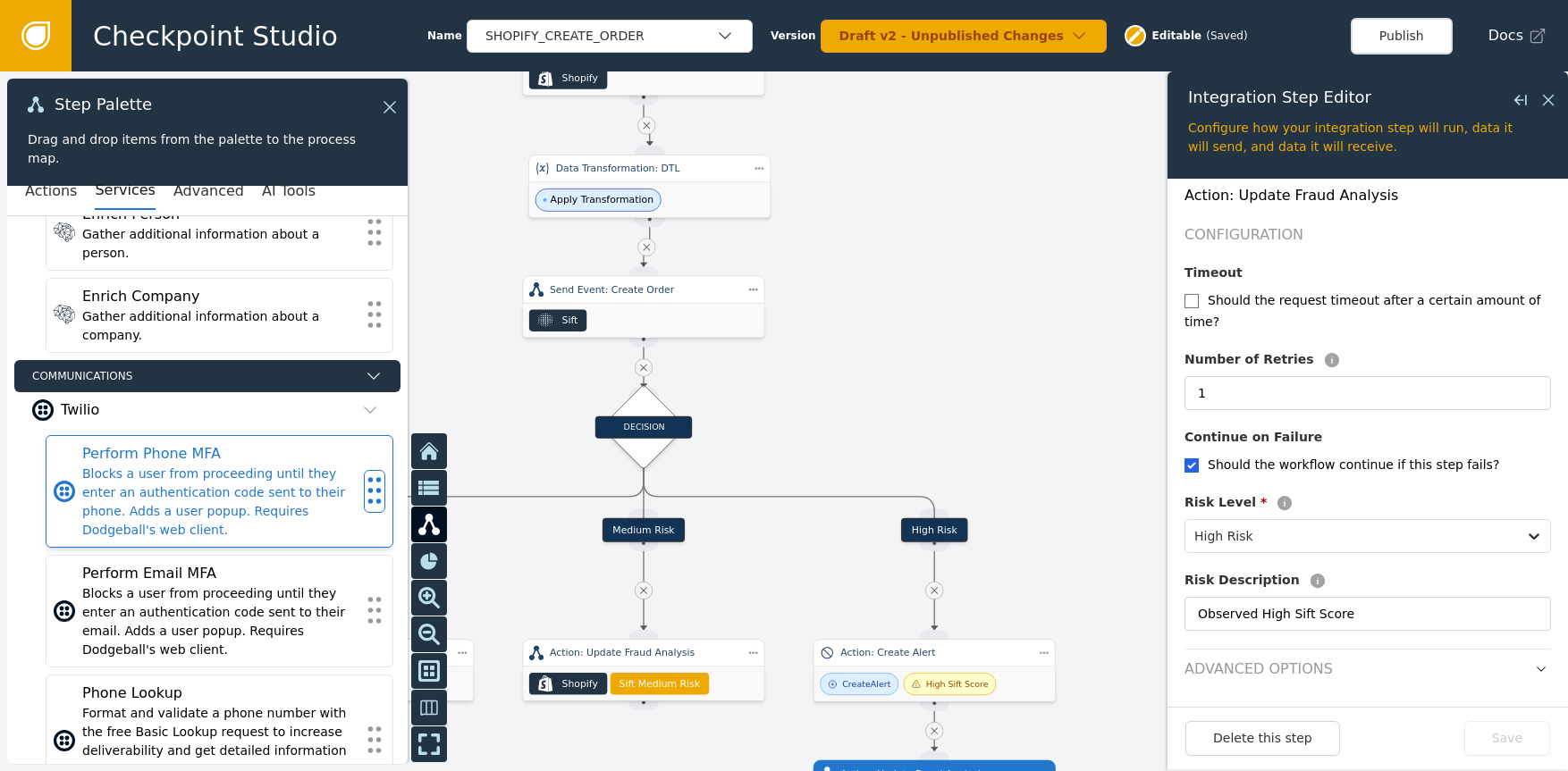
scroll to position [1306, 0]
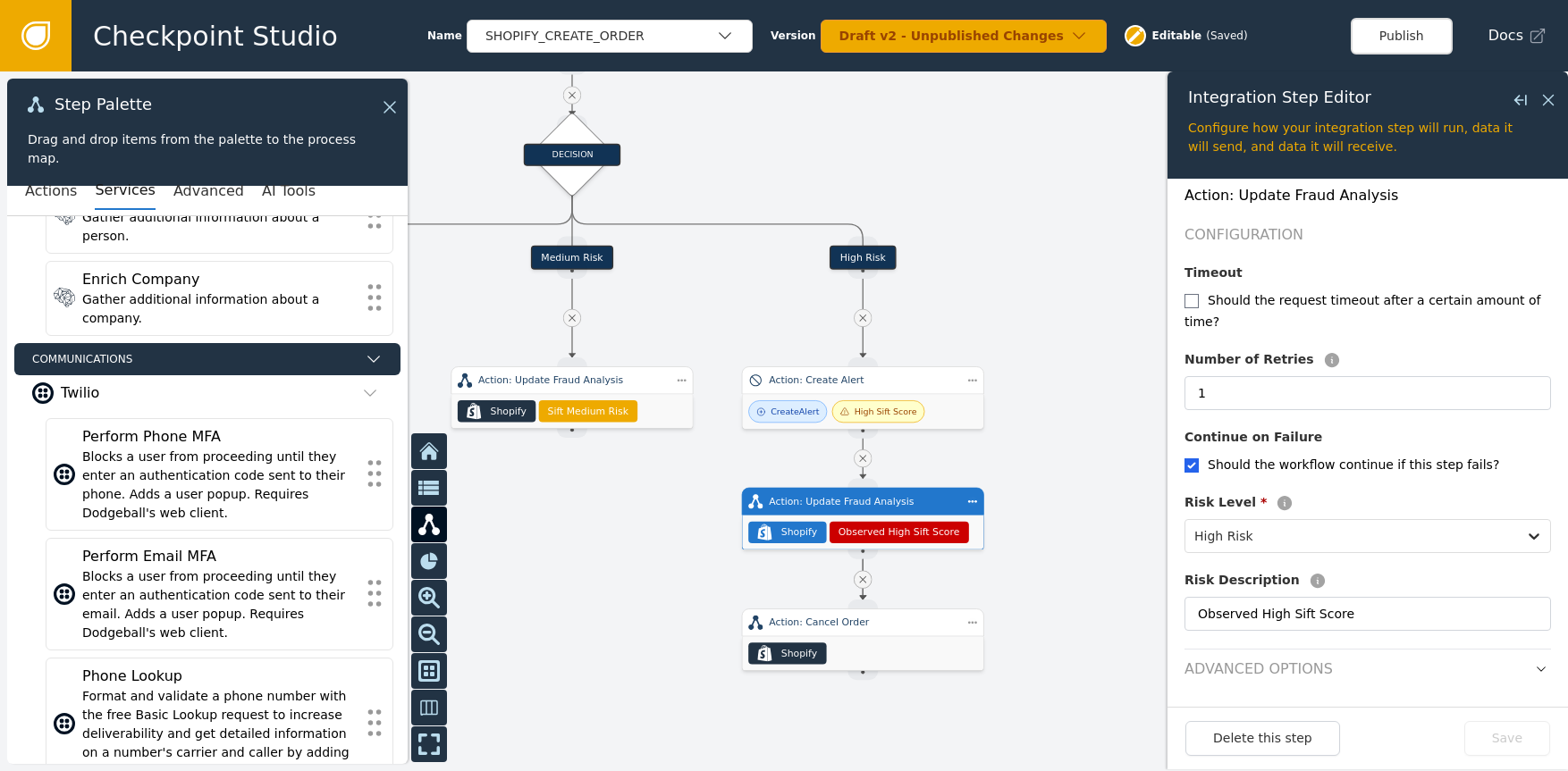
drag, startPoint x: 909, startPoint y: 377, endPoint x: 817, endPoint y: 169, distance: 227.4
click at [824, 126] on div at bounding box center [784, 421] width 1568 height 700
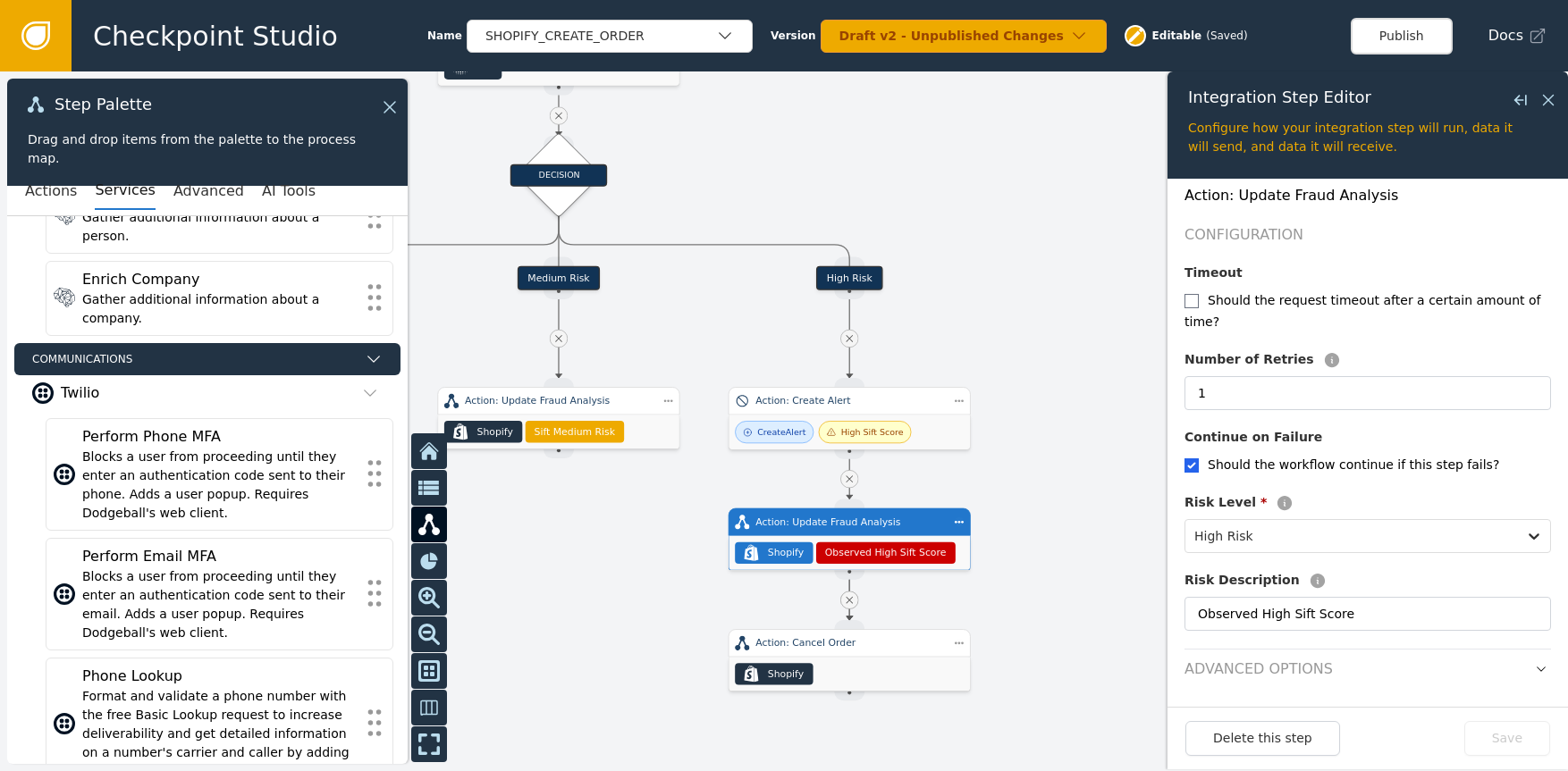
drag, startPoint x: 569, startPoint y: 638, endPoint x: 646, endPoint y: 673, distance: 84.6
click at [643, 675] on div "Target Handle for step Low Risk Source Handle for step Target Handle for step M…" at bounding box center [784, 421] width 1568 height 700
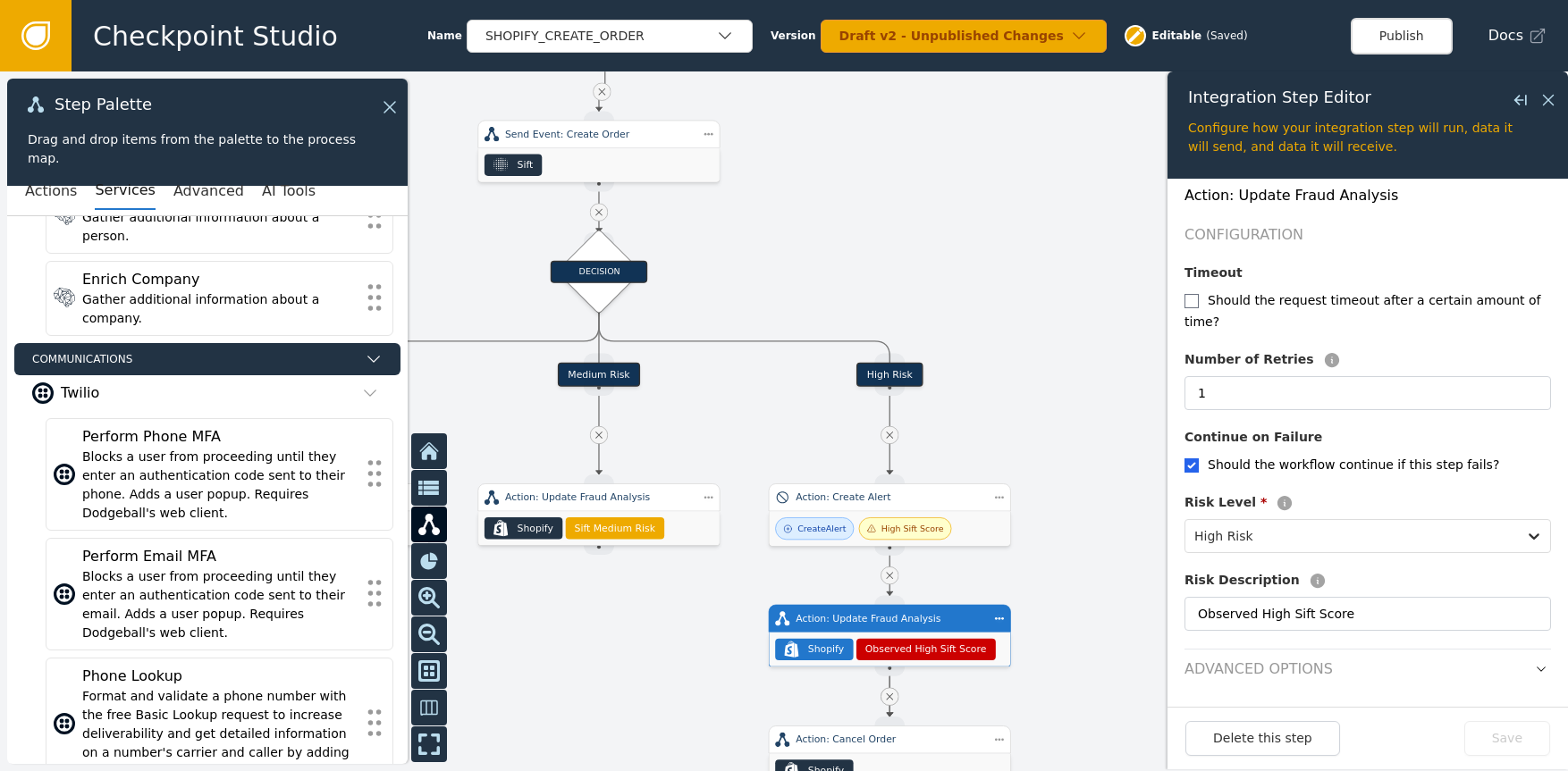
drag, startPoint x: 616, startPoint y: 654, endPoint x: 652, endPoint y: 794, distance: 144.6
click at [652, 1] on html "Checkpoint Studio Name SHOPIFY_CREATE_ORDER Version Draft v2 - Unpublished Chan…" at bounding box center [784, 0] width 1568 height 1
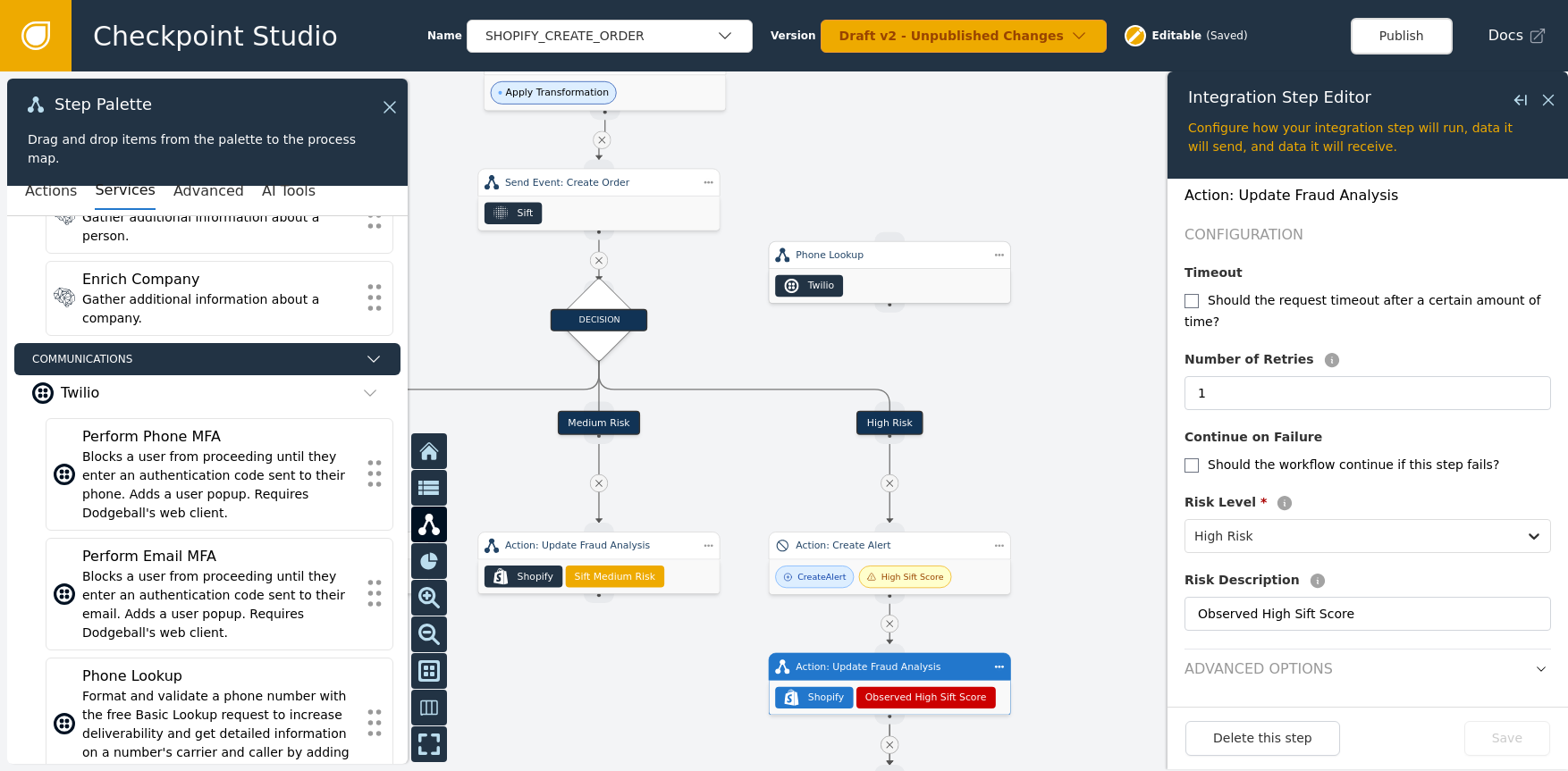
click at [925, 263] on div "Phone Lookup" at bounding box center [890, 255] width 242 height 28
checkbox input "false"
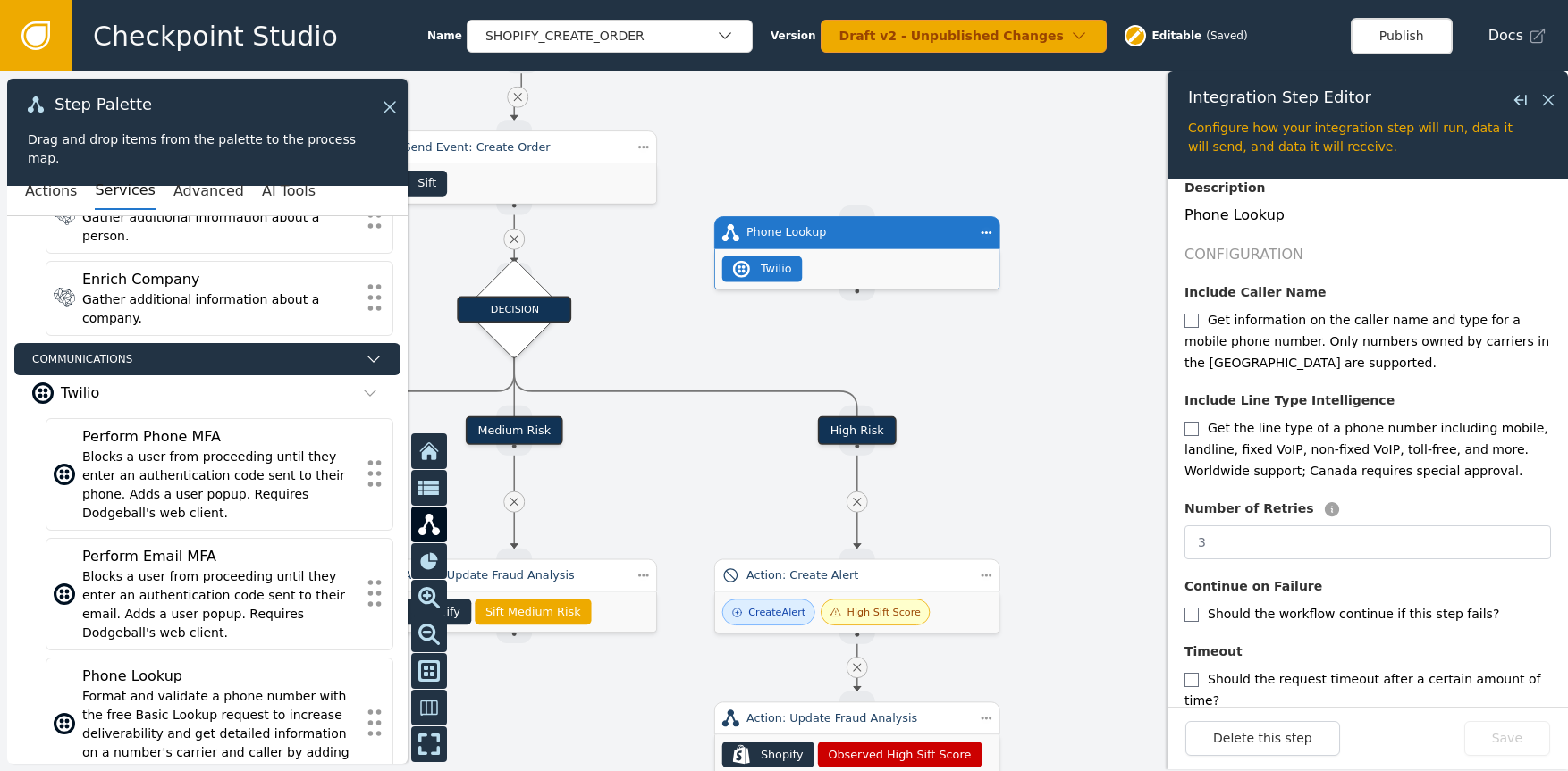
scroll to position [274, 0]
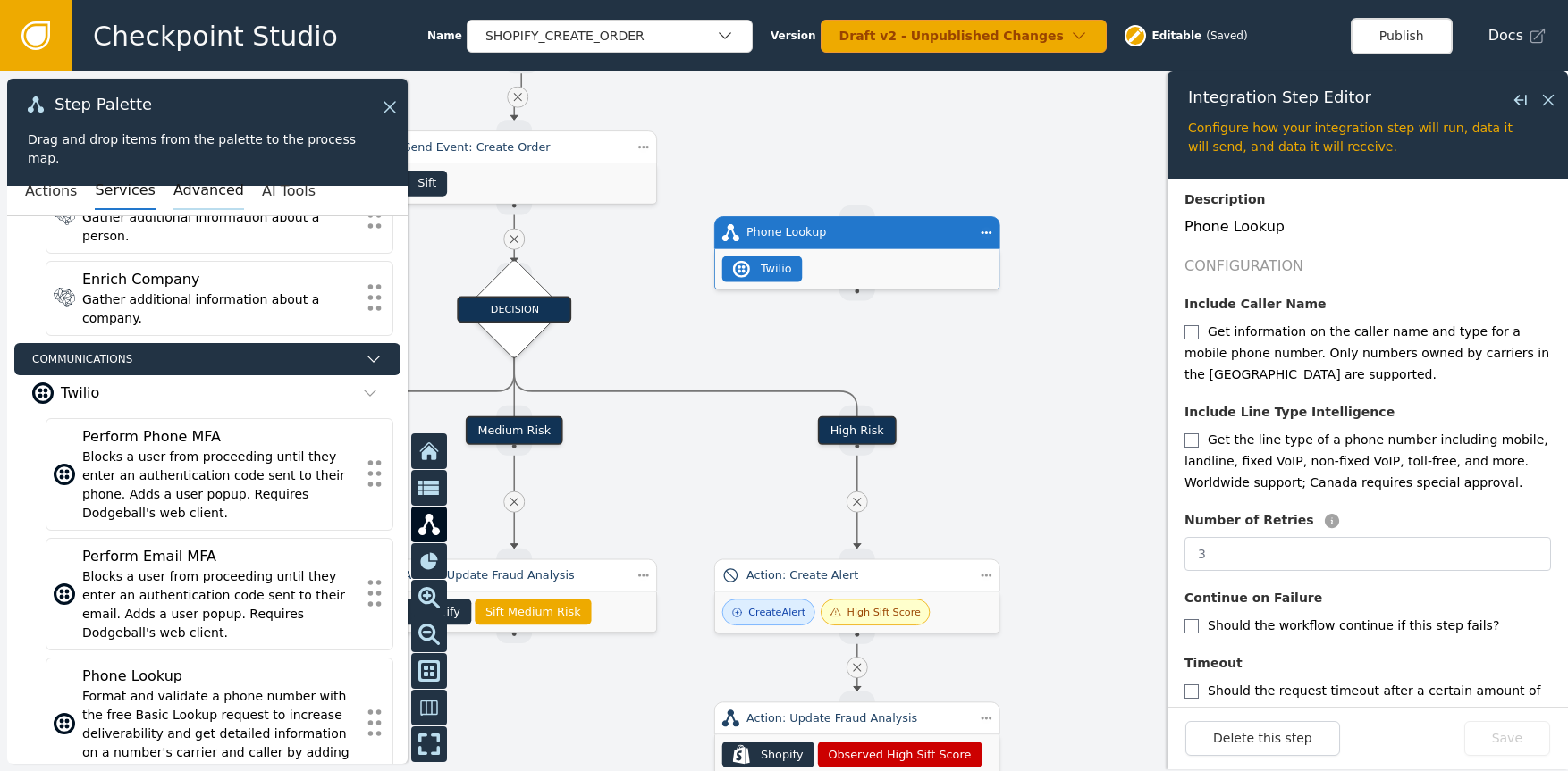
click at [196, 193] on button "Advanced" at bounding box center [208, 191] width 70 height 38
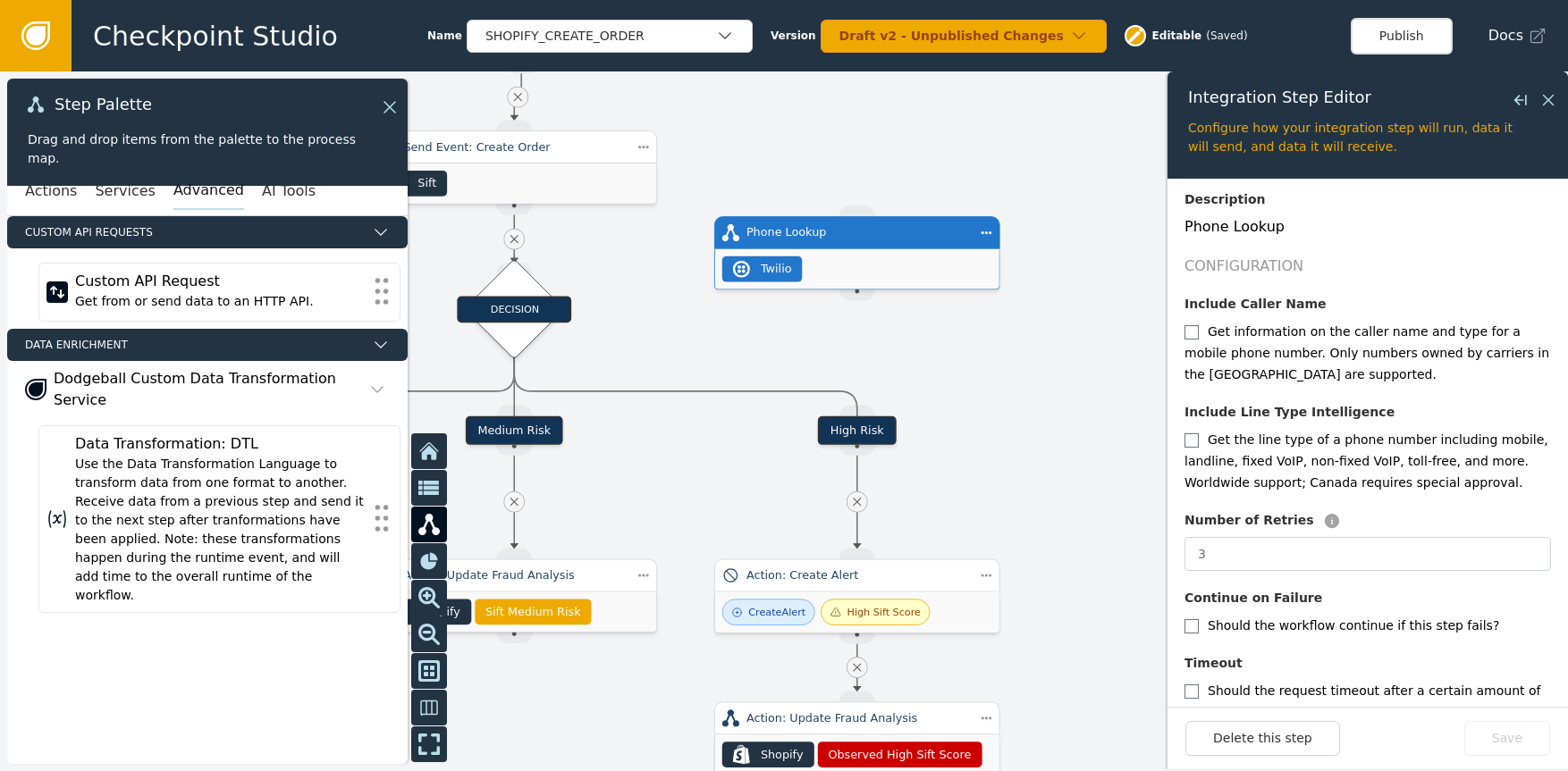
scroll to position [0, 0]
drag, startPoint x: 262, startPoint y: 187, endPoint x: 236, endPoint y: 191, distance: 26.3
click at [263, 187] on button "AI Tools" at bounding box center [289, 191] width 54 height 38
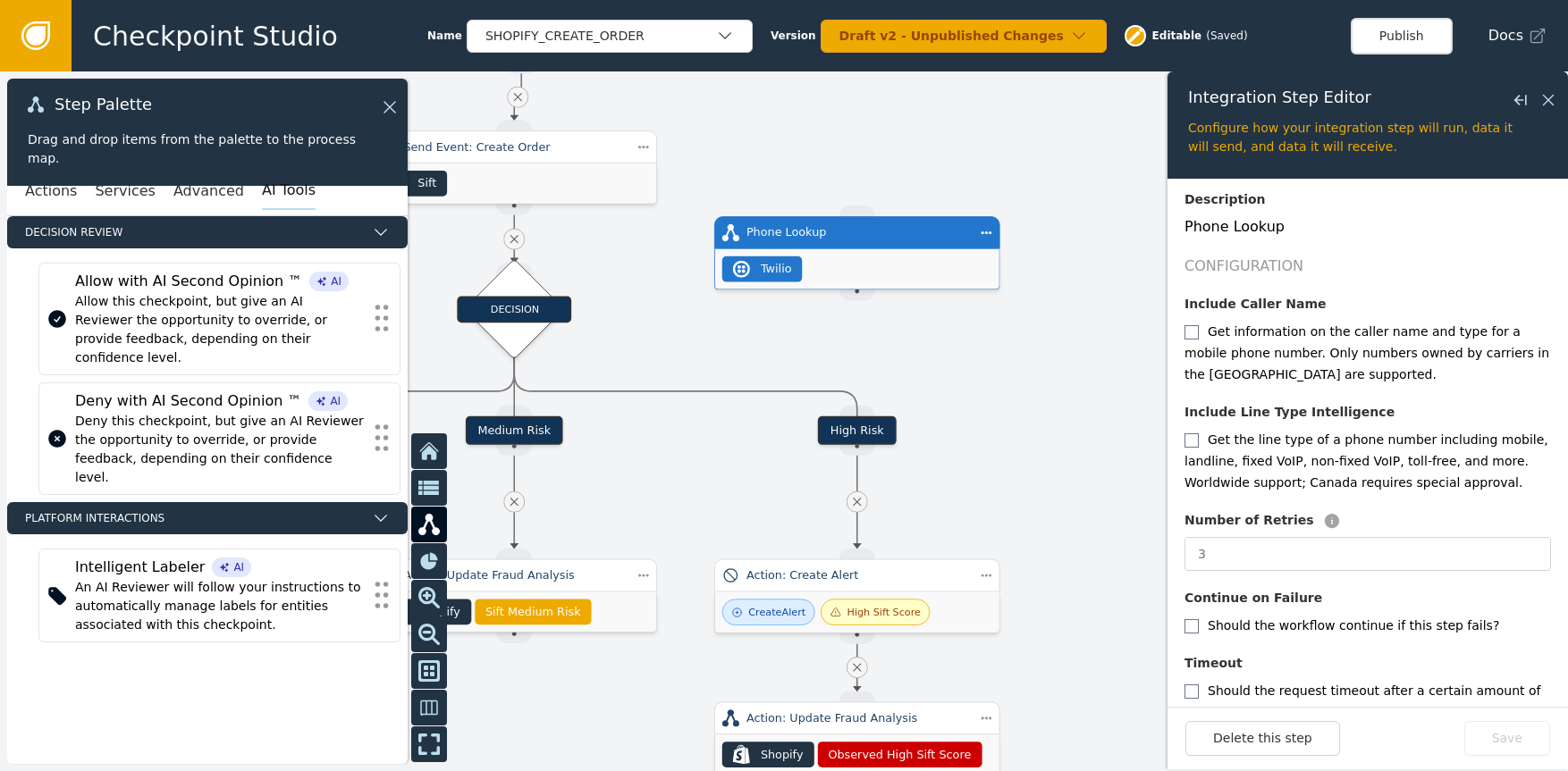
drag, startPoint x: 193, startPoint y: 192, endPoint x: 249, endPoint y: 183, distance: 56.7
click at [199, 190] on button "Advanced" at bounding box center [208, 191] width 70 height 38
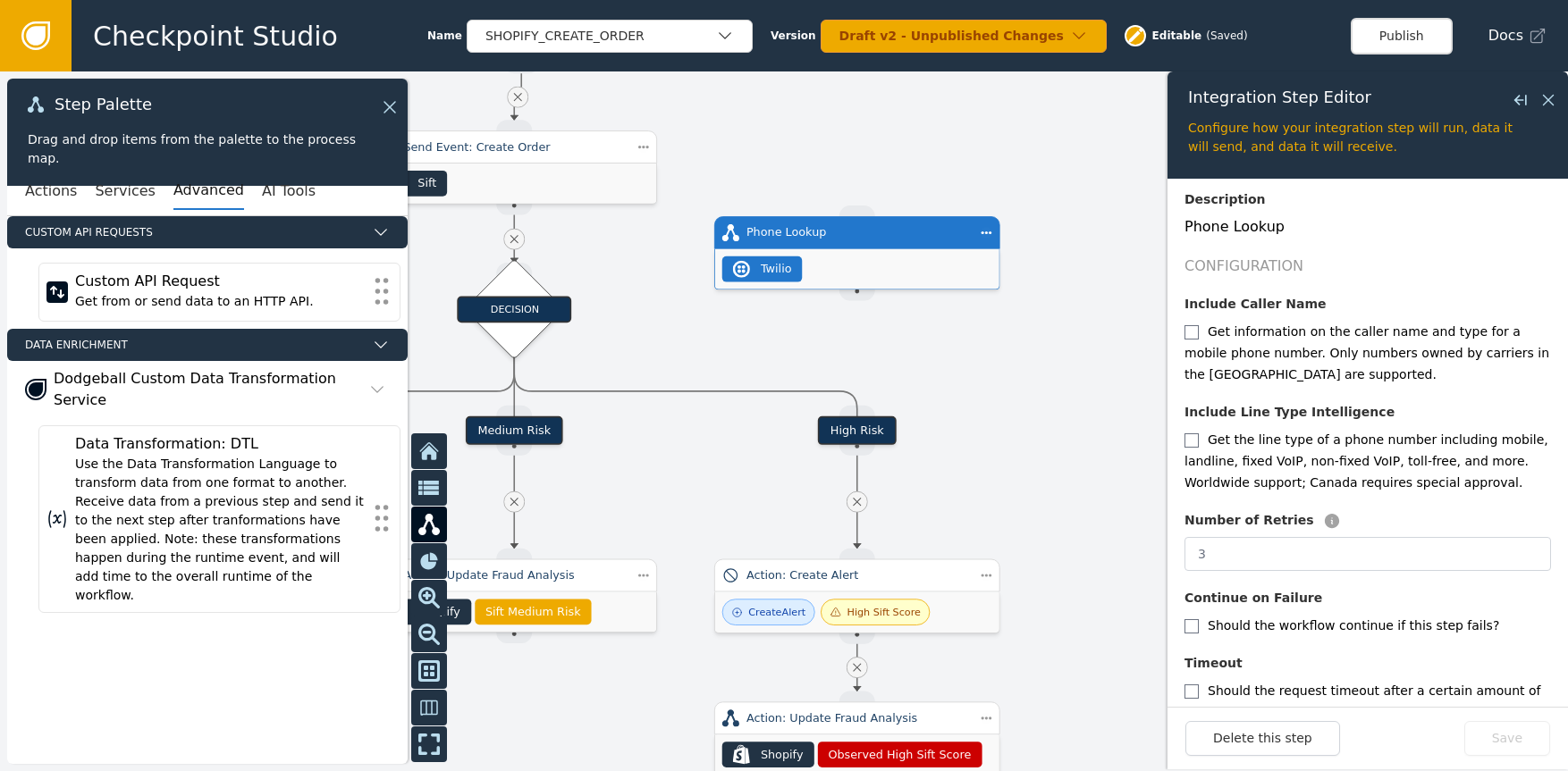
click at [25, 38] on icon at bounding box center [36, 36] width 29 height 29
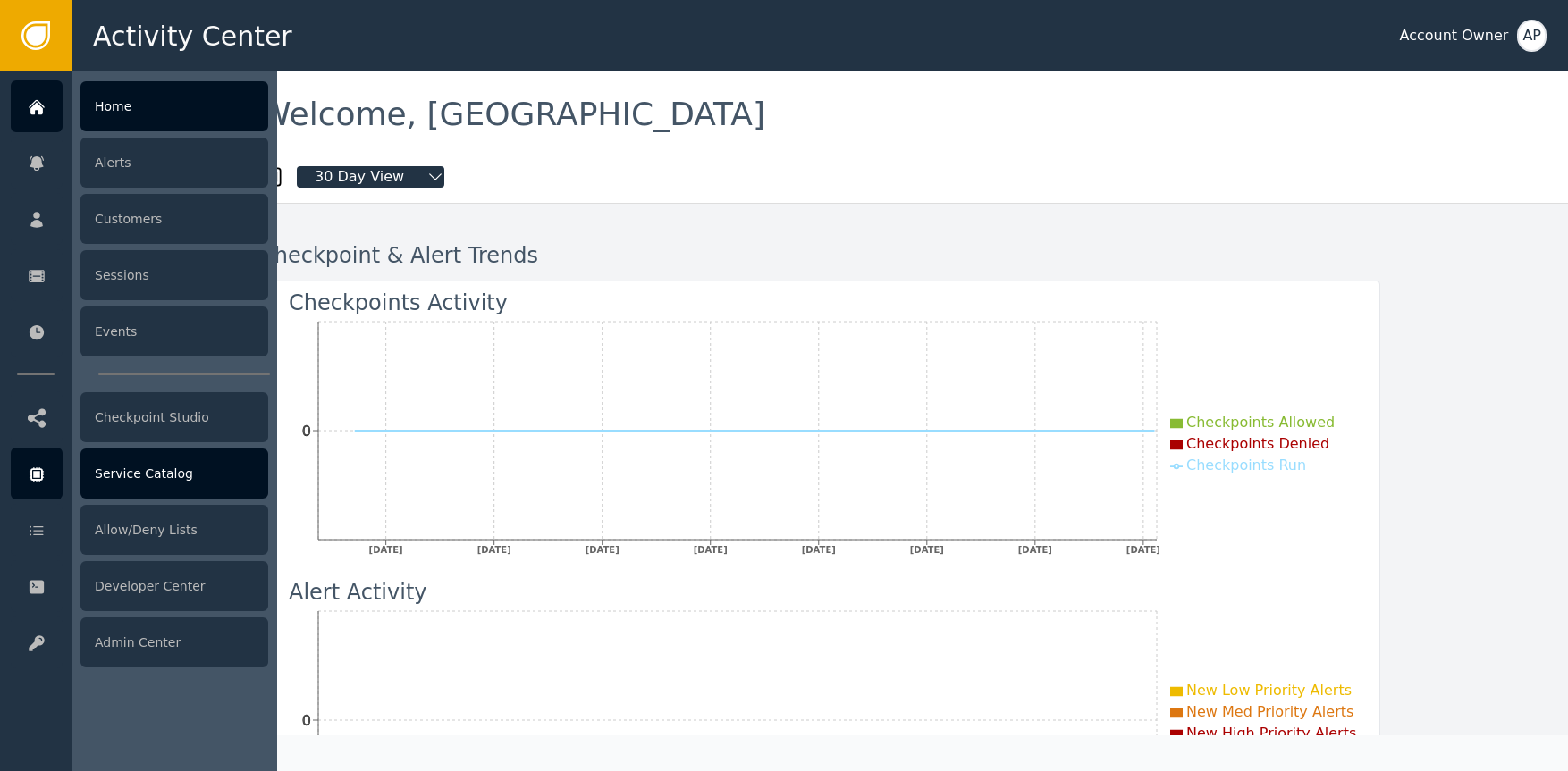
click at [188, 465] on div "Service Catalog" at bounding box center [174, 474] width 188 height 50
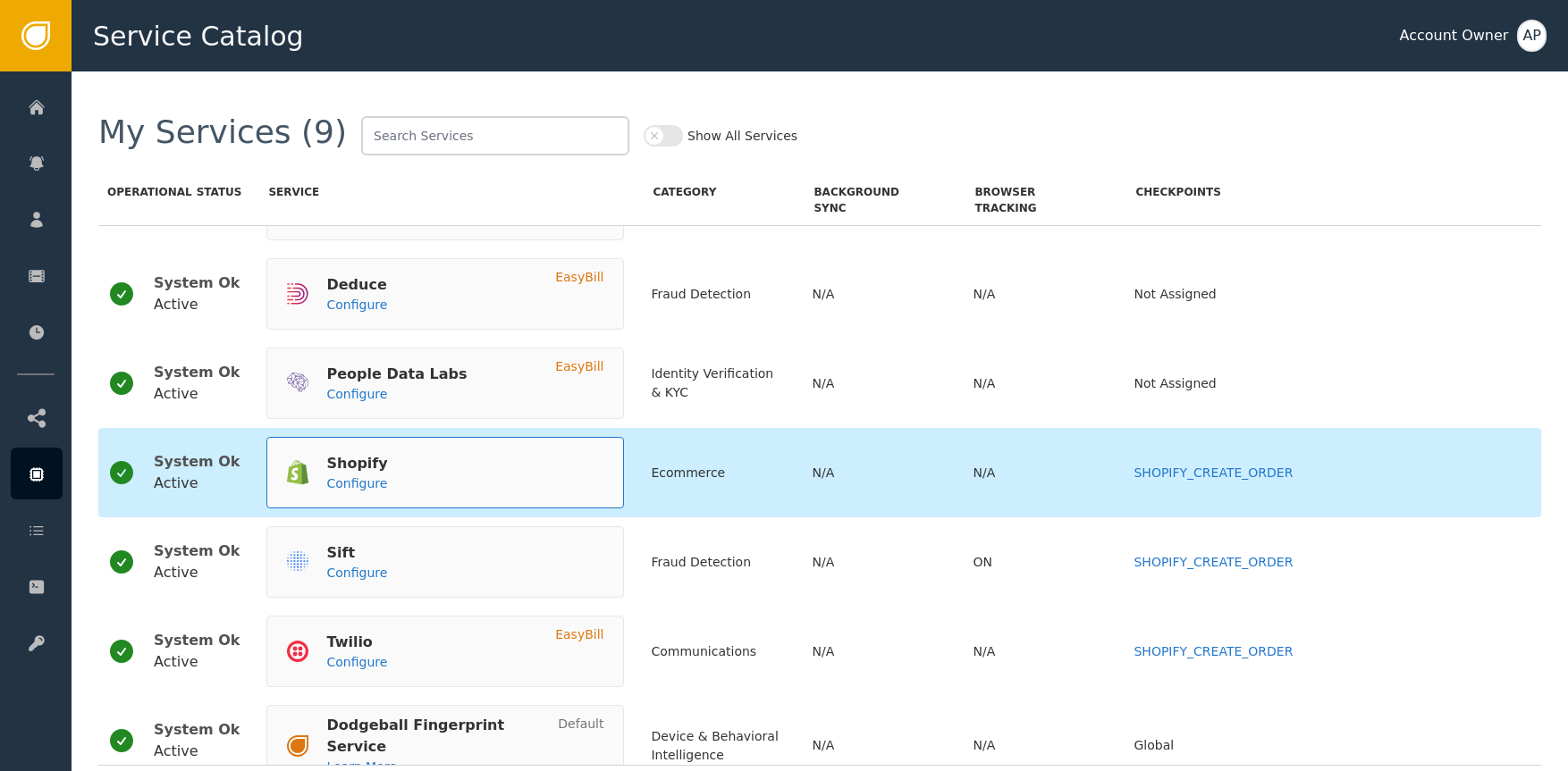
scroll to position [80, 0]
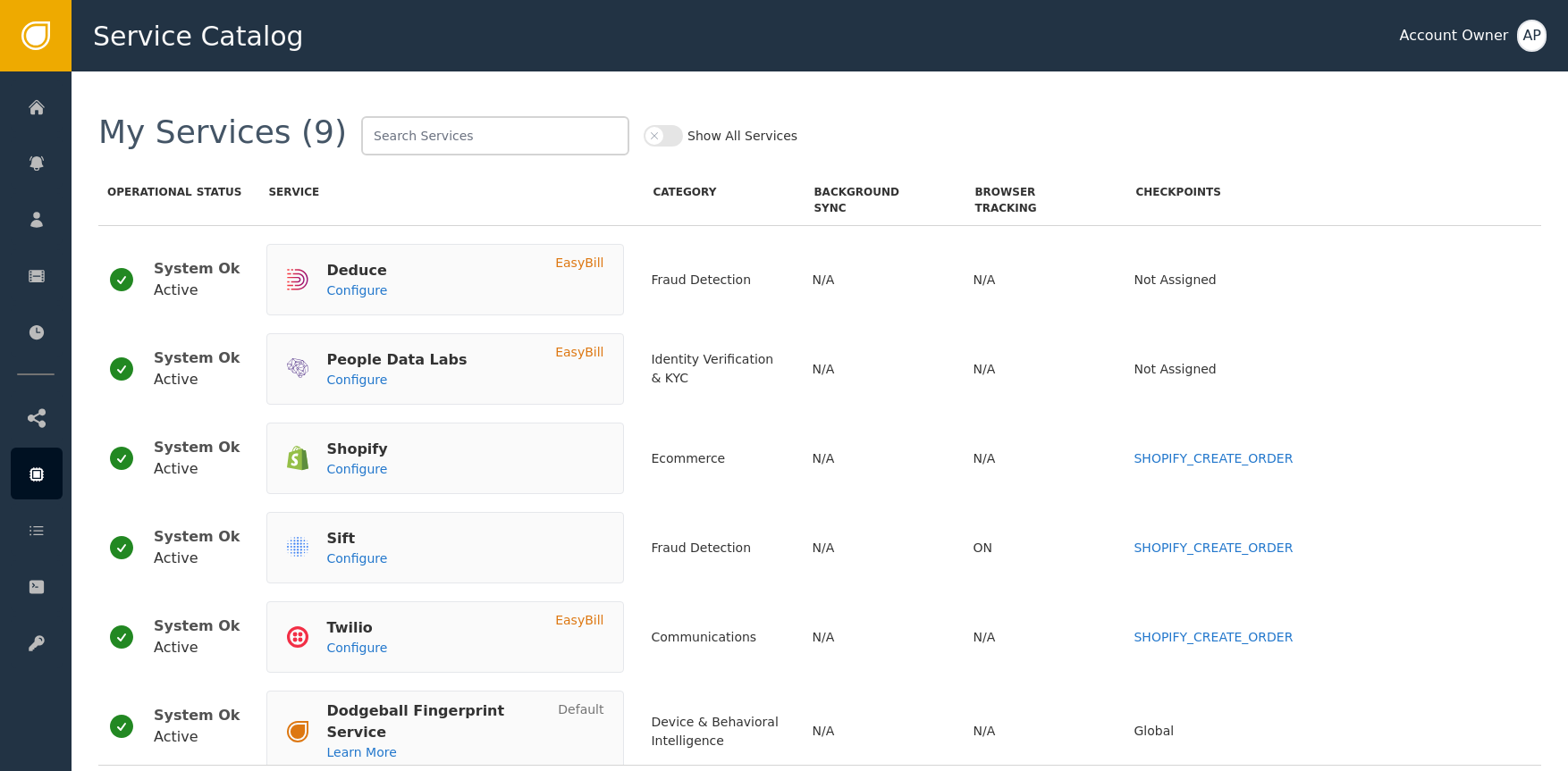
click at [406, 643] on div "Twilio Configure EasyBill" at bounding box center [445, 637] width 358 height 71
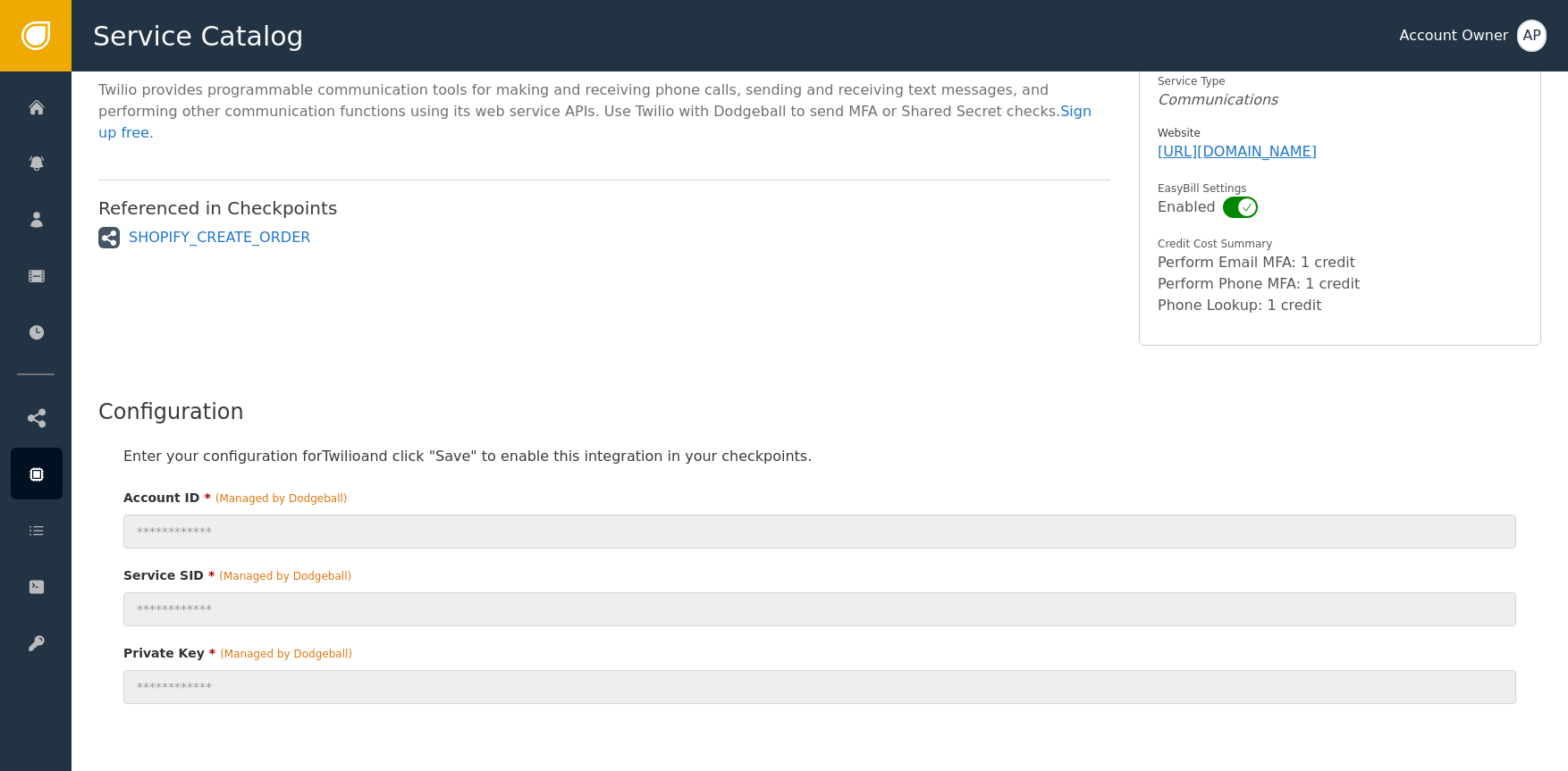
scroll to position [37, 0]
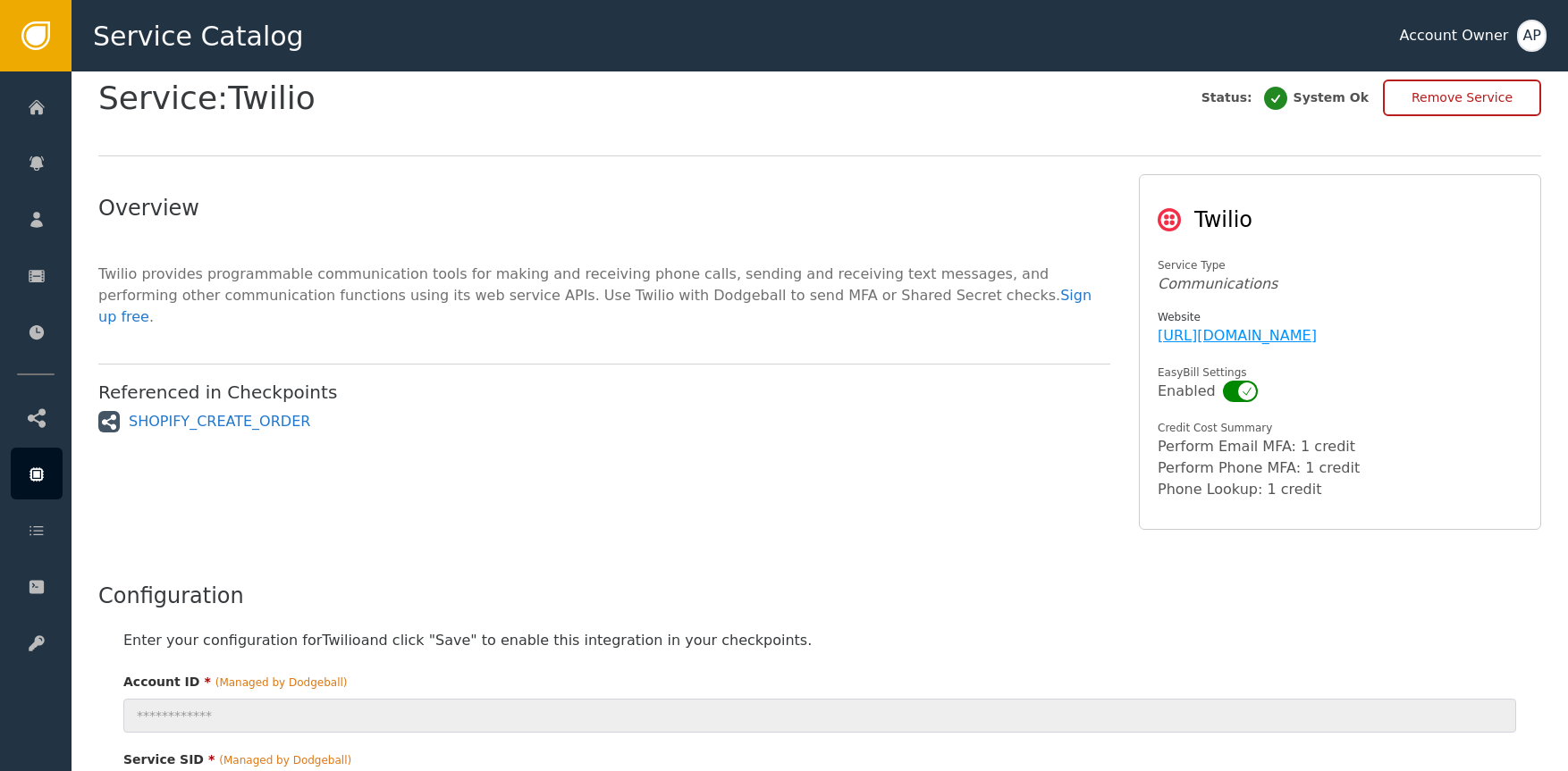
click at [1174, 338] on link "[URL][DOMAIN_NAME]" at bounding box center [1237, 336] width 159 height 17
